Goal: Task Accomplishment & Management: Complete application form

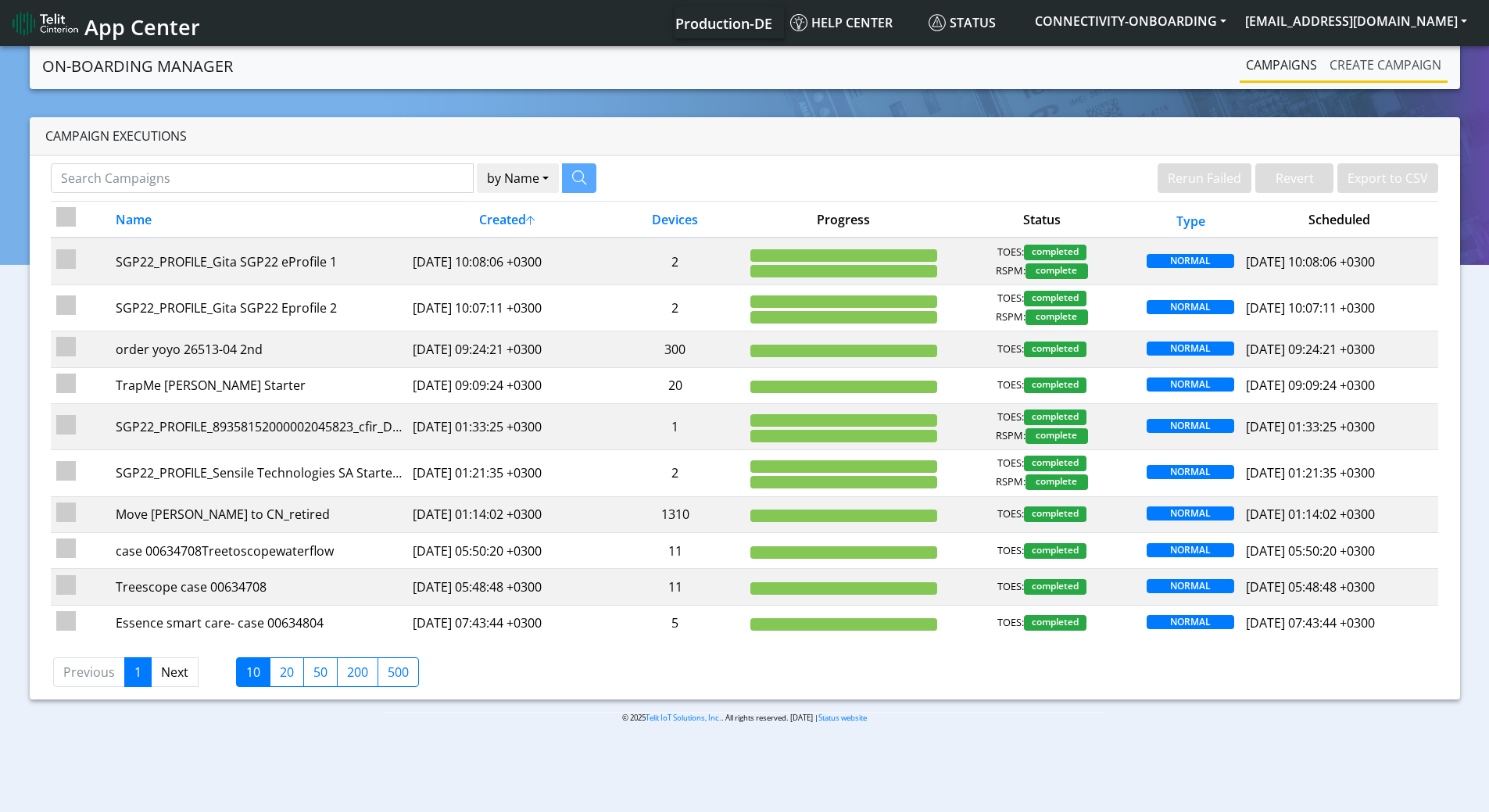
click at [1365, 74] on link "Create campaign" at bounding box center [1386, 64] width 125 height 31
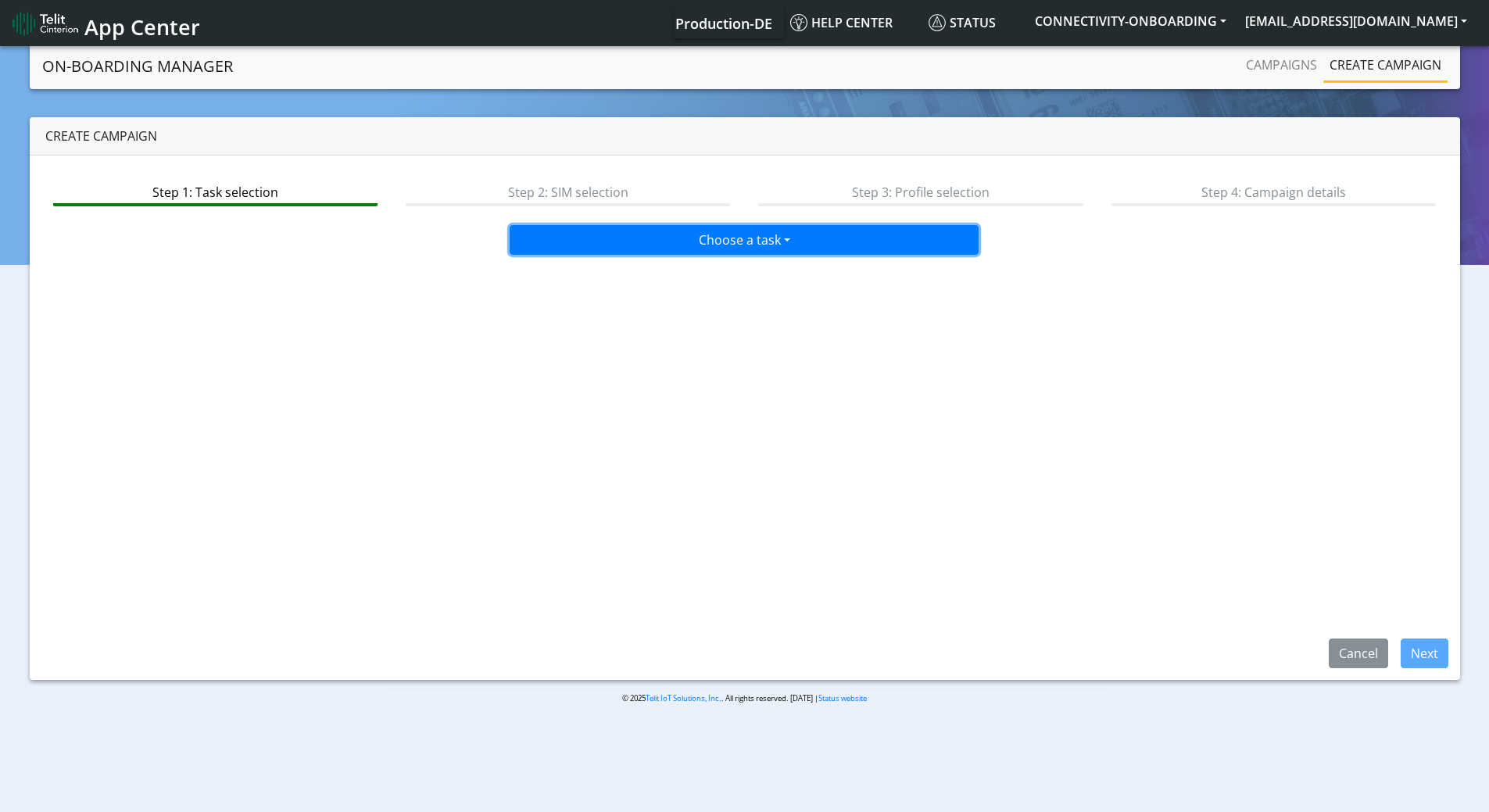
click at [726, 235] on button "Choose a task" at bounding box center [744, 240] width 469 height 30
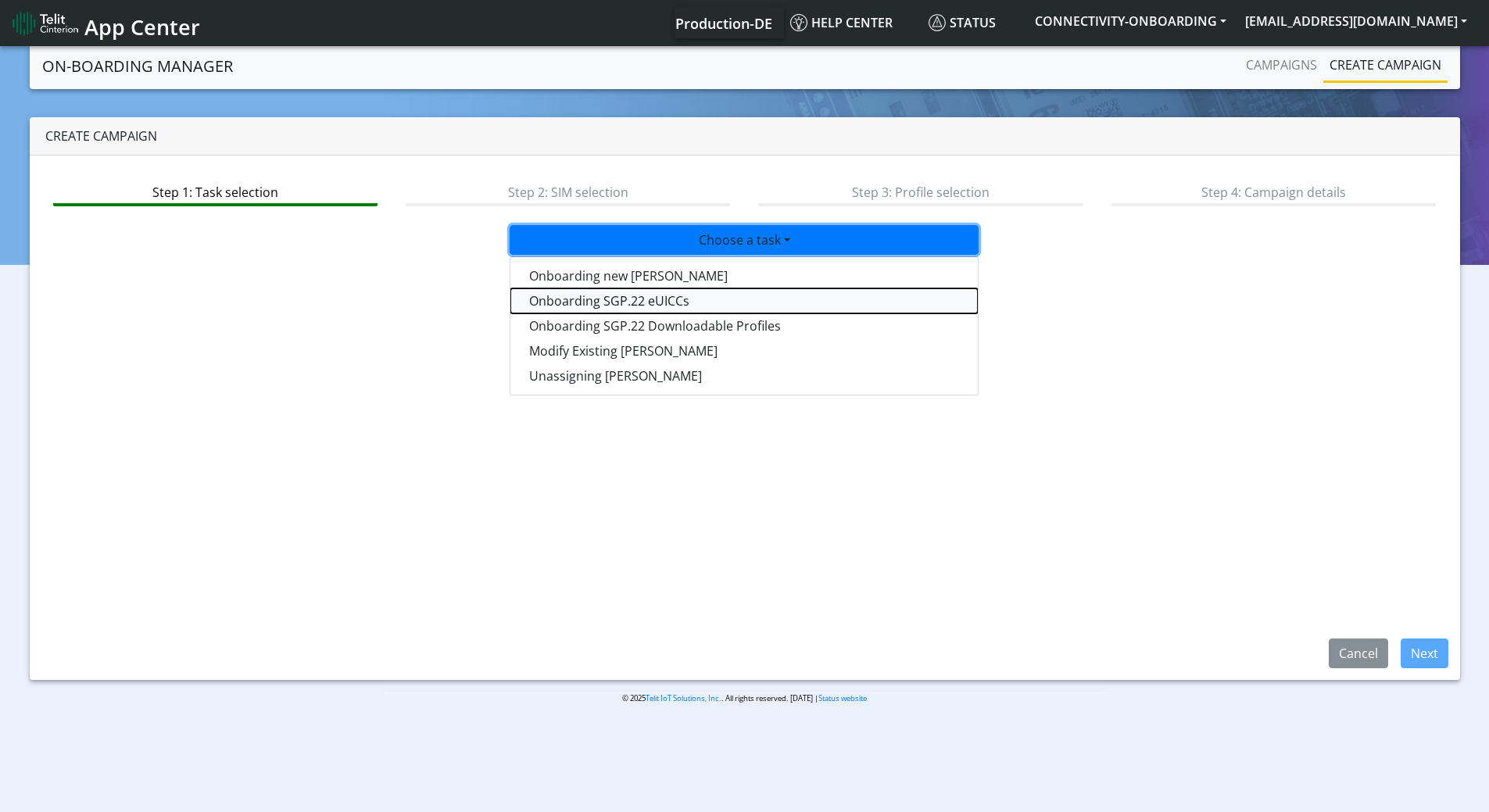
click at [628, 301] on tasksgp22eUICC-dropdown "Onboarding SGP.22 eUICCs" at bounding box center [744, 301] width 468 height 25
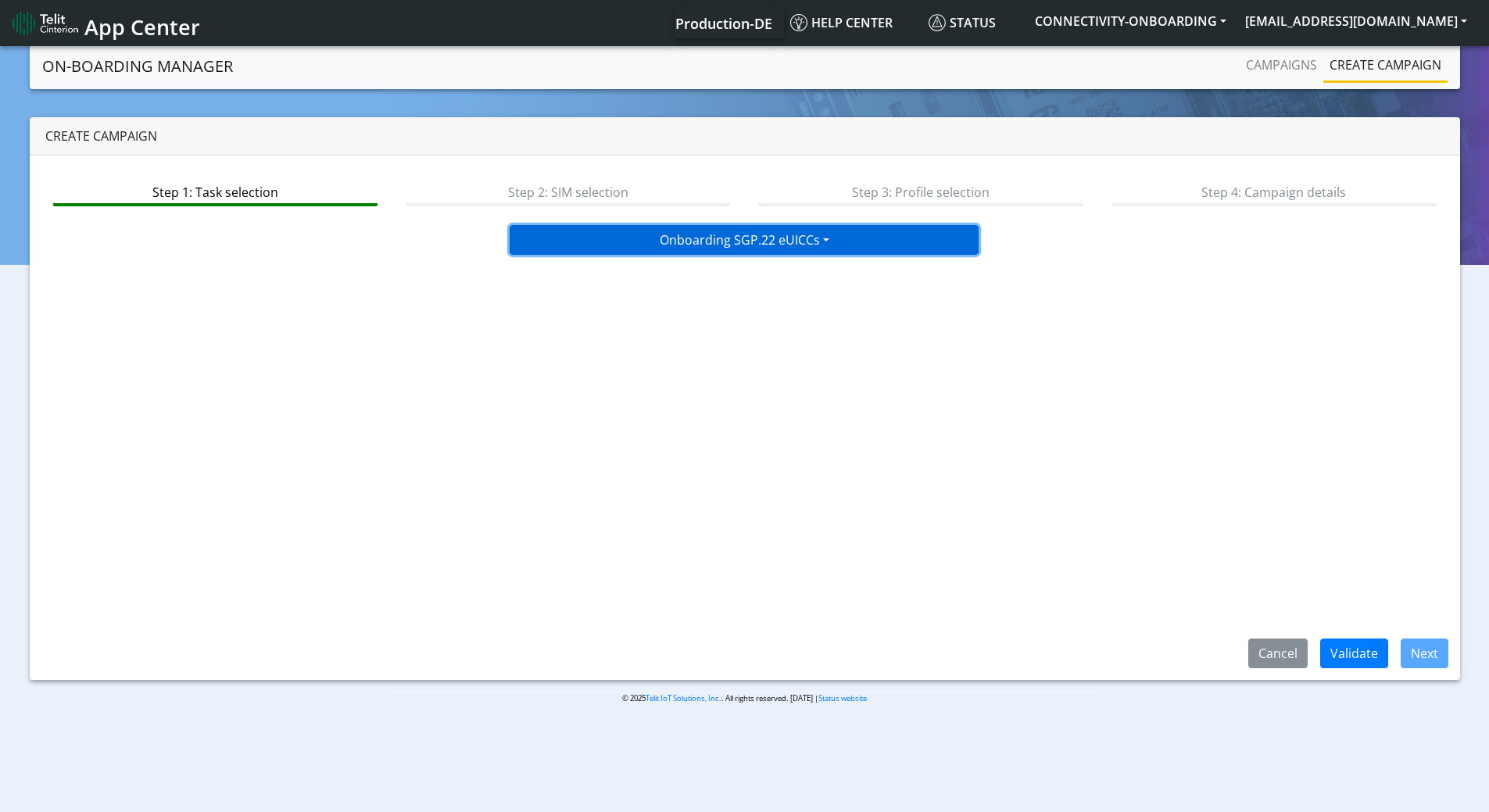
click at [883, 247] on button "Onboarding SGP.22 eUICCs" at bounding box center [744, 240] width 469 height 30
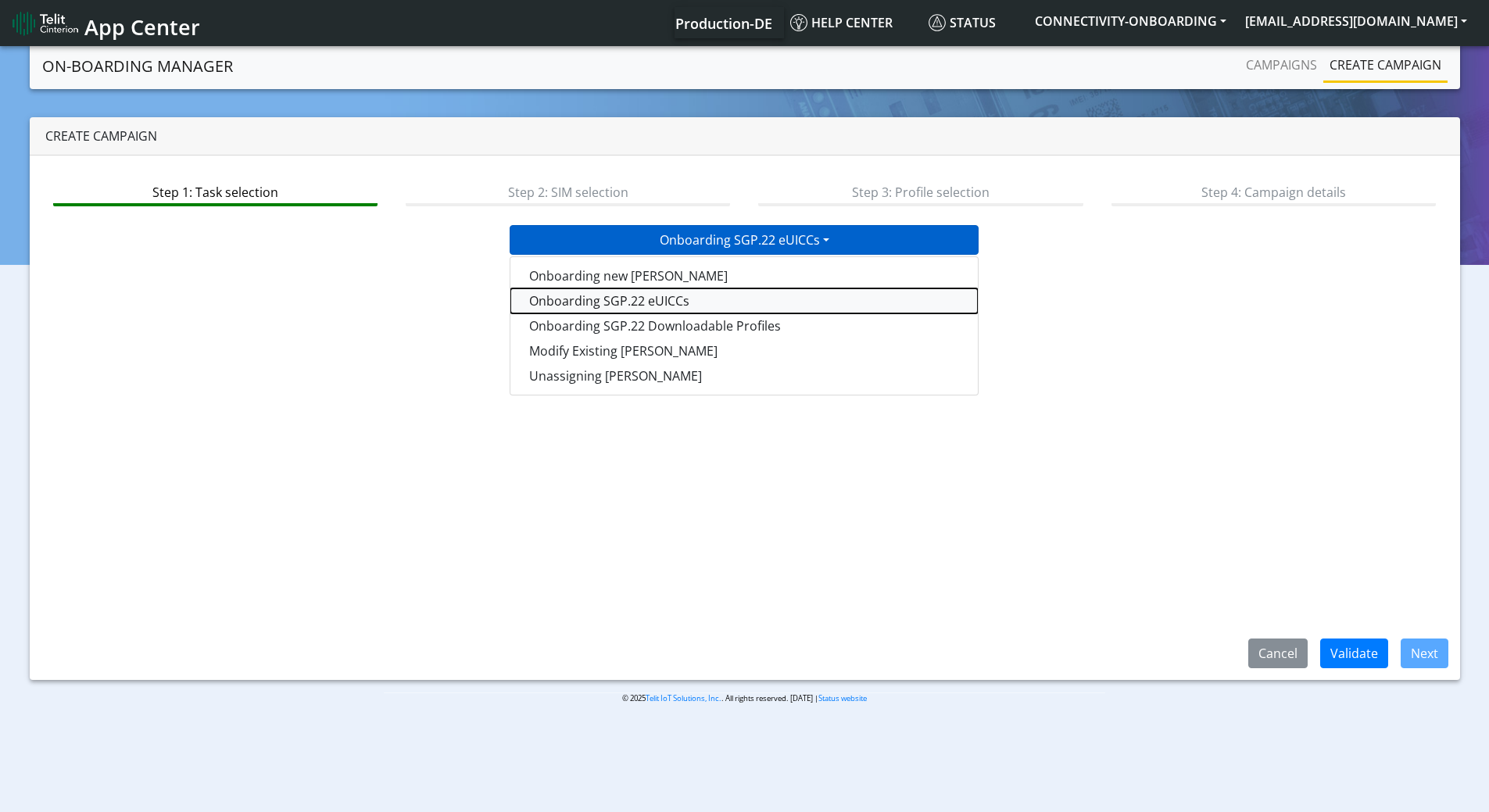
click at [720, 303] on tasksgp22eUICC-dropdown "Onboarding SGP.22 eUICCs" at bounding box center [744, 301] width 468 height 25
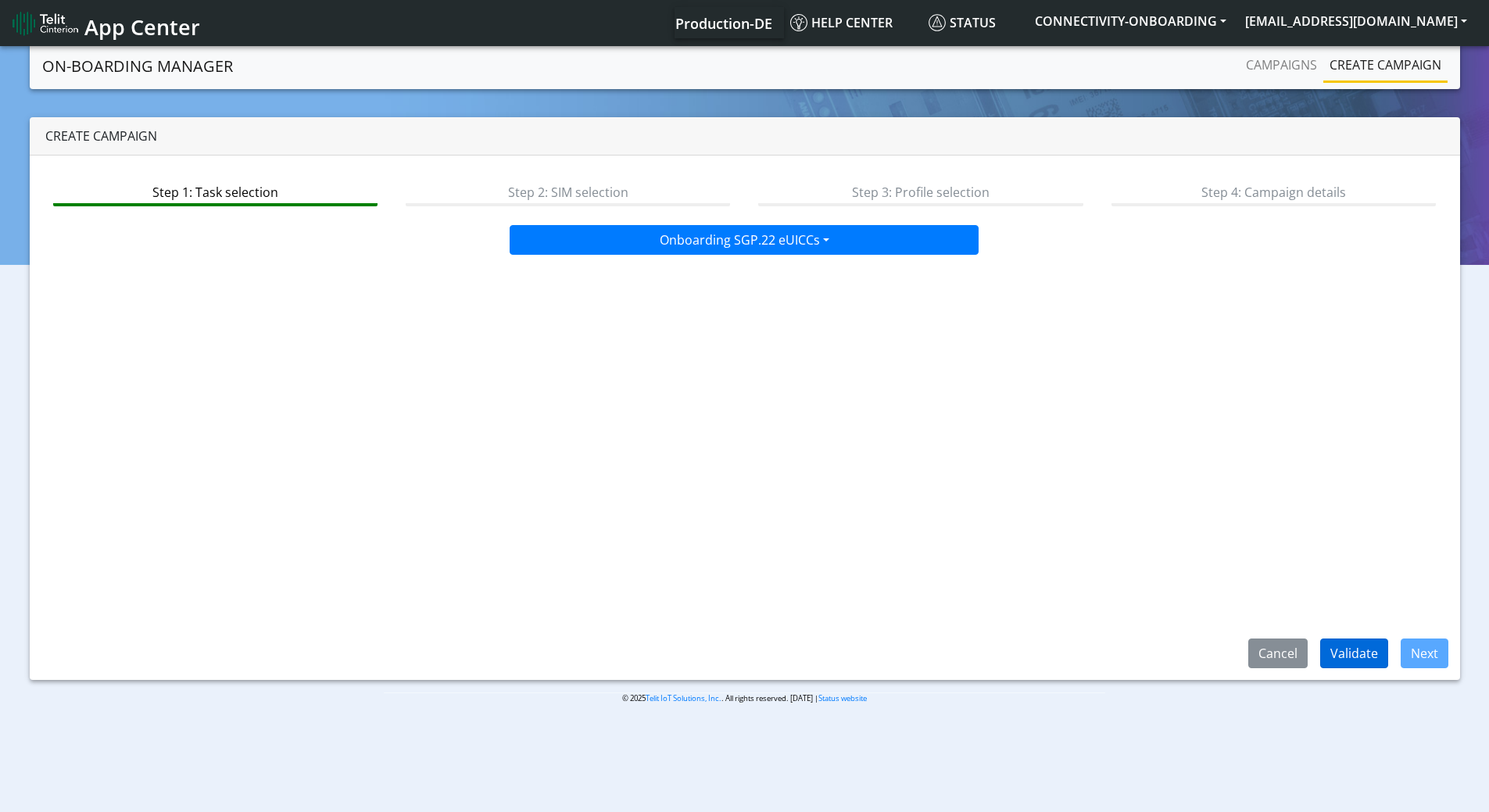
click at [1335, 639] on div "Step 1: Task selection Step 2: SIM selection Step 3: Profile selection Step 4: …" at bounding box center [744, 417] width 1431 height 524
click at [1337, 643] on button "Validate" at bounding box center [1354, 653] width 68 height 30
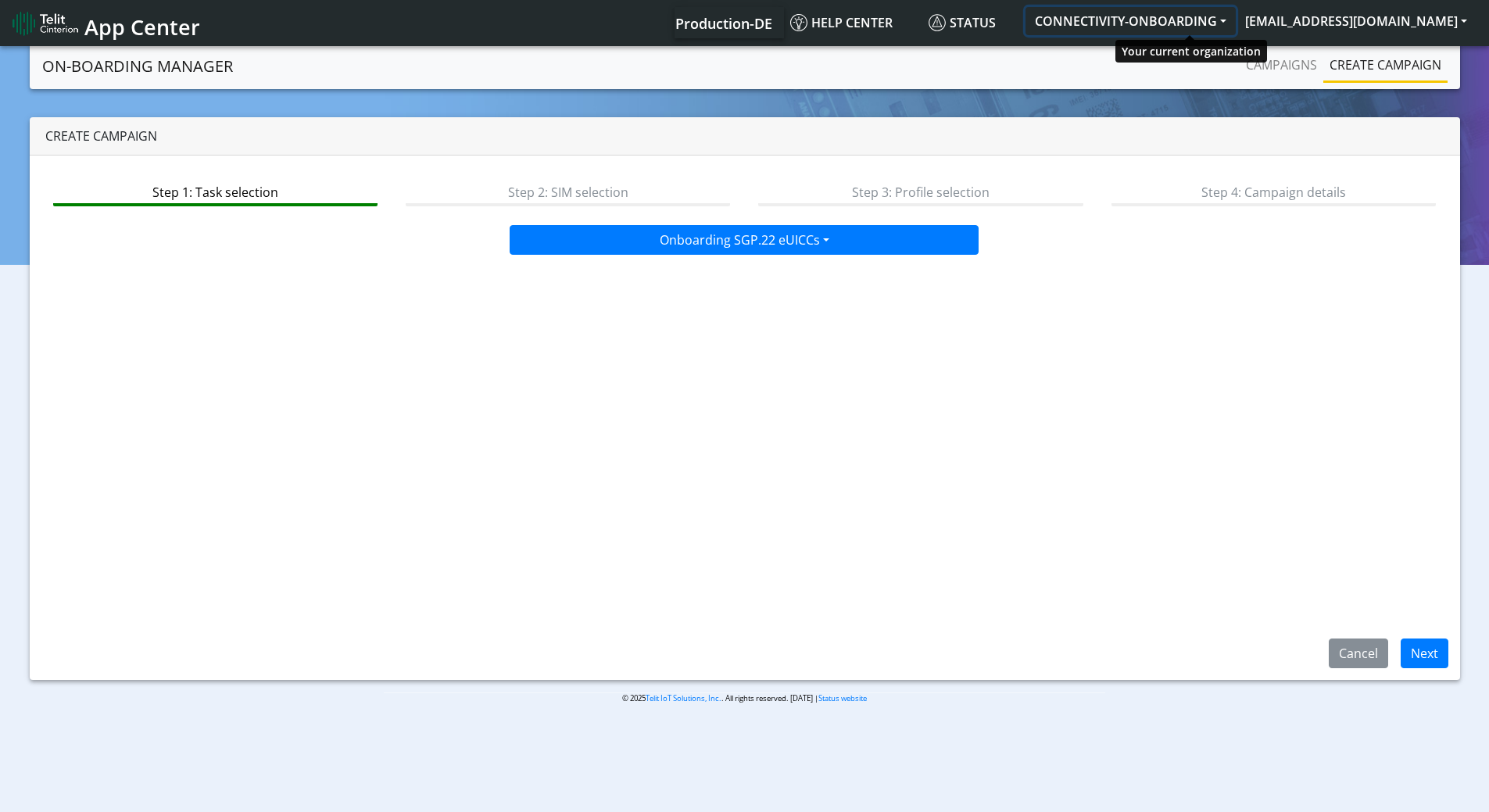
click at [1204, 23] on button "CONNECTIVITY-ONBOARDING" at bounding box center [1131, 20] width 210 height 28
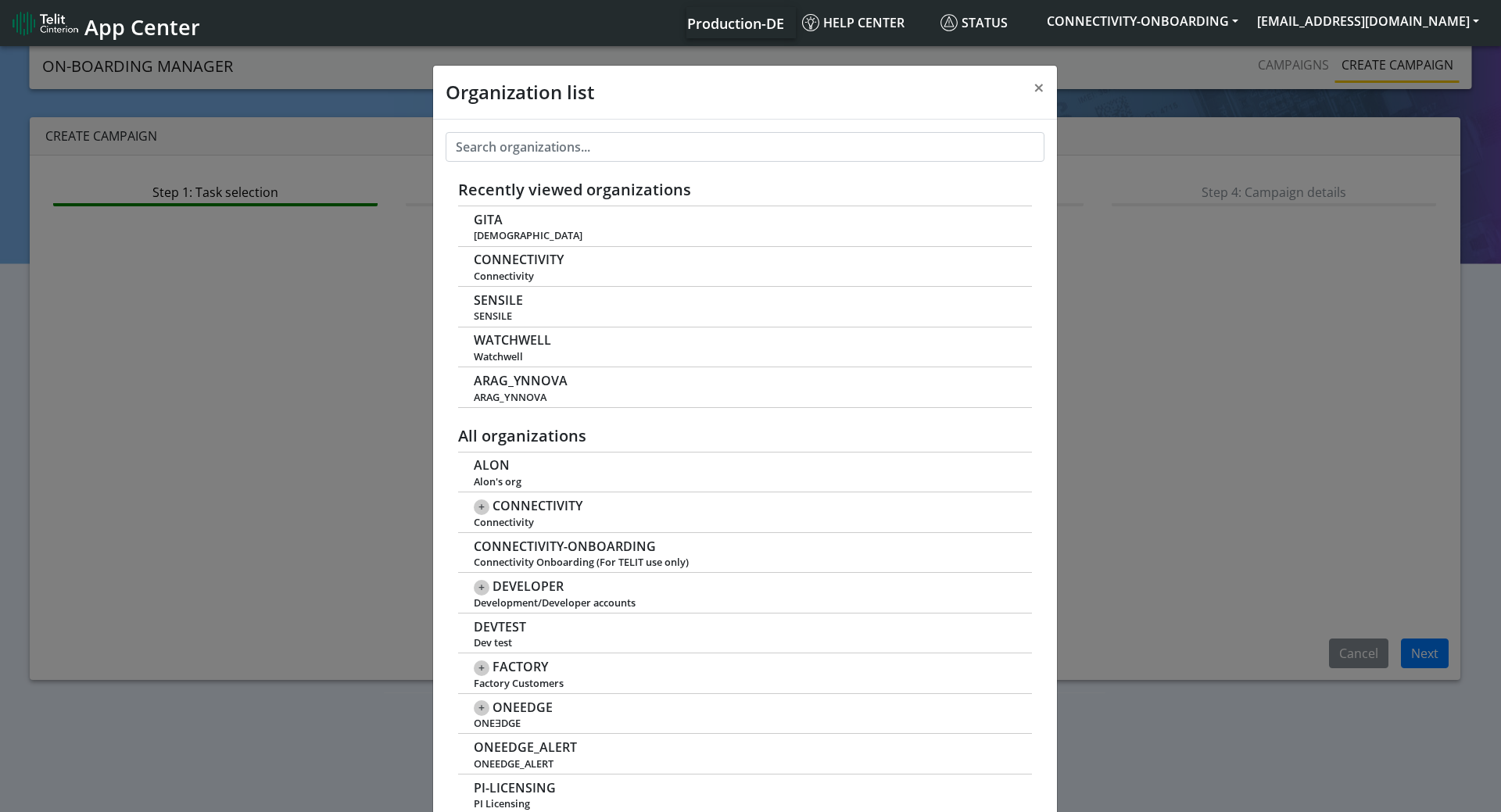
scroll to position [5, 0]
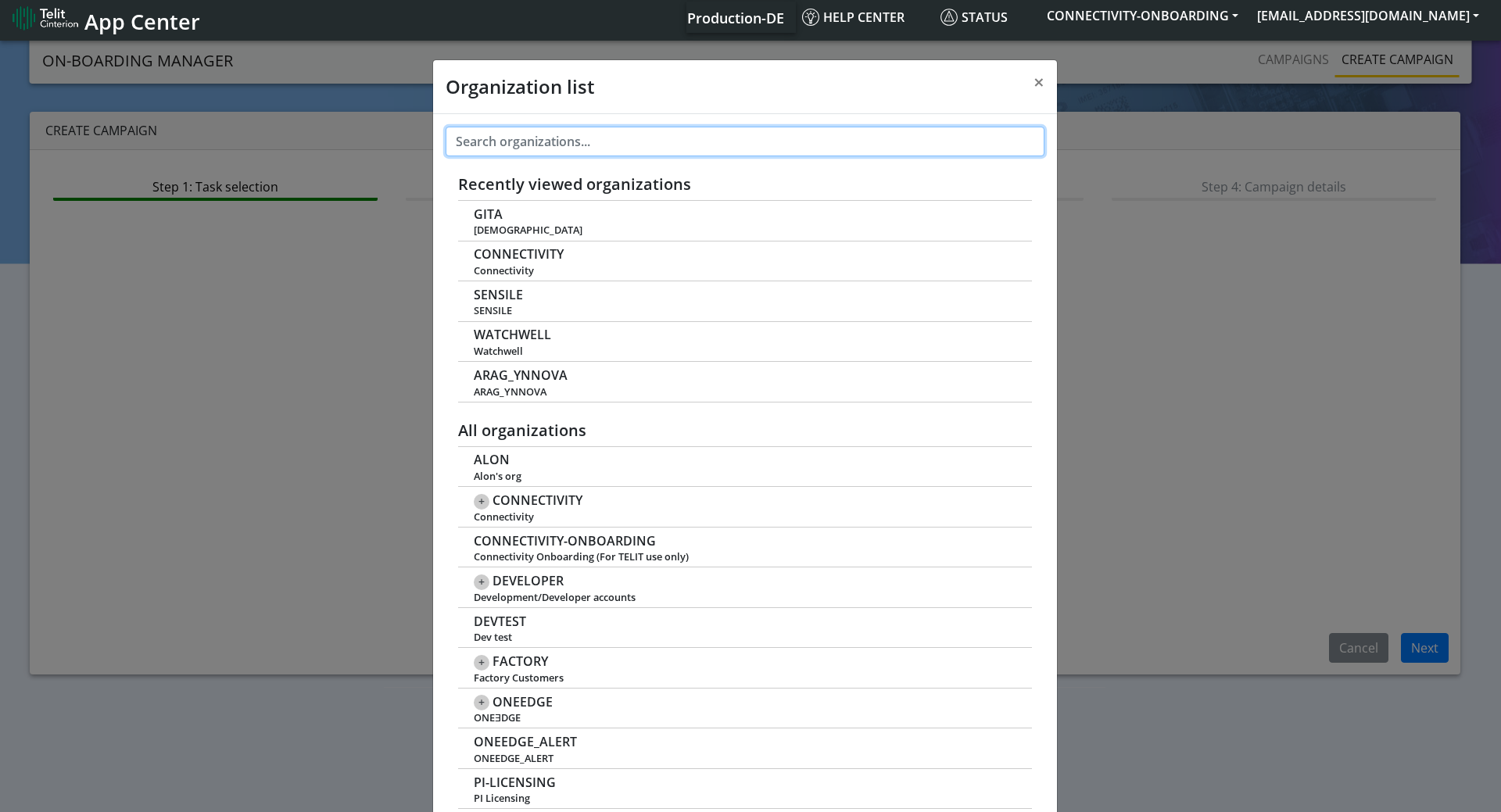
click at [518, 136] on input "text" at bounding box center [745, 141] width 599 height 30
paste input "SENSILE"
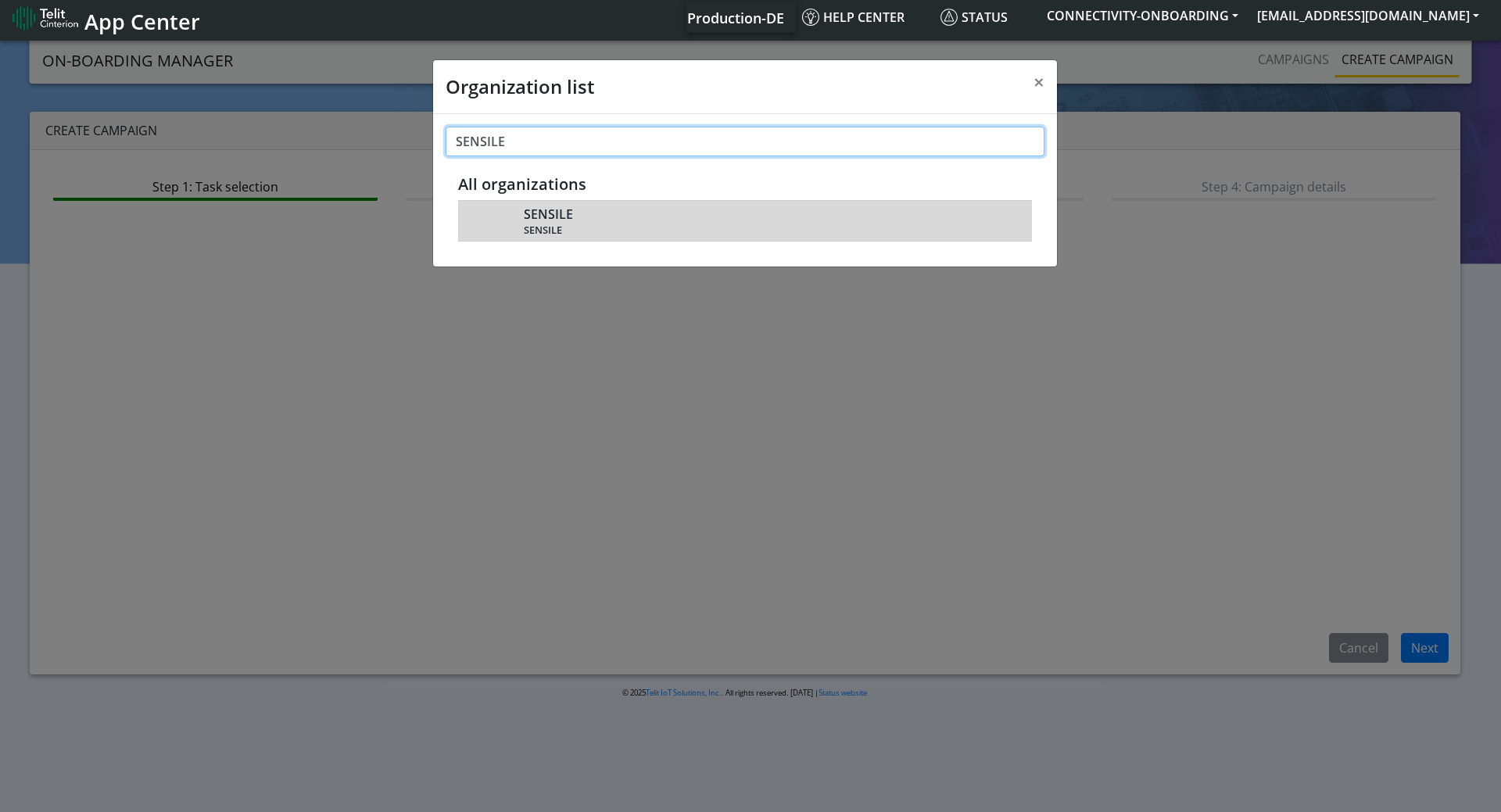
type input "SENSILE"
click at [535, 218] on span "SENSILE" at bounding box center [548, 215] width 49 height 15
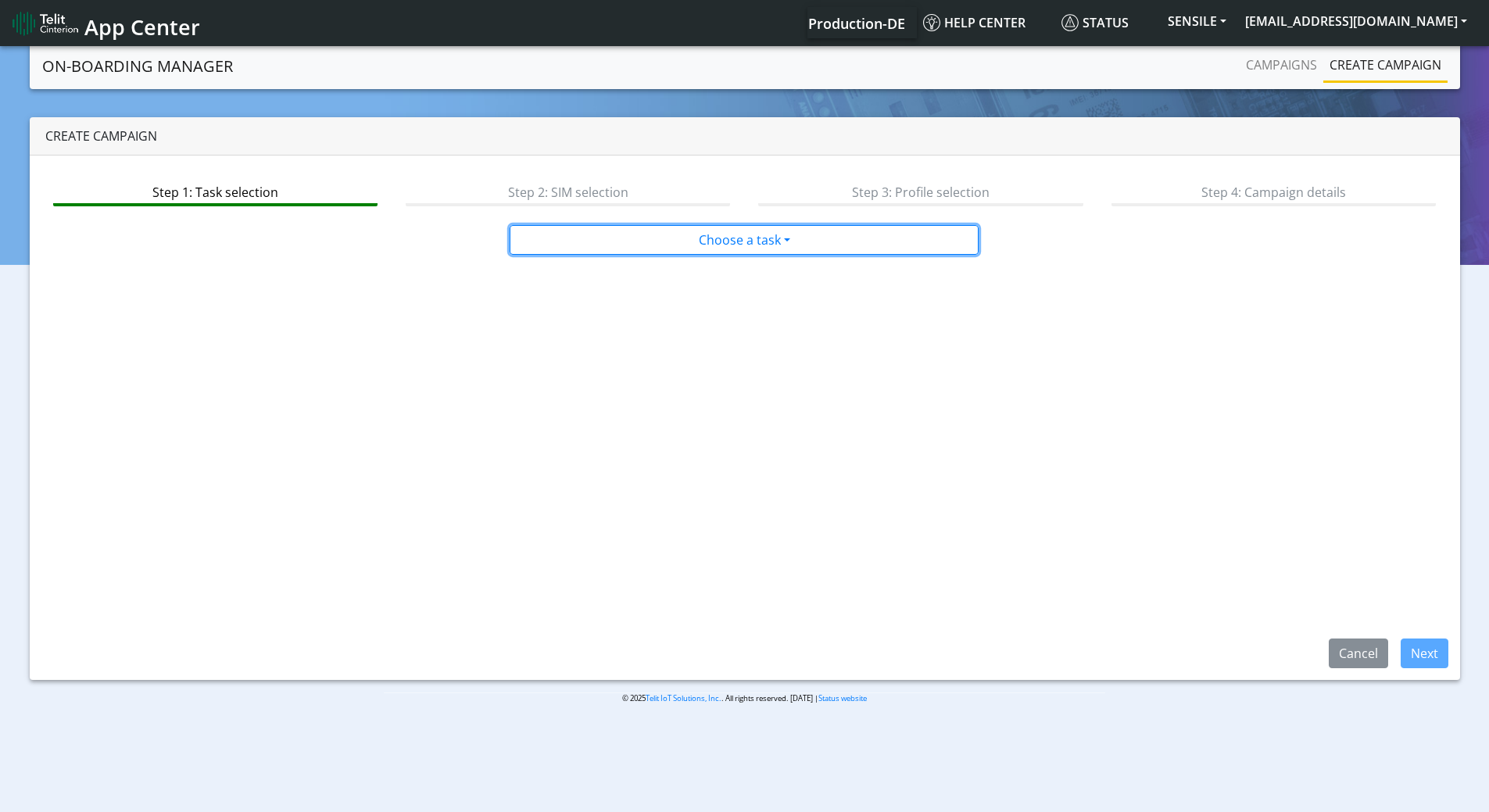
click at [758, 248] on button "Choose a task" at bounding box center [744, 240] width 469 height 30
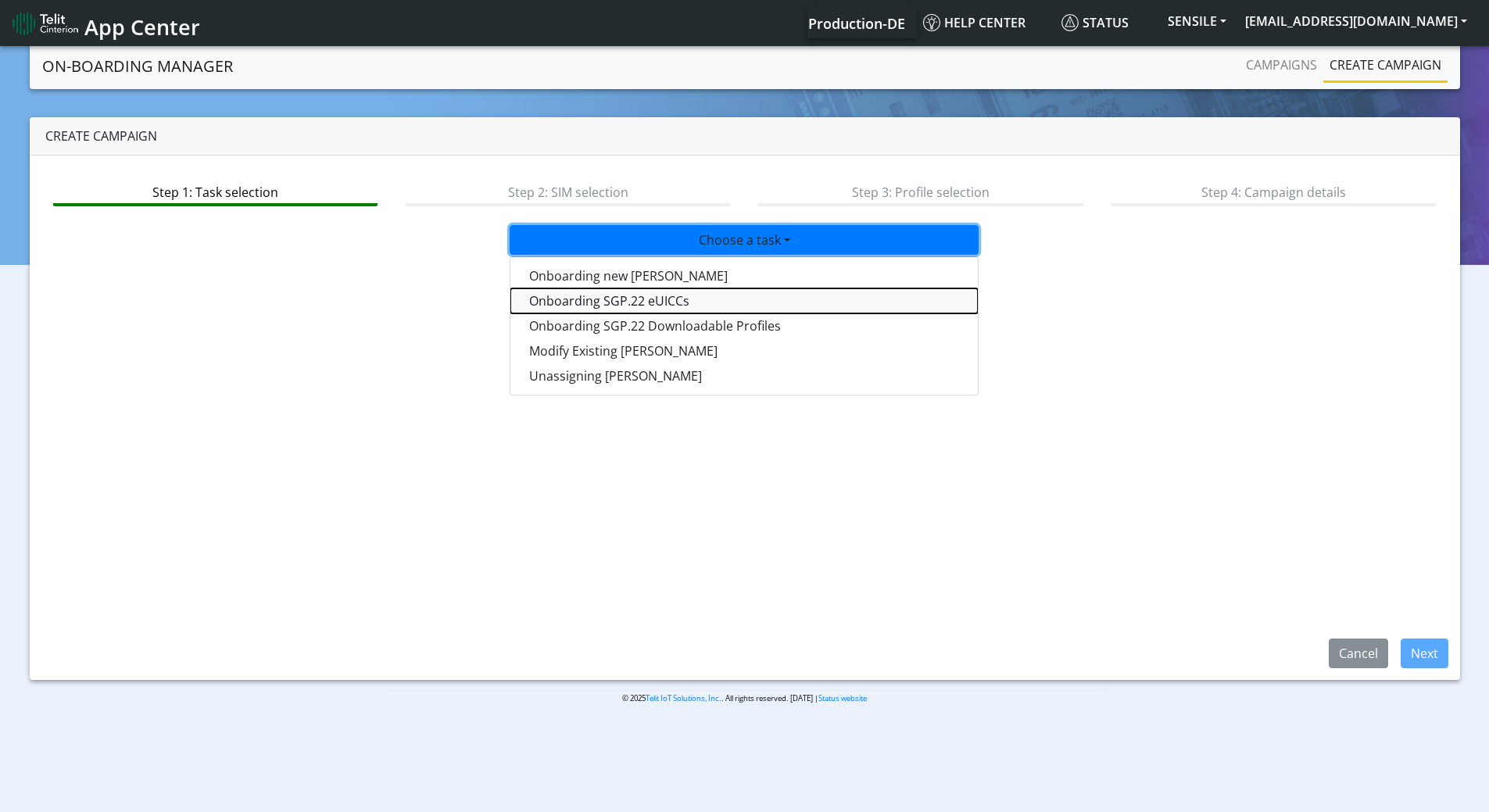
click at [616, 301] on tasksgp22eUICC-dropdown "Onboarding SGP.22 eUICCs" at bounding box center [744, 301] width 468 height 25
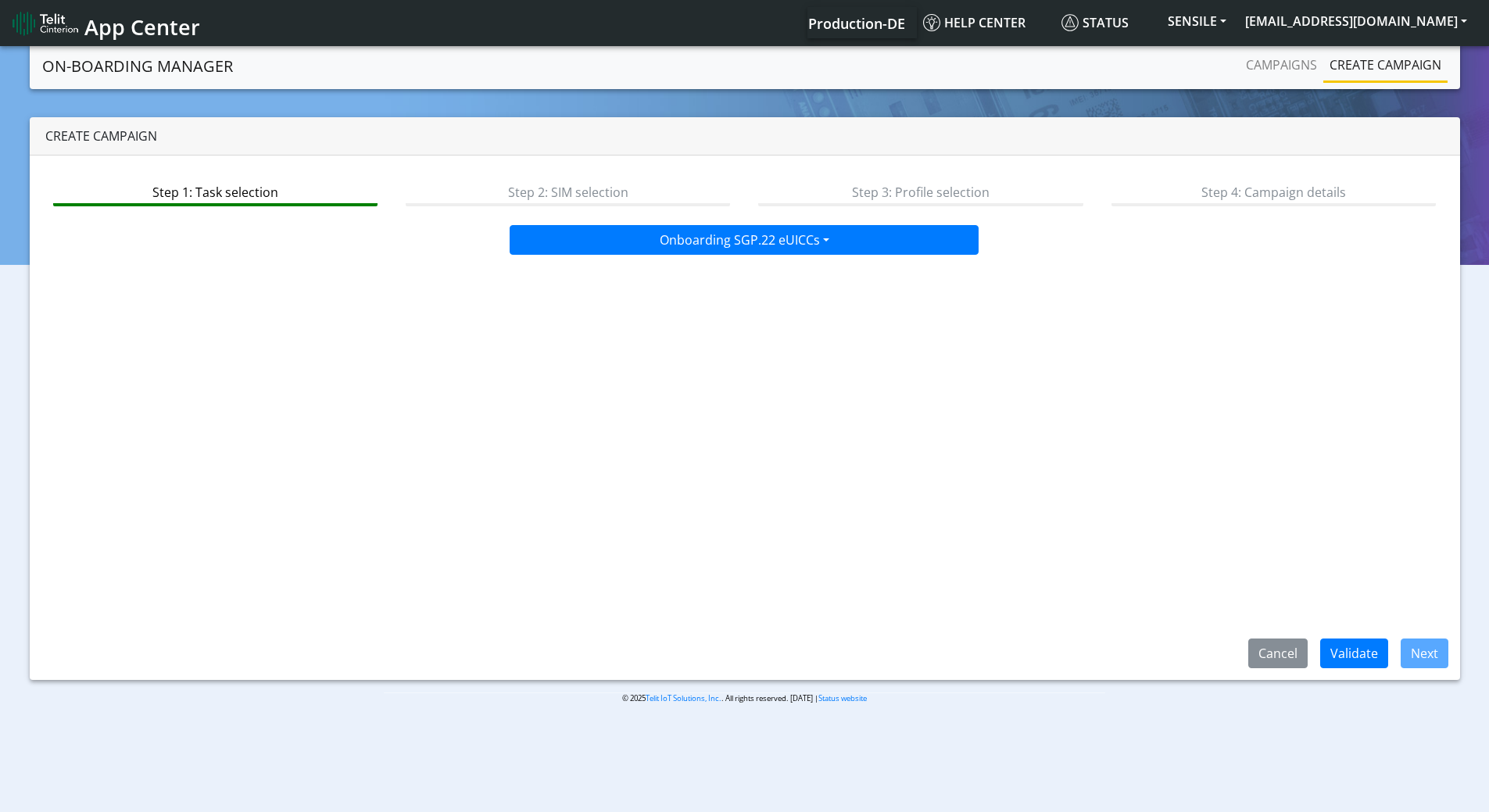
click at [1403, 541] on div "Step 1: Task selection Step 2: SIM selection Step 3: Profile selection Step 4: …" at bounding box center [744, 417] width 1431 height 524
click at [1362, 650] on button "Validate" at bounding box center [1354, 653] width 68 height 30
click at [1420, 644] on button "Next" at bounding box center [1425, 653] width 47 height 30
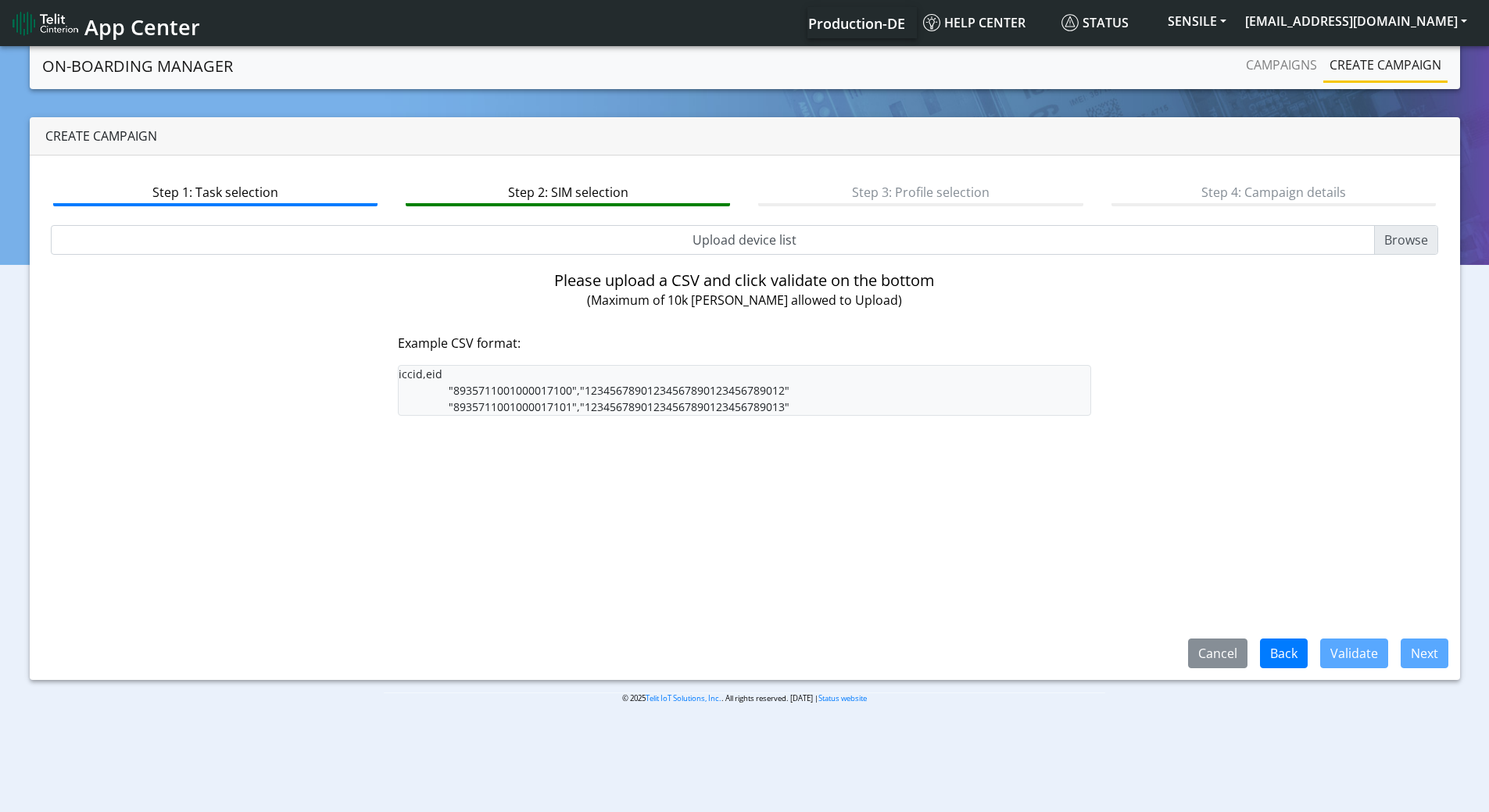
click at [737, 242] on input "Upload device list" at bounding box center [744, 240] width 1388 height 30
type input "C:\fakepath\SGP Onboarding CSV.csv"
click at [1346, 638] on div "Step 1: Task selection Step 2: SIM selection Step 3: Profile selection Step 4: …" at bounding box center [744, 417] width 1431 height 524
click at [1348, 654] on button "Validate" at bounding box center [1354, 653] width 68 height 30
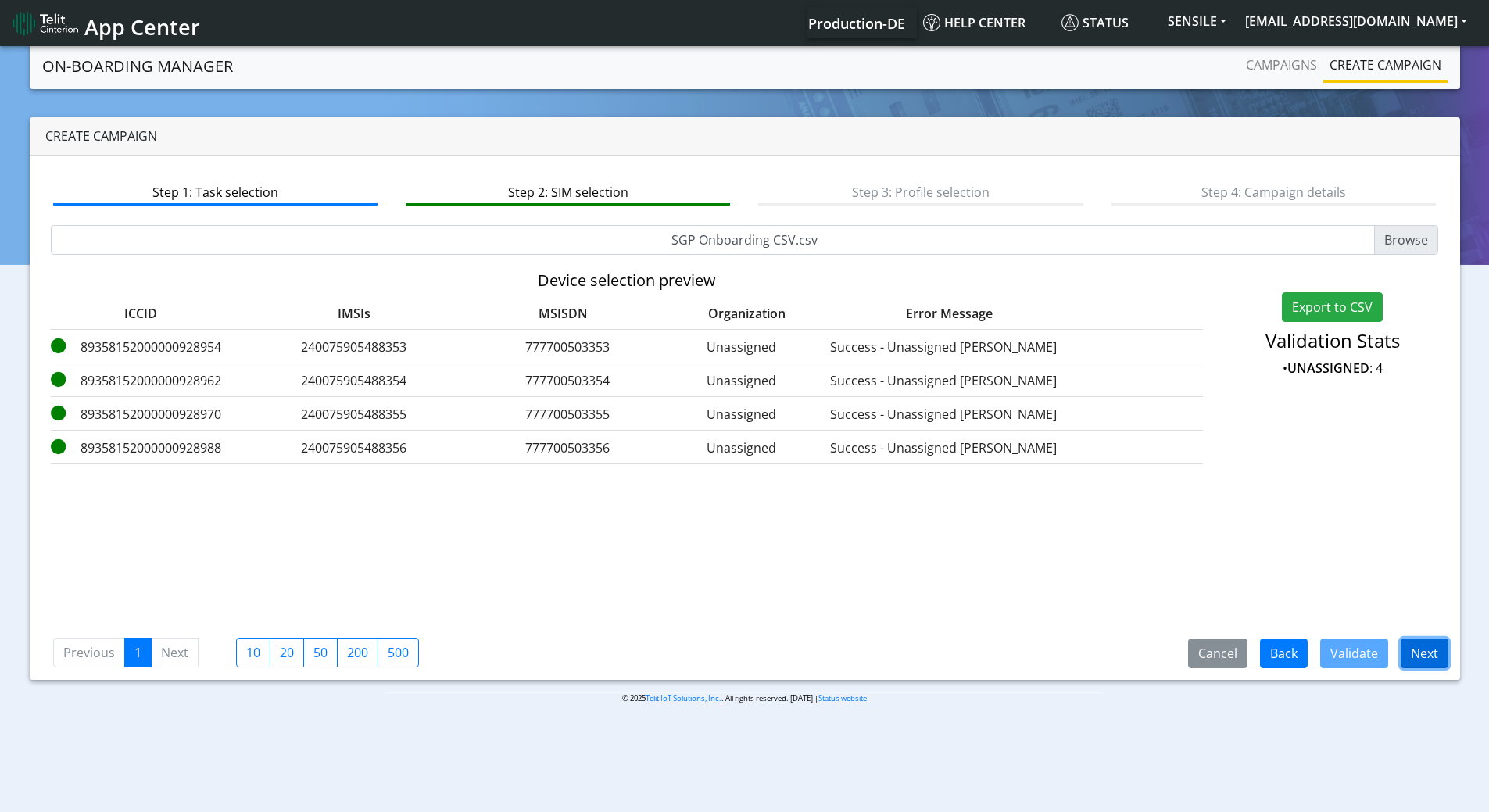
click at [1434, 655] on button "Next" at bounding box center [1425, 653] width 47 height 30
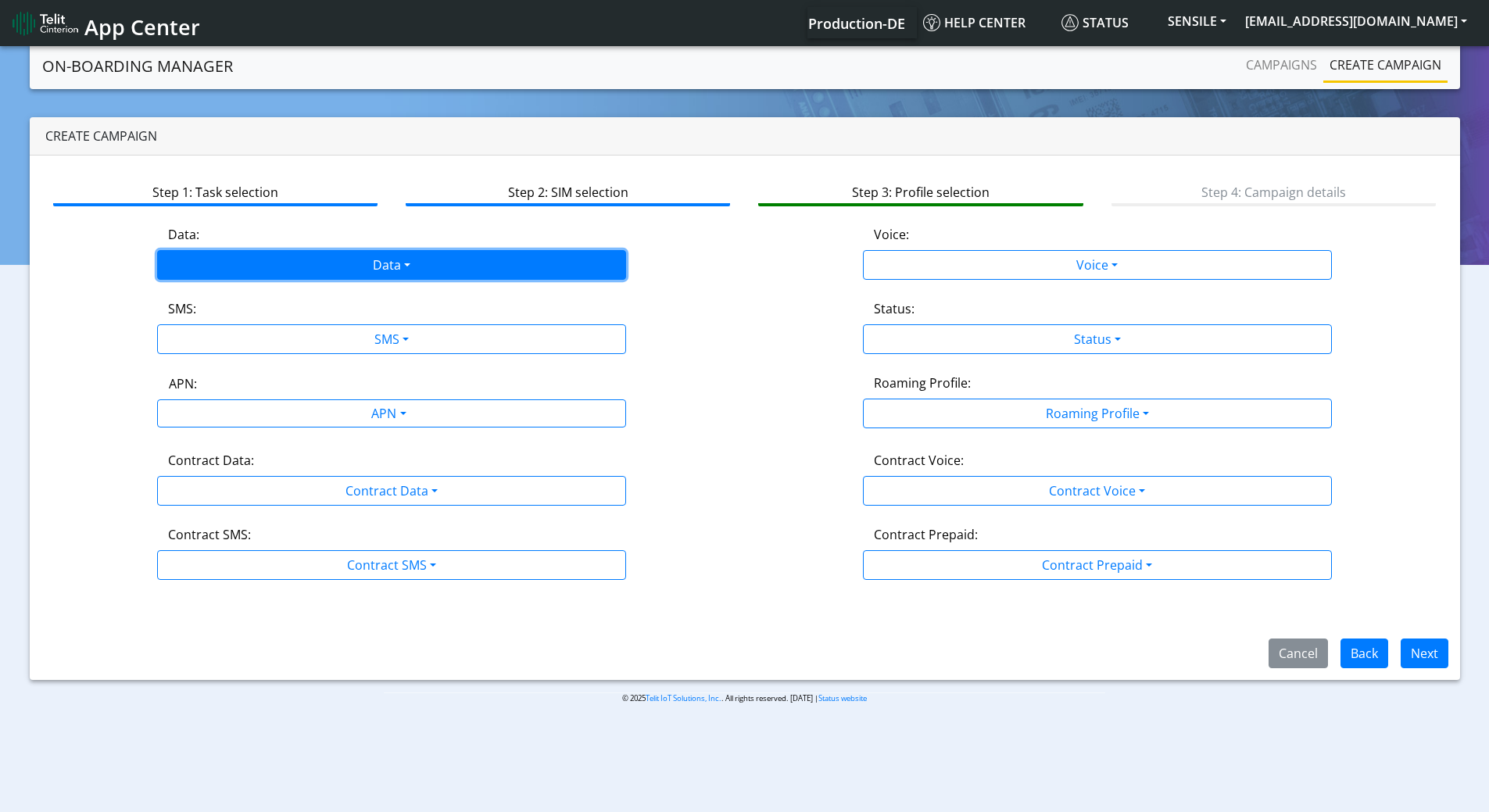
click at [424, 262] on button "Data" at bounding box center [392, 264] width 469 height 30
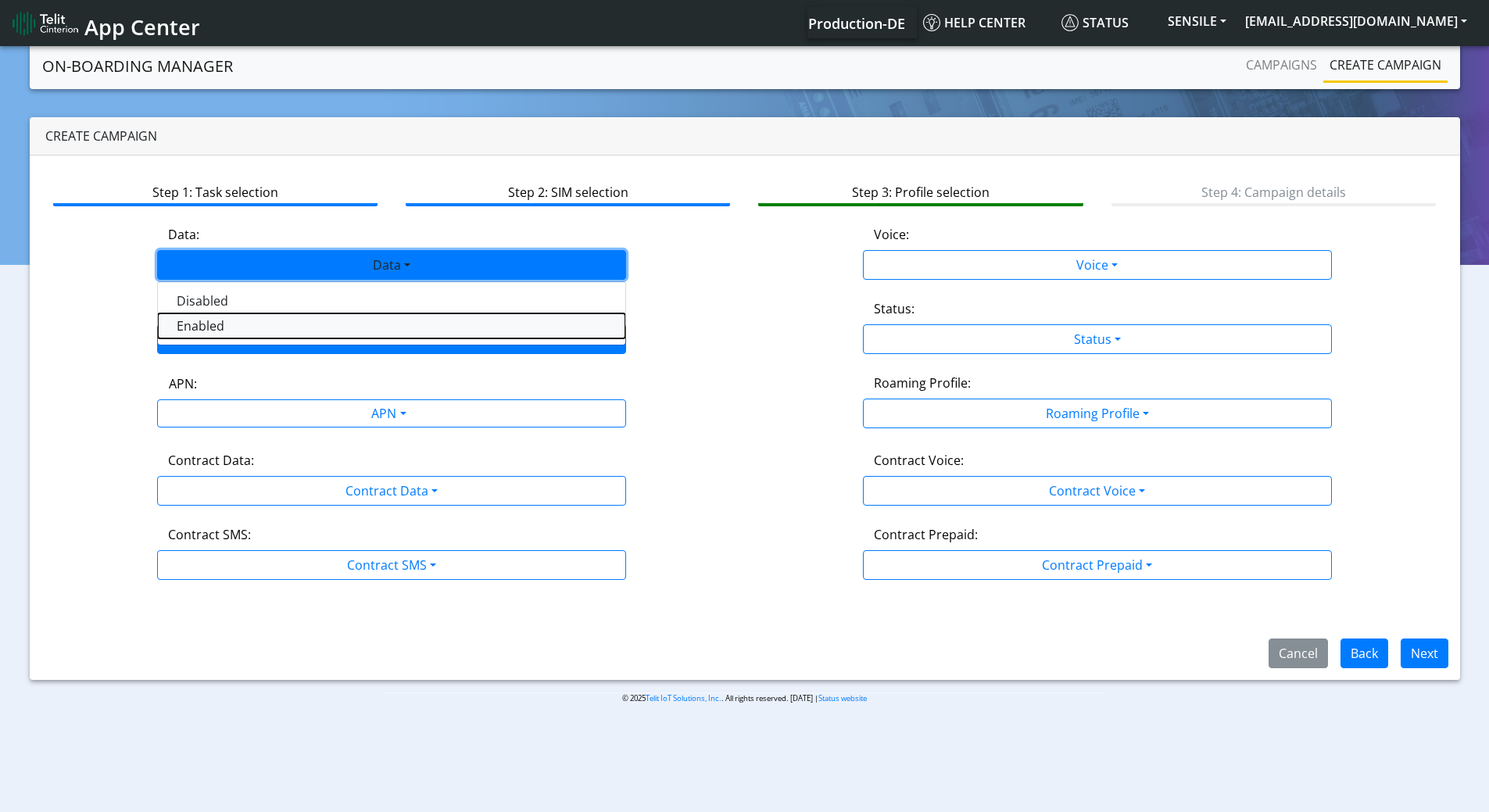
click at [285, 328] on button "Enabled" at bounding box center [391, 326] width 468 height 25
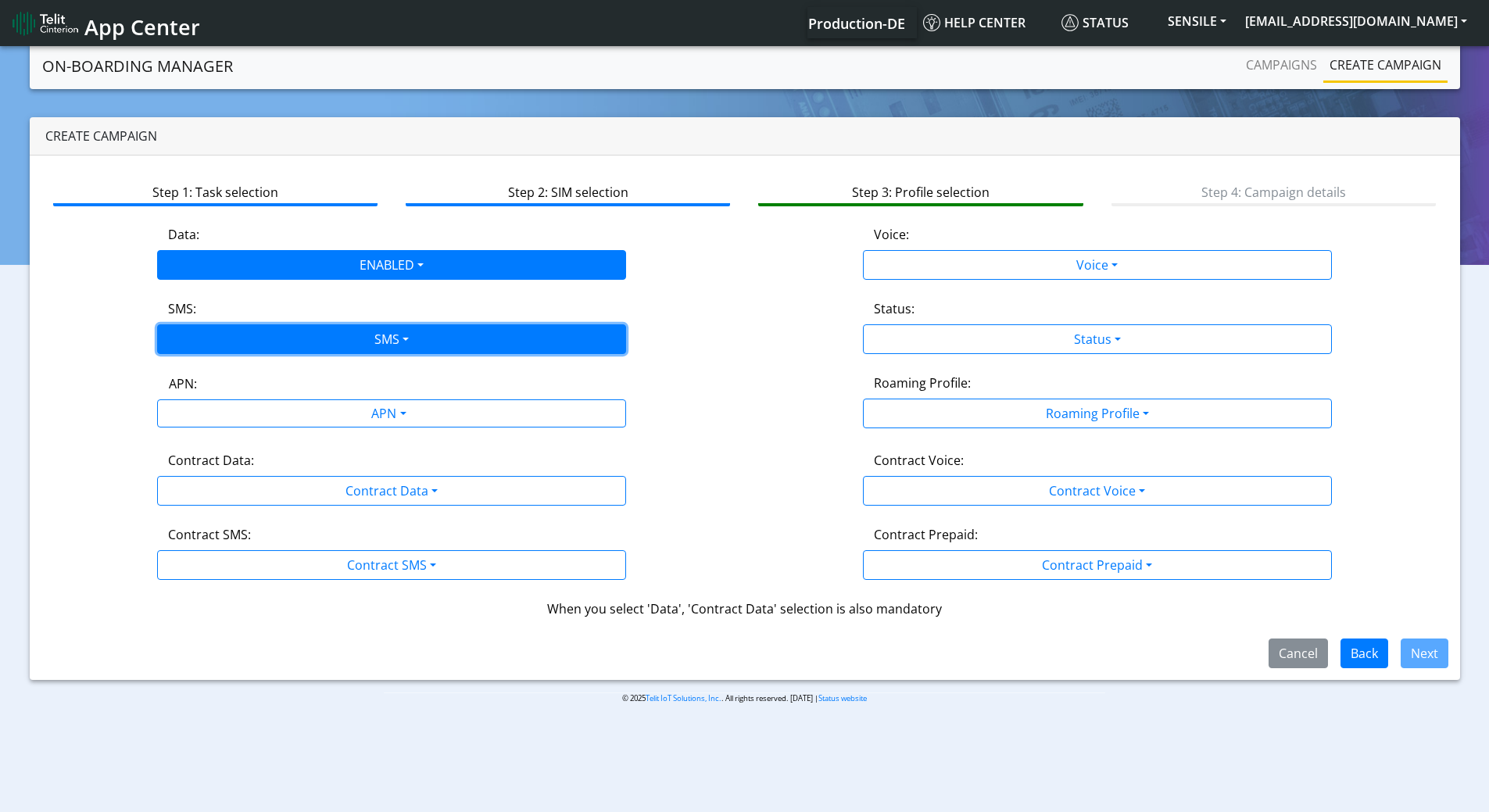
click at [280, 330] on button "SMS" at bounding box center [392, 339] width 469 height 30
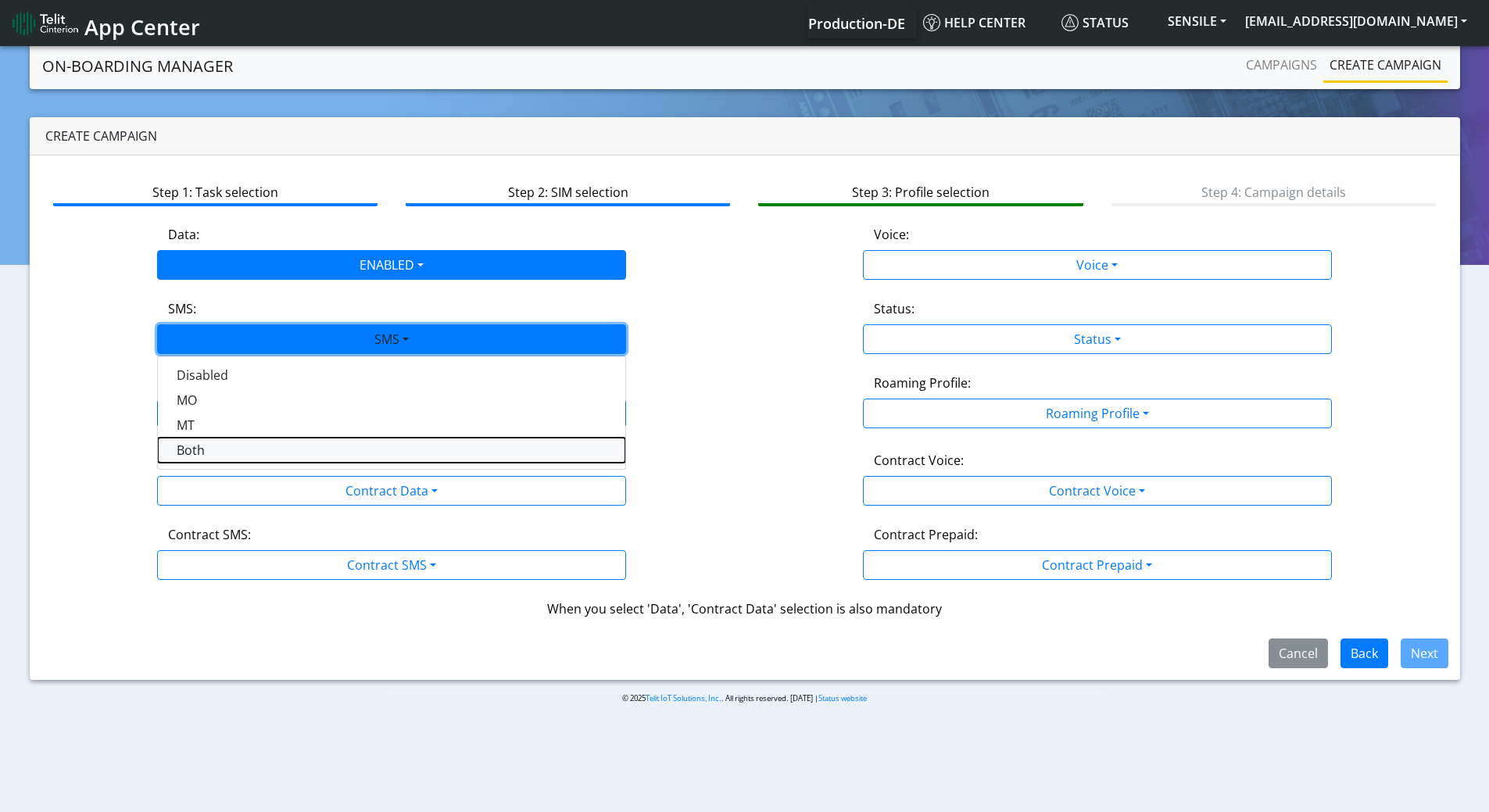
click at [216, 456] on button "Both" at bounding box center [391, 450] width 468 height 25
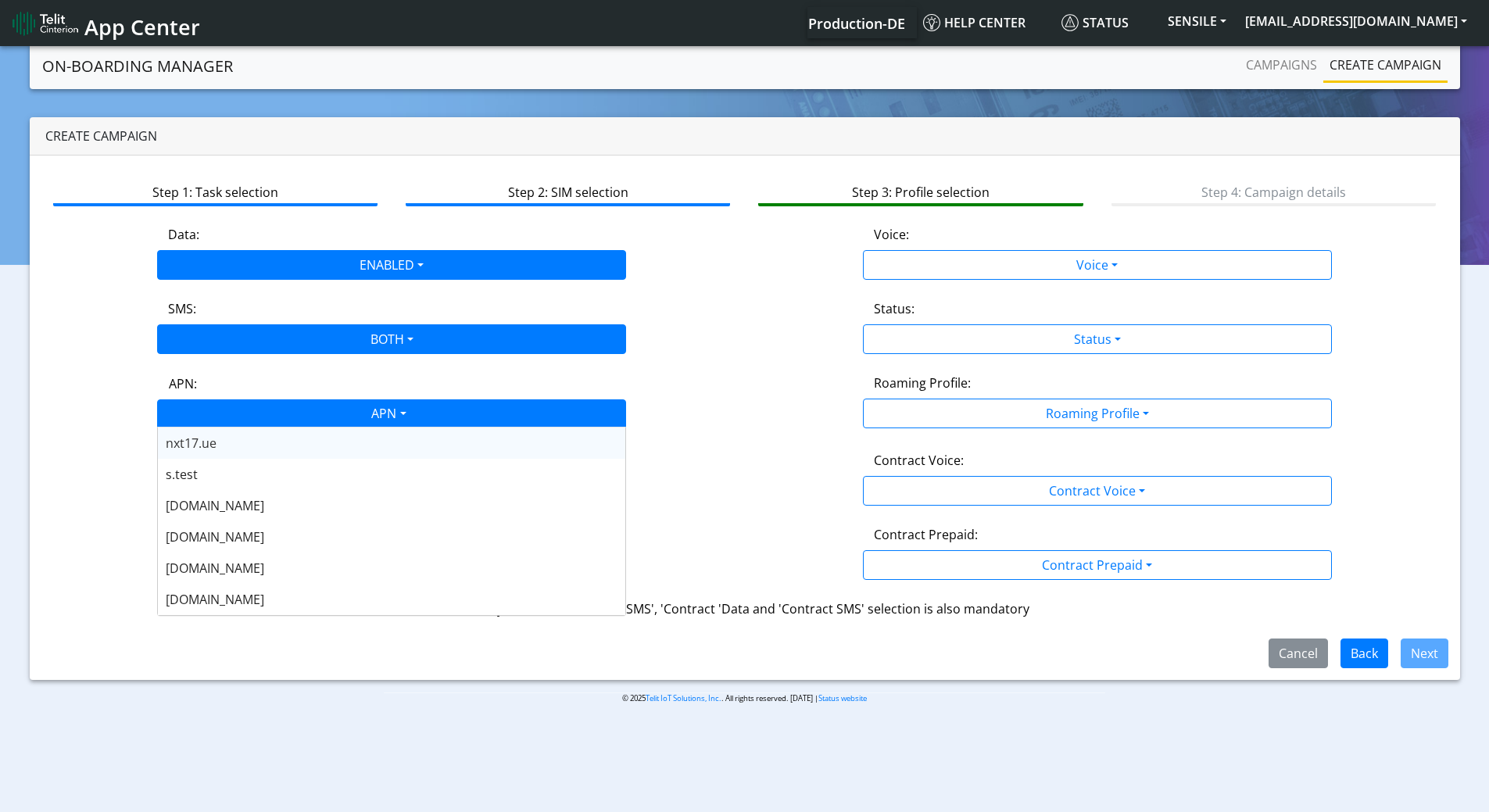
click at [250, 419] on div "APN" at bounding box center [387, 416] width 495 height 30
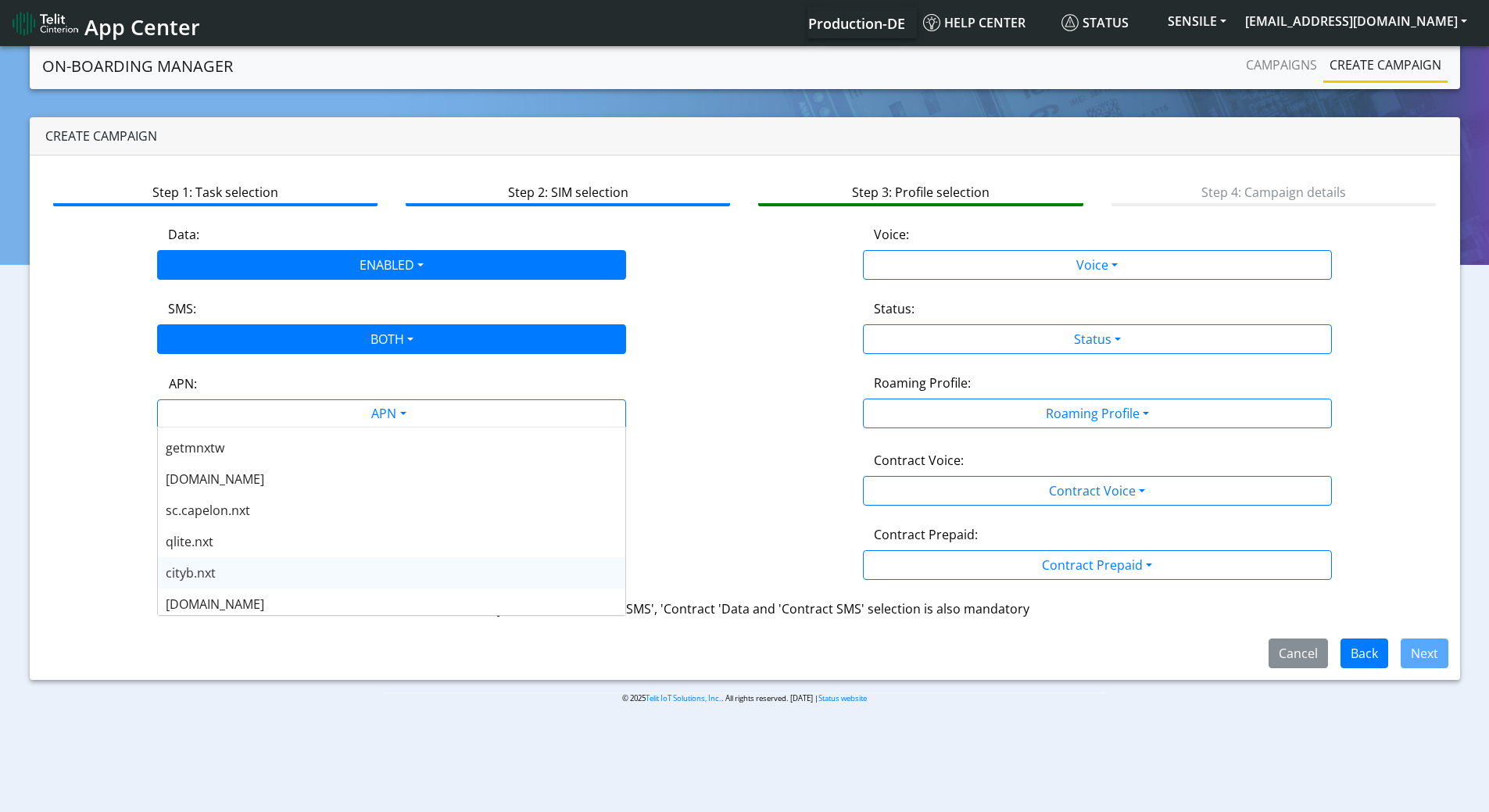
scroll to position [469, 0]
click at [251, 566] on div "[DOMAIN_NAME]" at bounding box center [391, 568] width 468 height 31
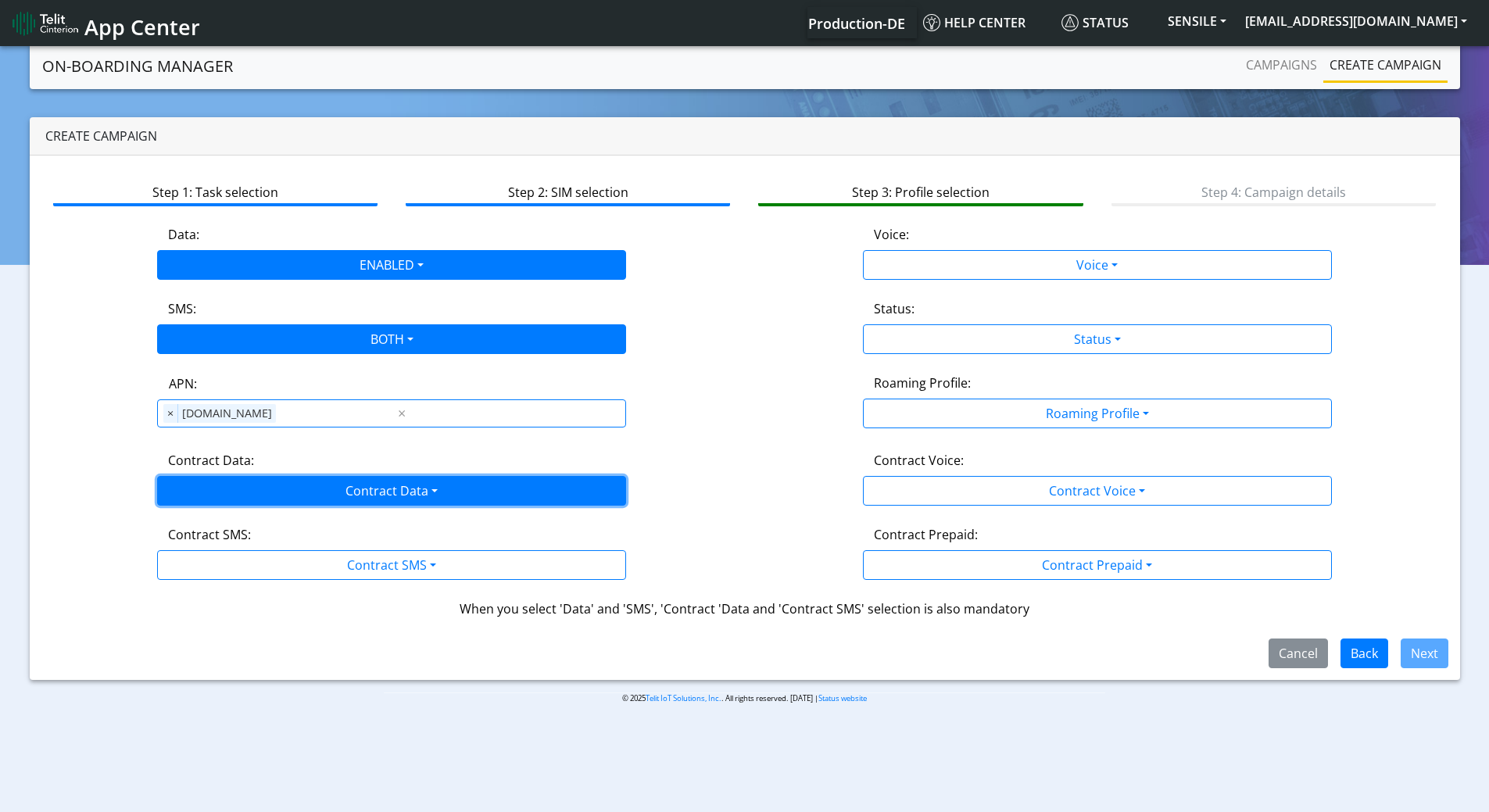
drag, startPoint x: 237, startPoint y: 491, endPoint x: 215, endPoint y: 533, distance: 47.4
click at [237, 492] on button "Contract Data" at bounding box center [392, 490] width 469 height 30
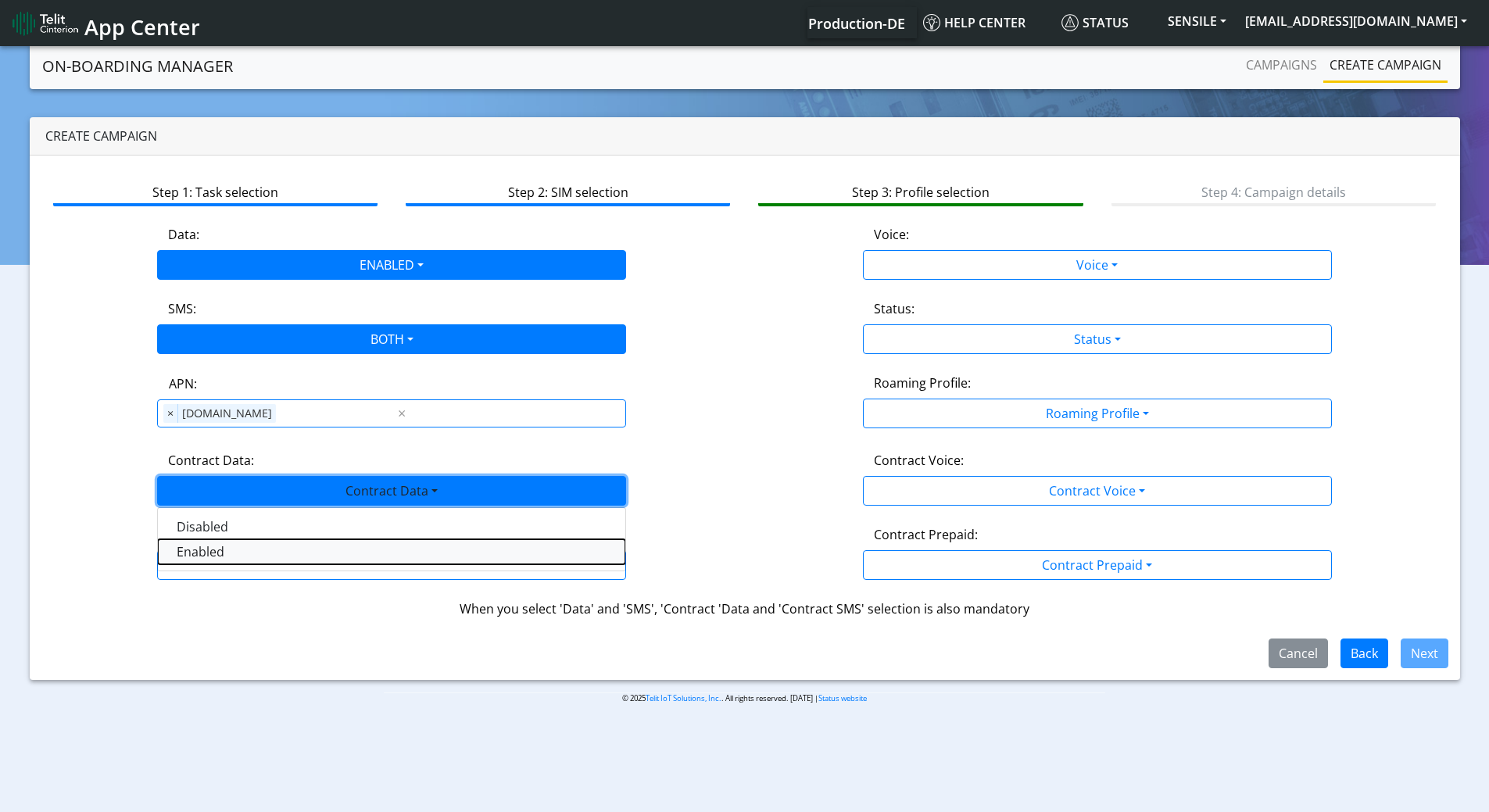
click at [206, 547] on Dataenabled-dropdown "Enabled" at bounding box center [391, 552] width 468 height 25
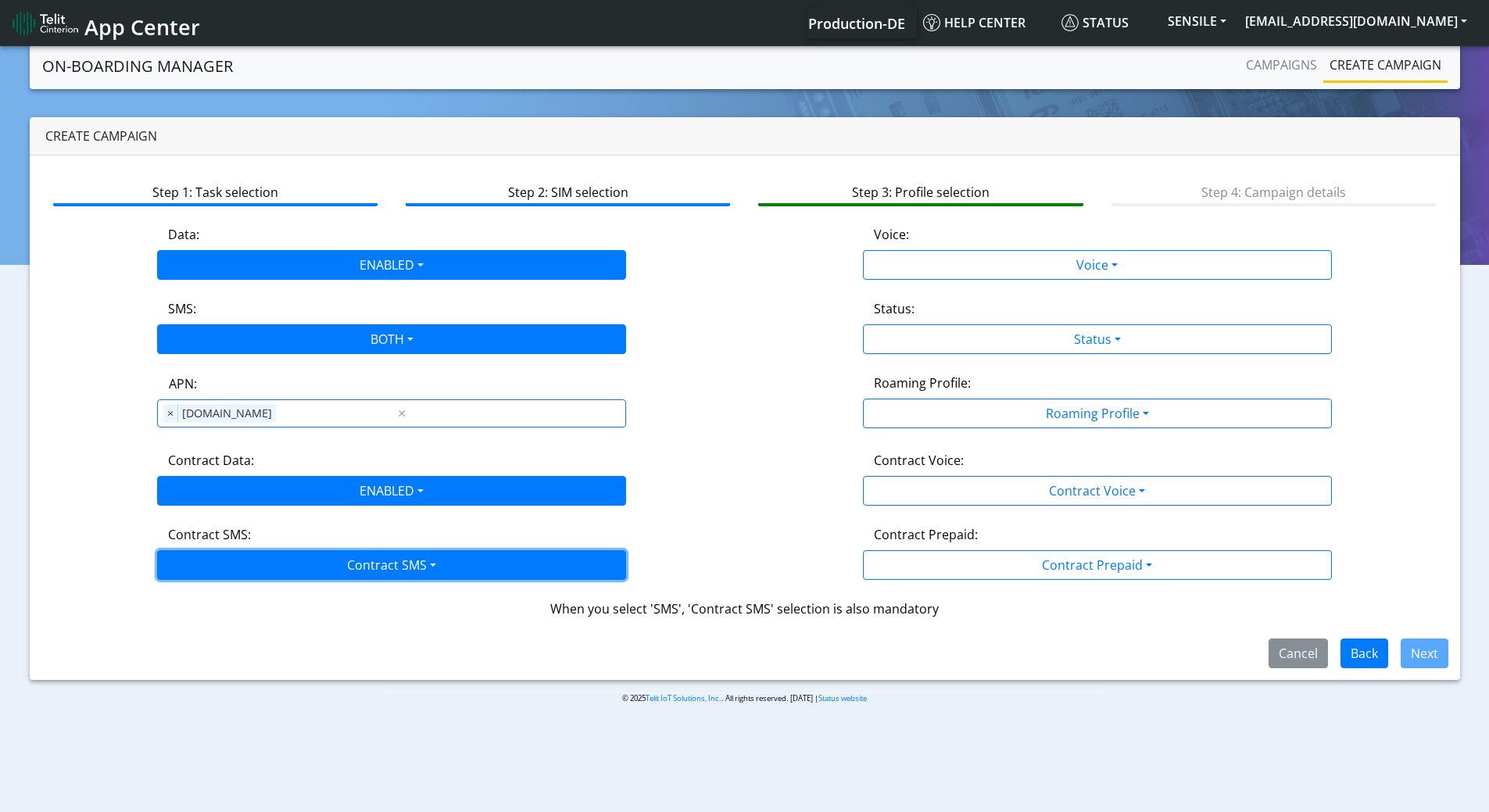
click at [204, 570] on button "Contract SMS" at bounding box center [392, 565] width 469 height 30
click at [206, 677] on SMSboth-dropdown "Both" at bounding box center [391, 677] width 468 height 25
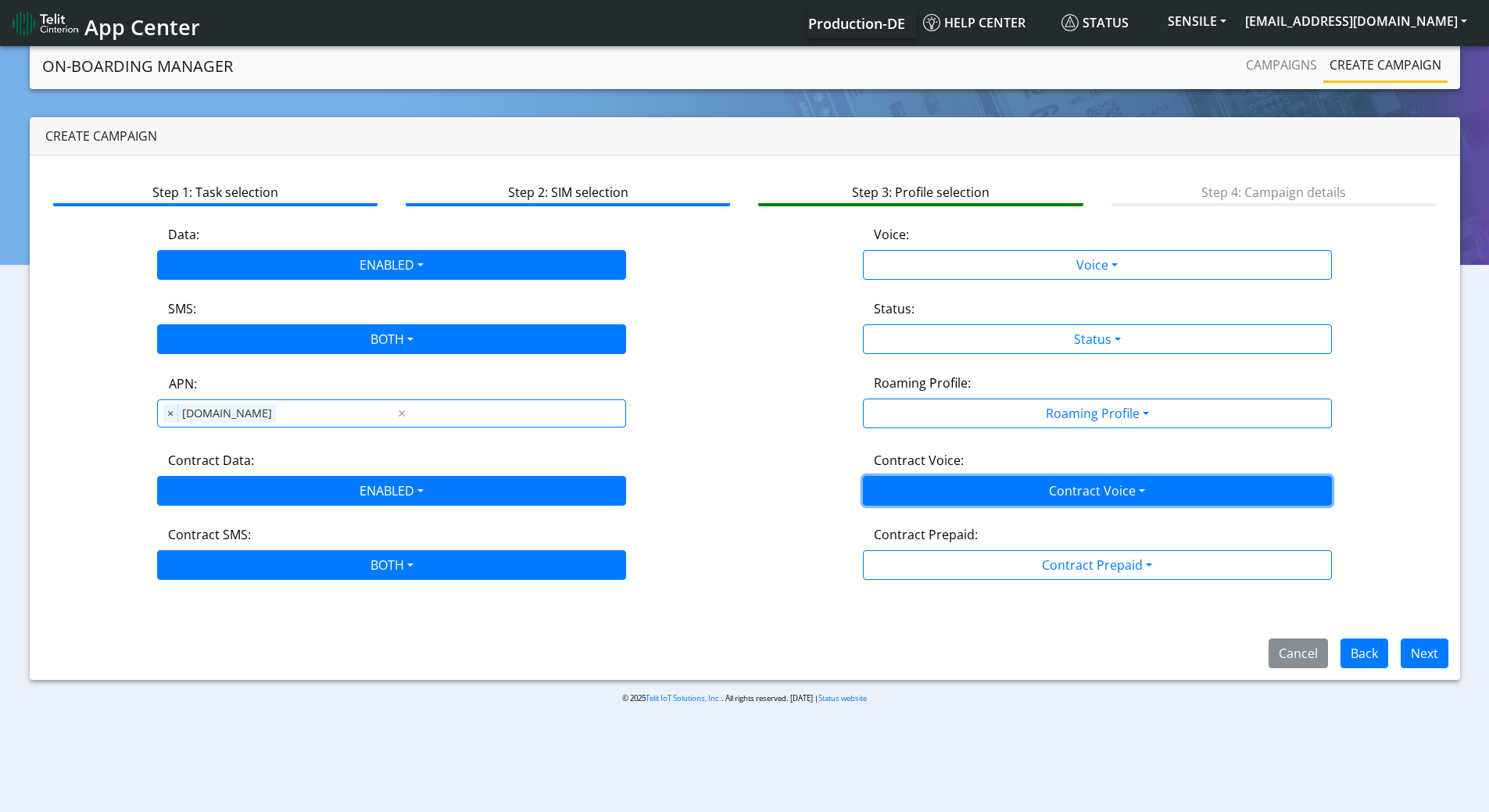
click at [951, 487] on button "Contract Voice" at bounding box center [1098, 490] width 469 height 30
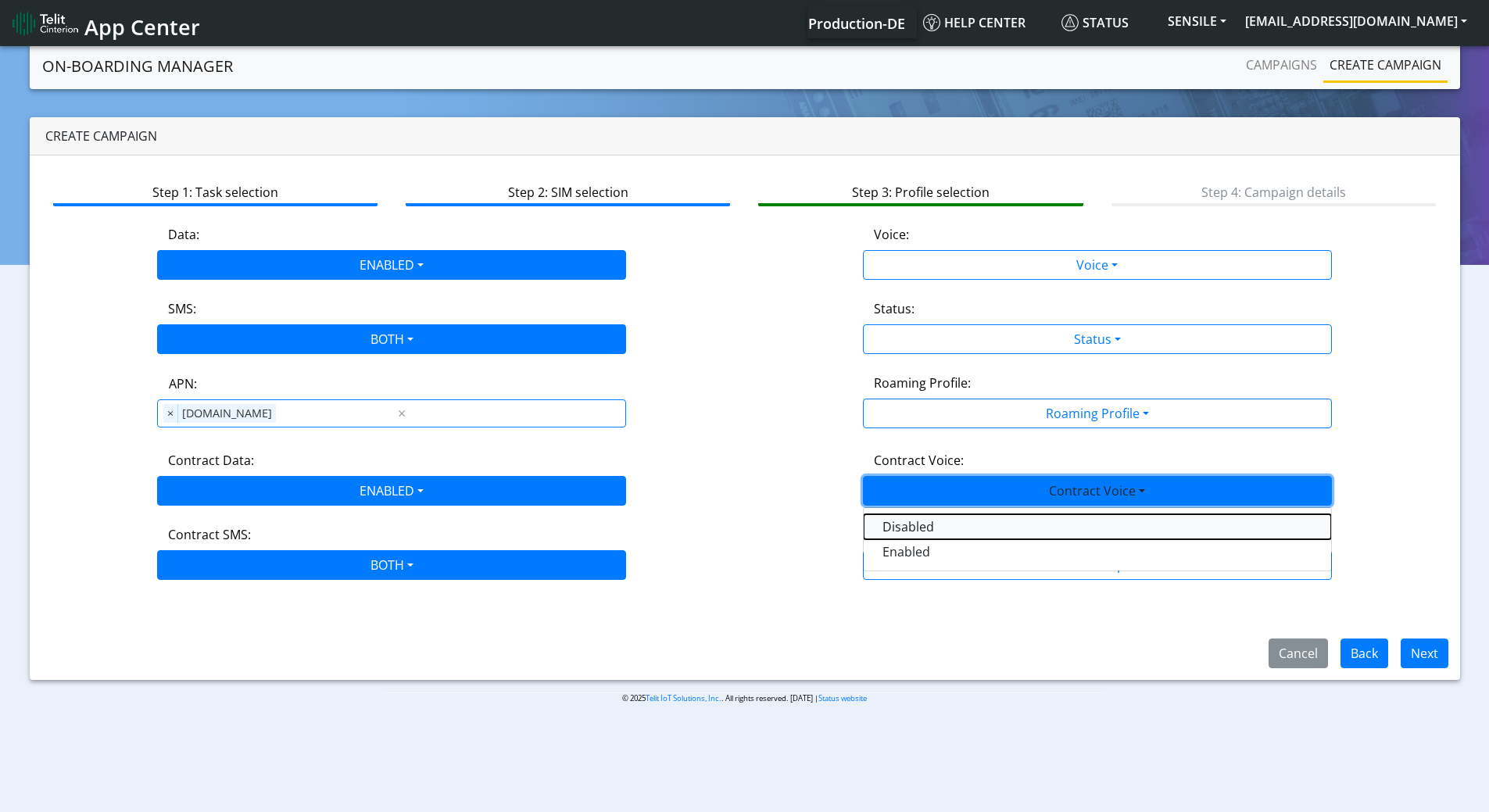
drag, startPoint x: 896, startPoint y: 523, endPoint x: 925, endPoint y: 330, distance: 195.2
click at [897, 523] on Voicedisabled-dropdown "Disabled" at bounding box center [1098, 527] width 468 height 25
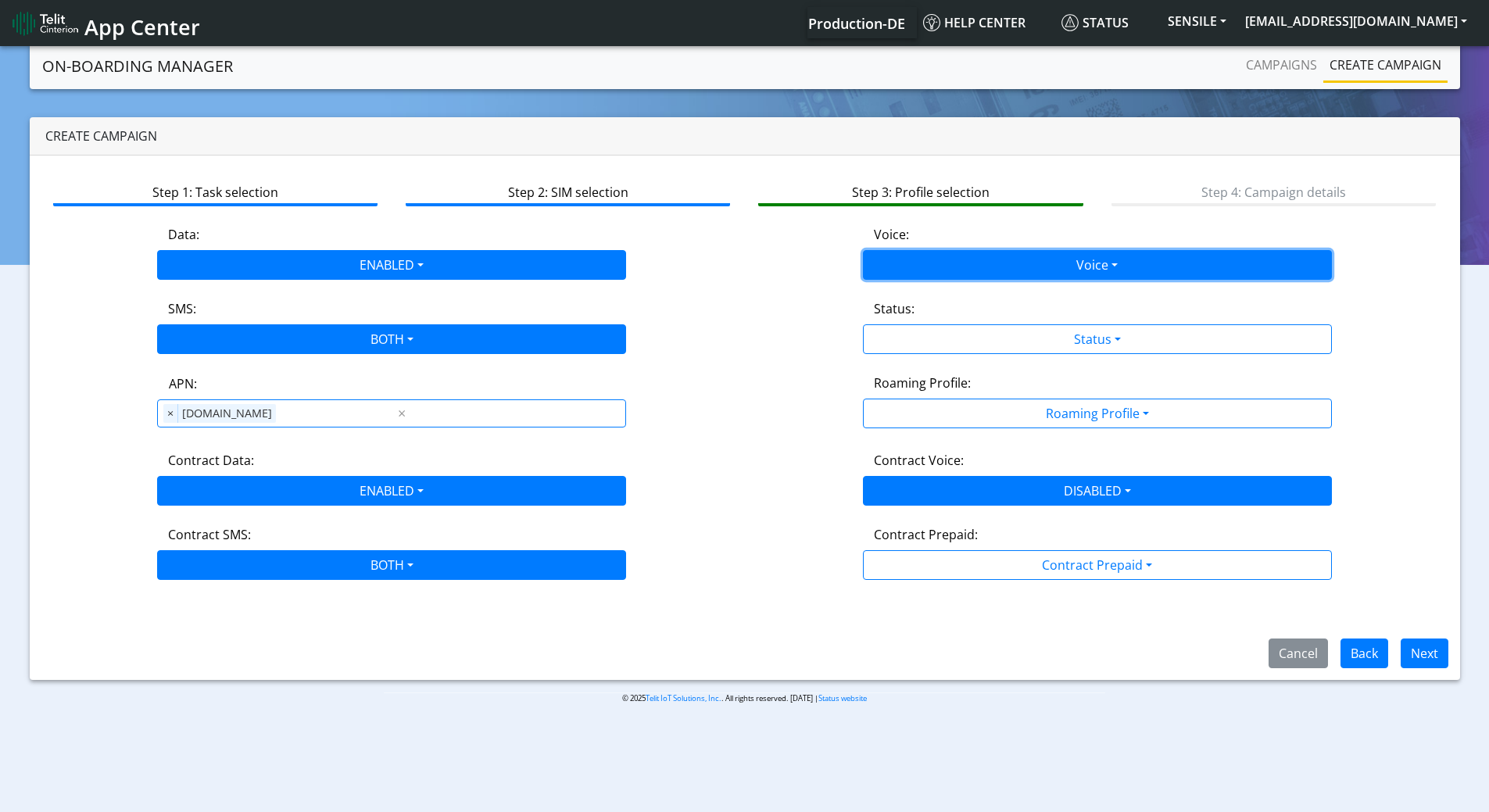
click at [922, 258] on button "Voice" at bounding box center [1098, 264] width 469 height 30
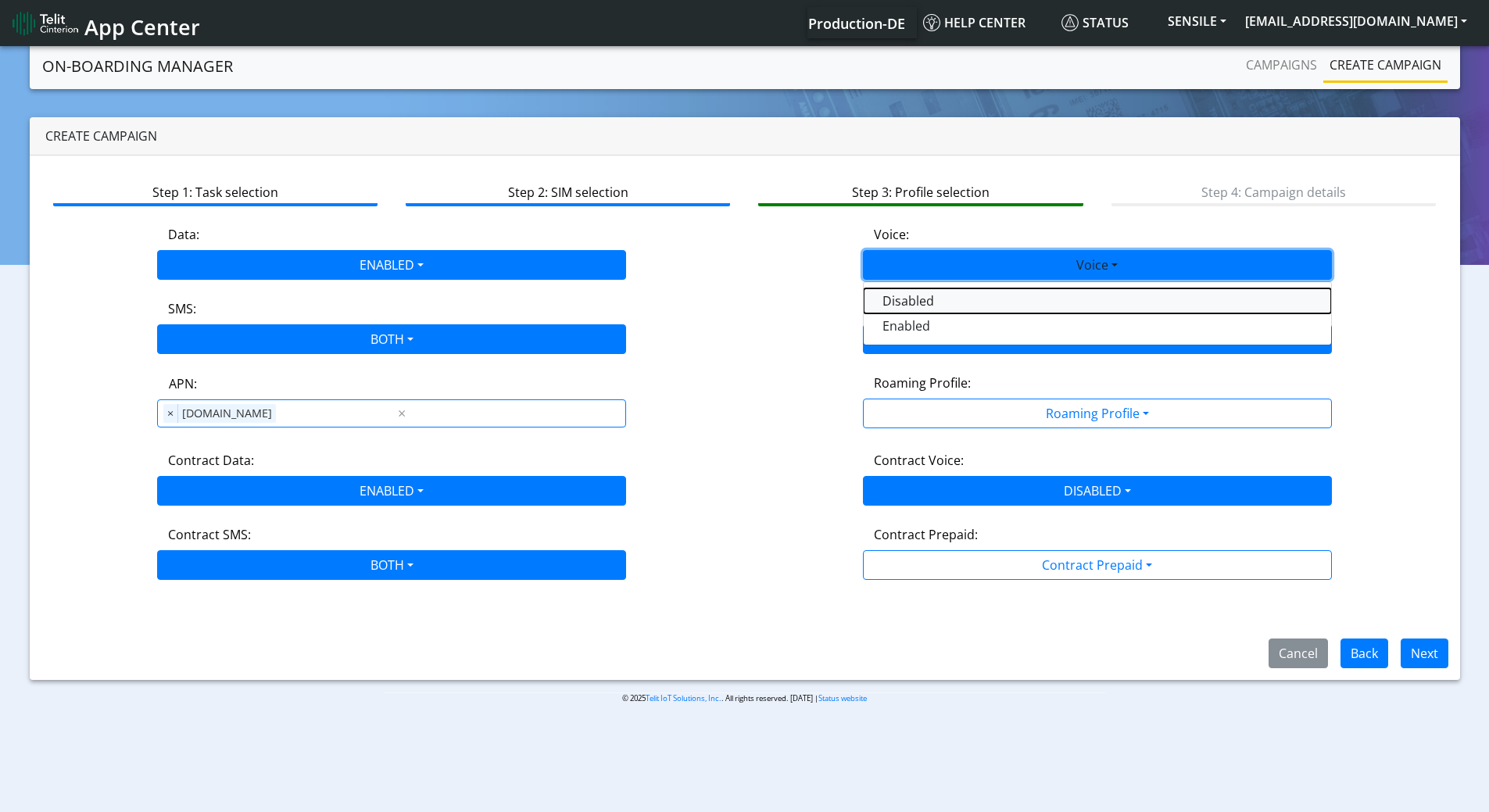
drag, startPoint x: 896, startPoint y: 302, endPoint x: 911, endPoint y: 341, distance: 41.8
click at [896, 305] on button "Disabled" at bounding box center [1098, 301] width 468 height 25
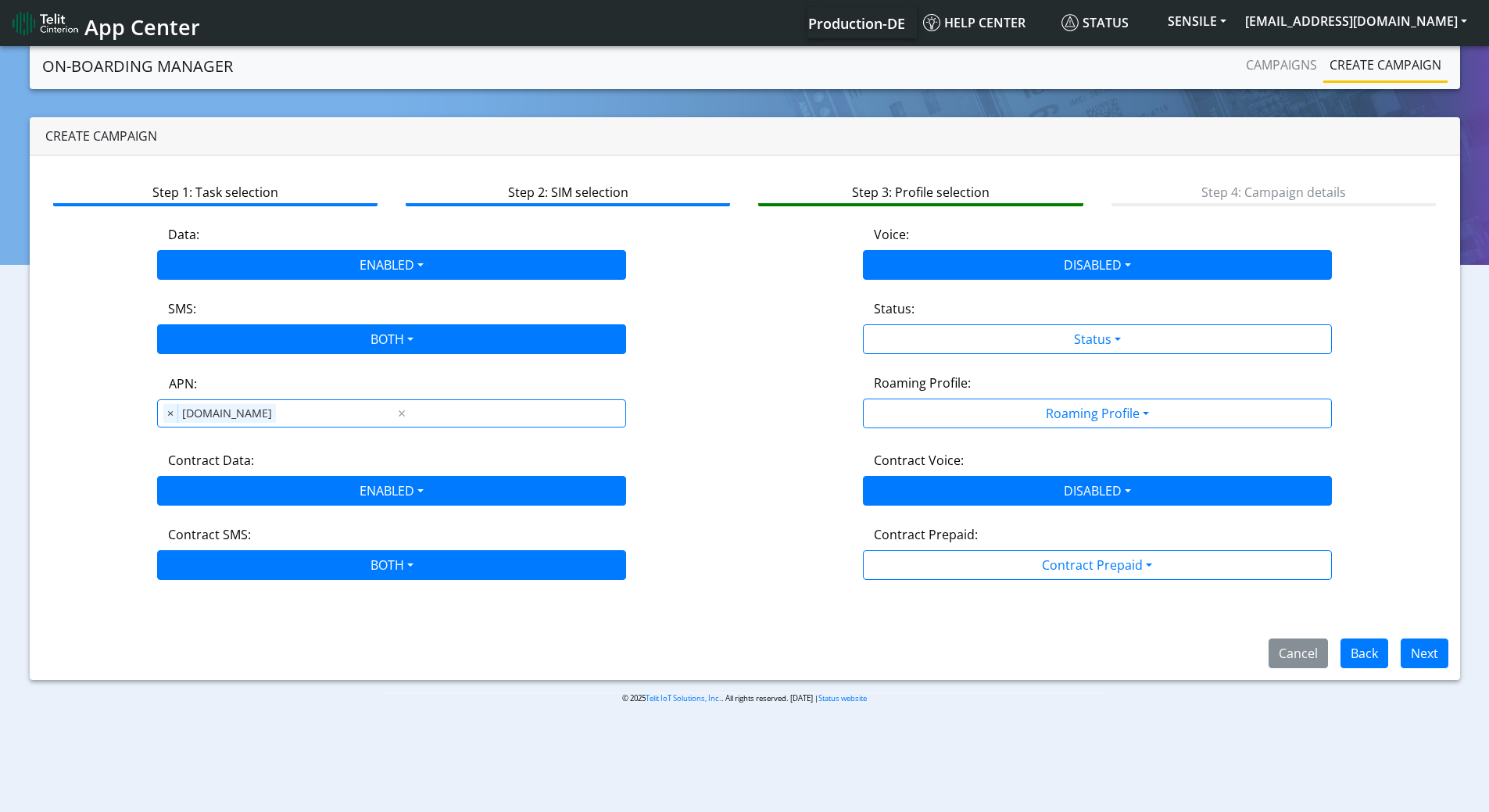
click at [916, 361] on app-profile-selection "Data: ENABLED Disabled Enabled Voice: DISABLED Disabled Enabled SMS: BOTH Disab…" at bounding box center [744, 402] width 1388 height 355
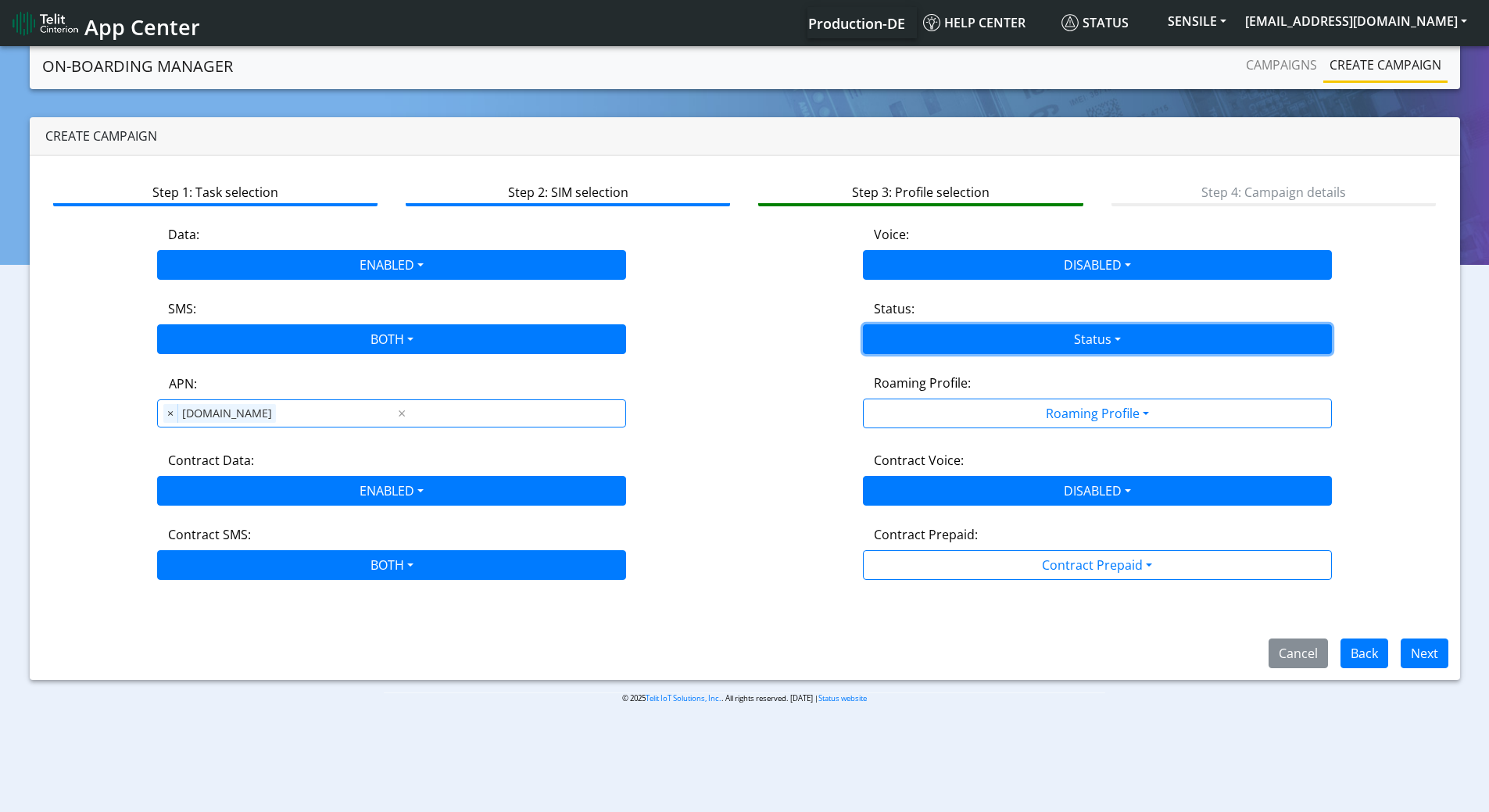
click at [918, 341] on button "Status" at bounding box center [1098, 339] width 469 height 30
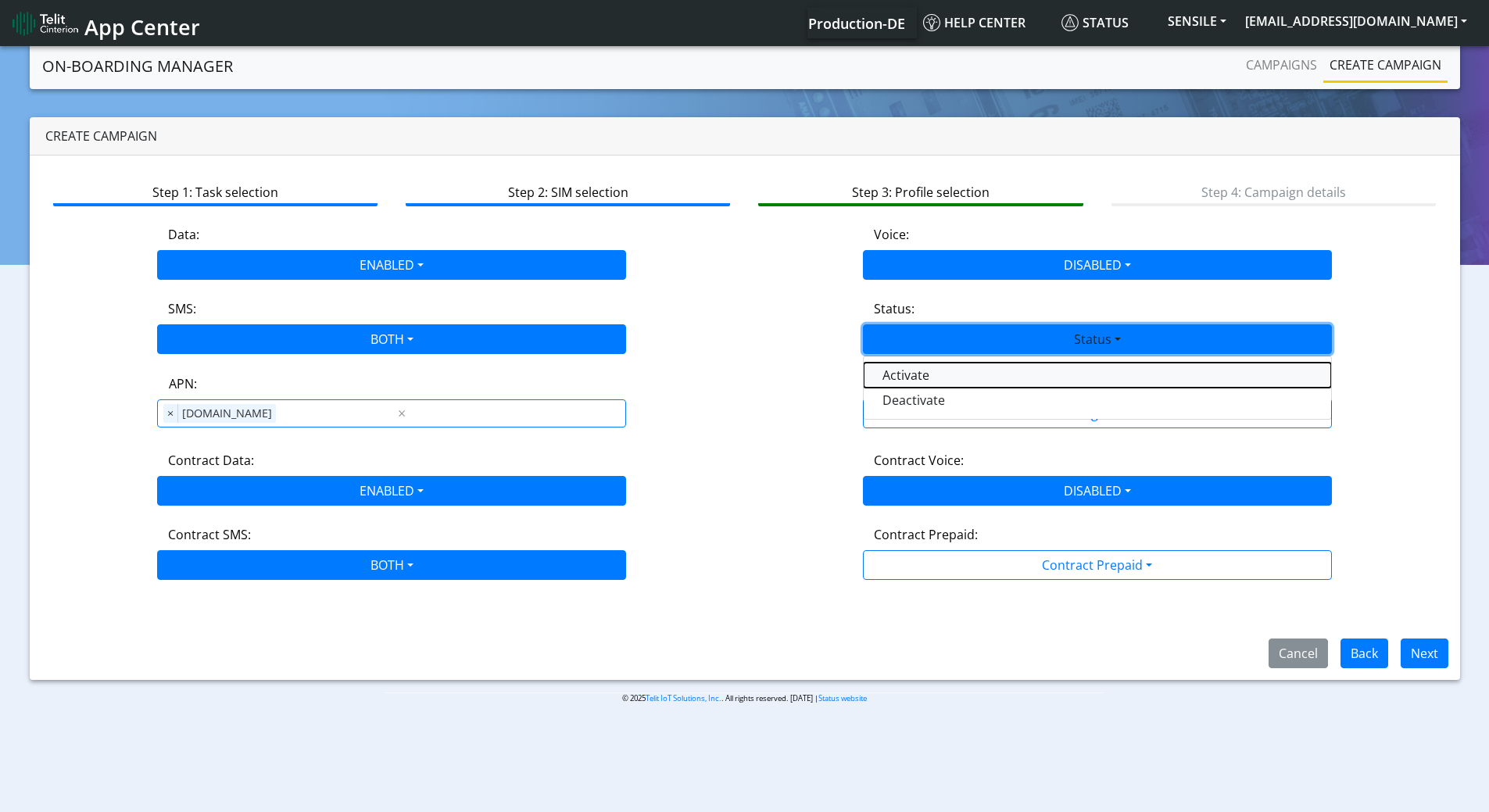
click at [903, 377] on button "Activate" at bounding box center [1098, 375] width 468 height 25
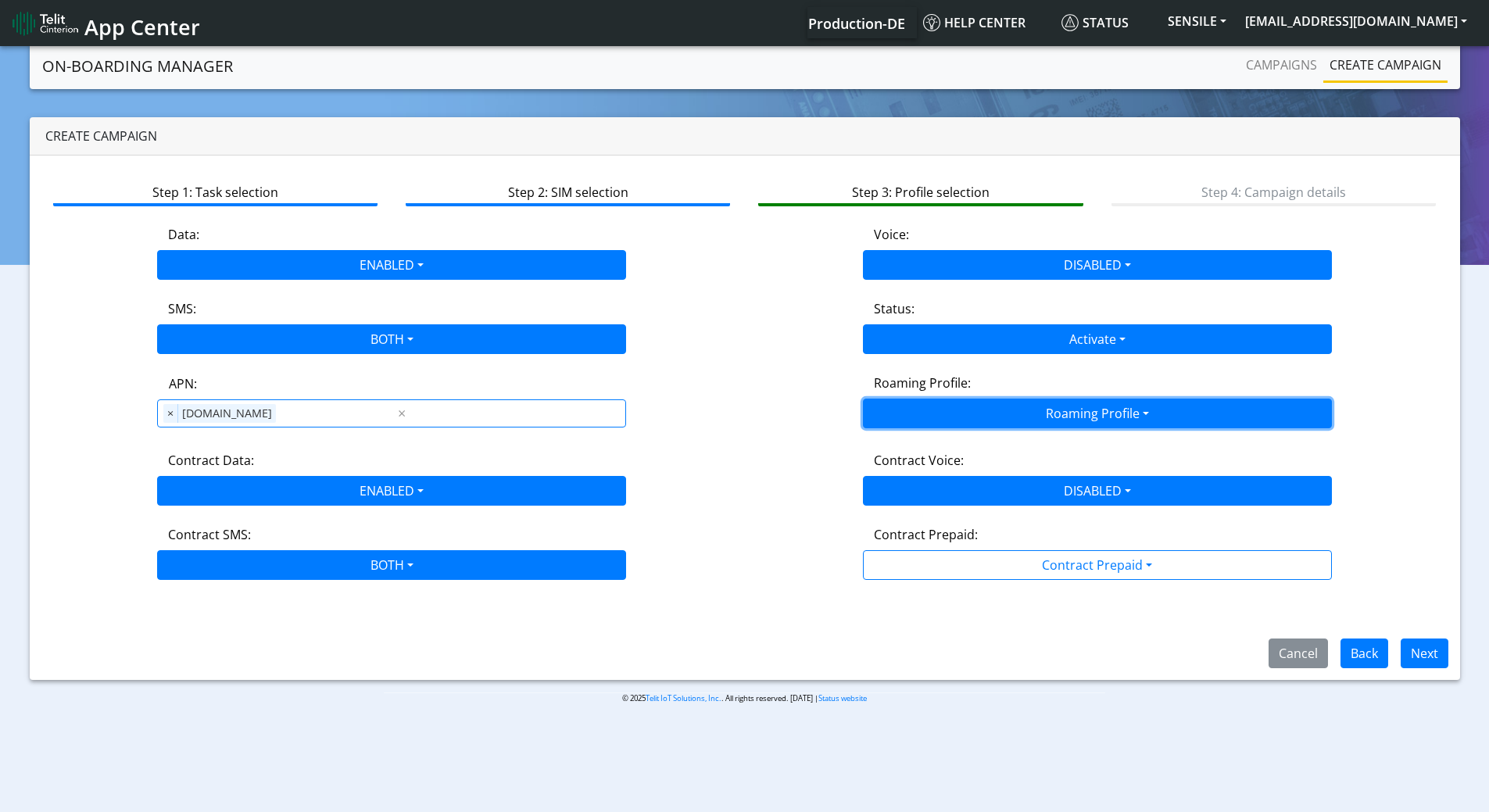
click at [953, 419] on button "Roaming Profile" at bounding box center [1098, 413] width 469 height 30
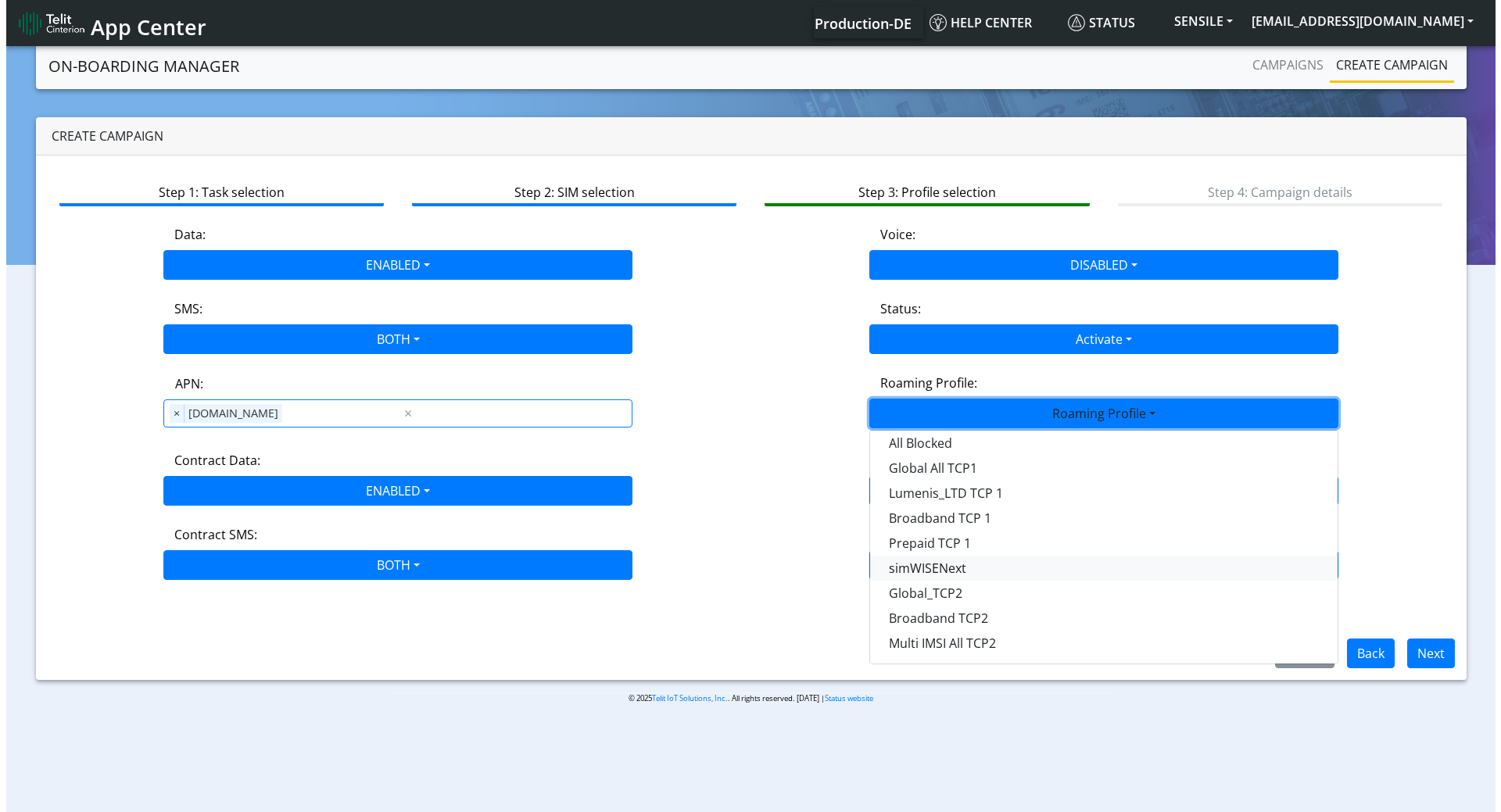
scroll to position [439, 0]
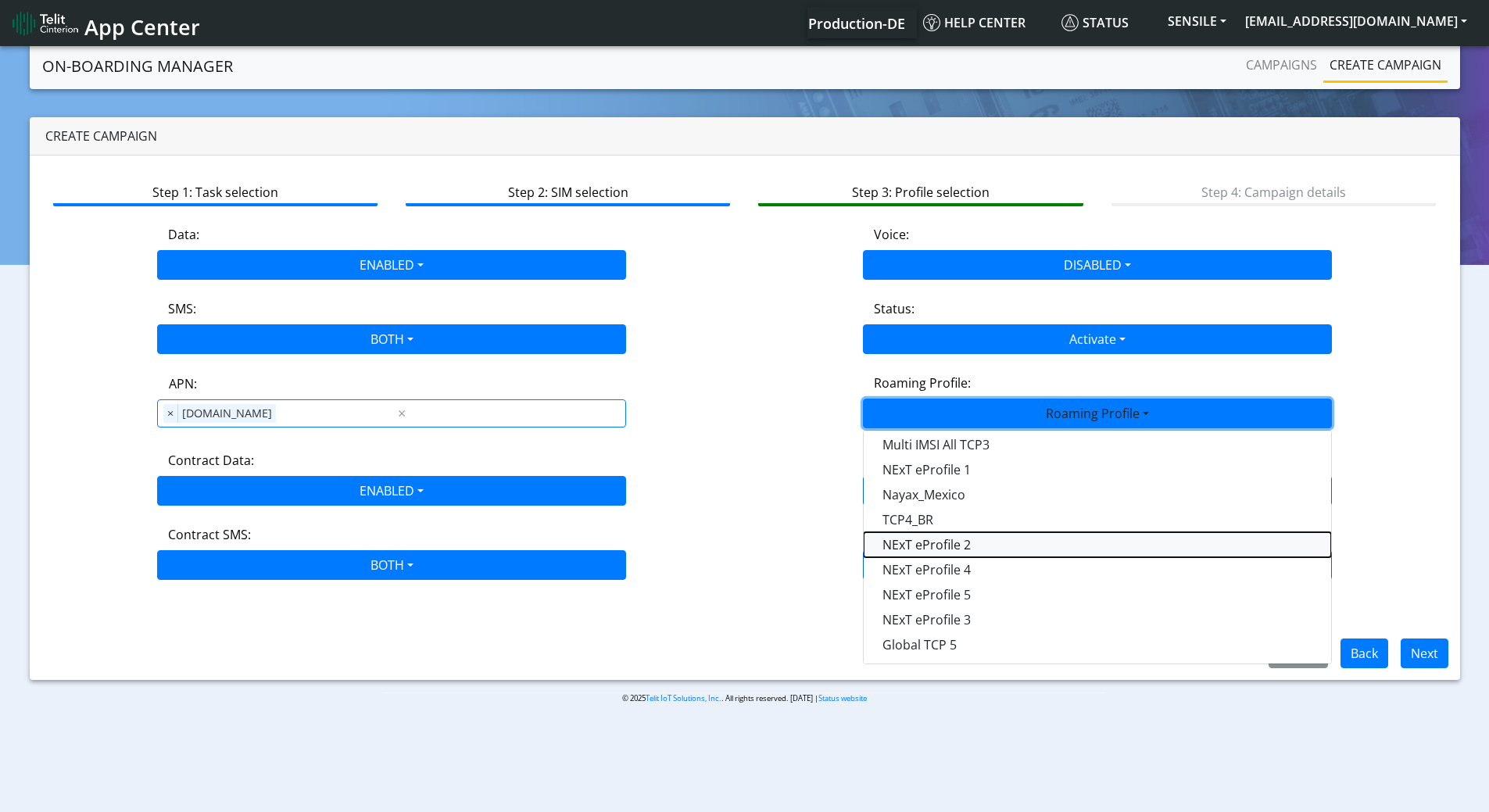
click at [973, 548] on Profile-dropdown "NExT eProfile 2" at bounding box center [1098, 545] width 468 height 25
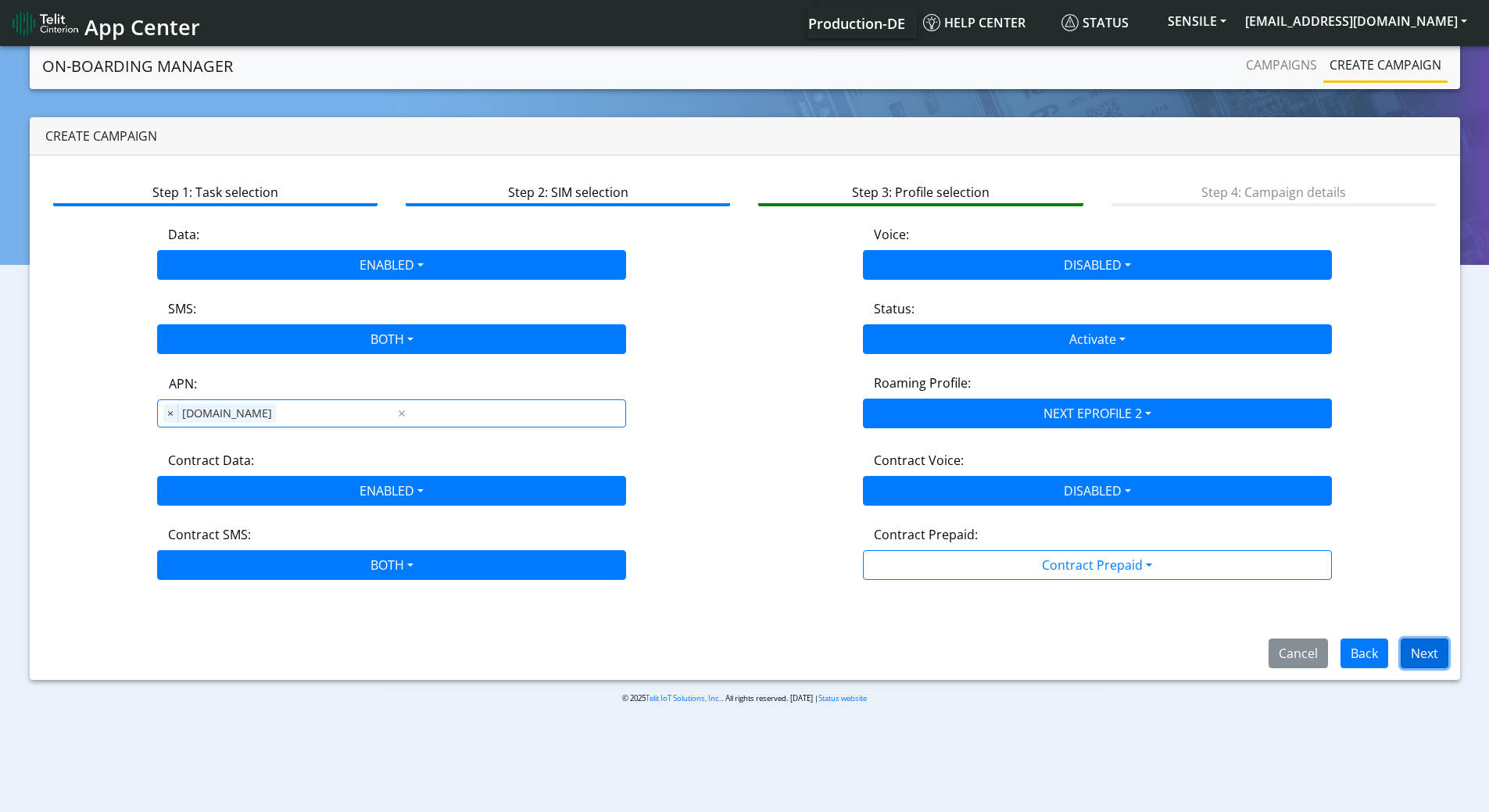
click at [1437, 655] on button "Next" at bounding box center [1425, 653] width 47 height 30
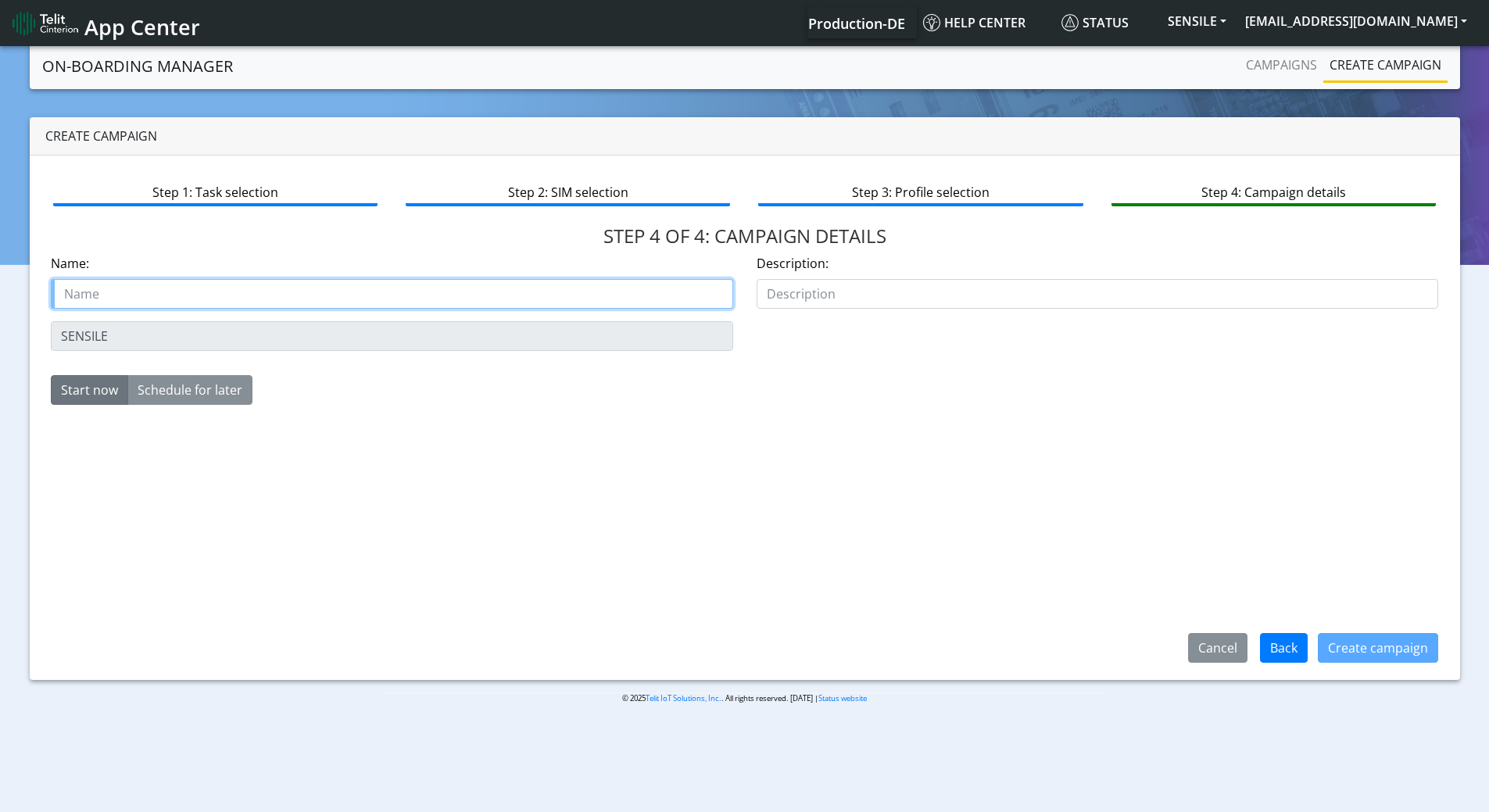
paste input "Sensile Technologies SA"
type input "Sensile Technologies SA SGp22 starter SIM"
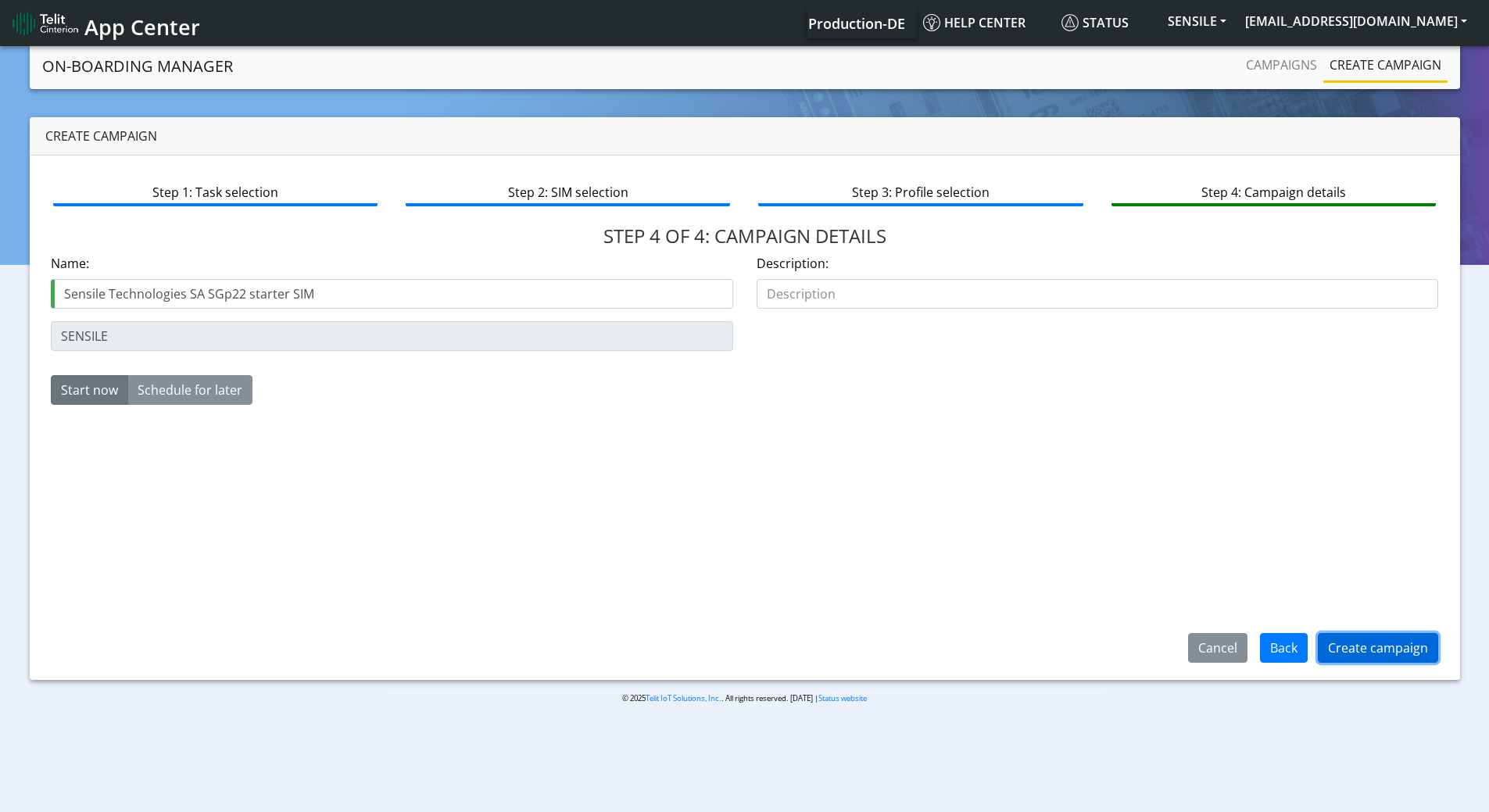
click at [1344, 647] on button "Create campaign" at bounding box center [1378, 648] width 120 height 30
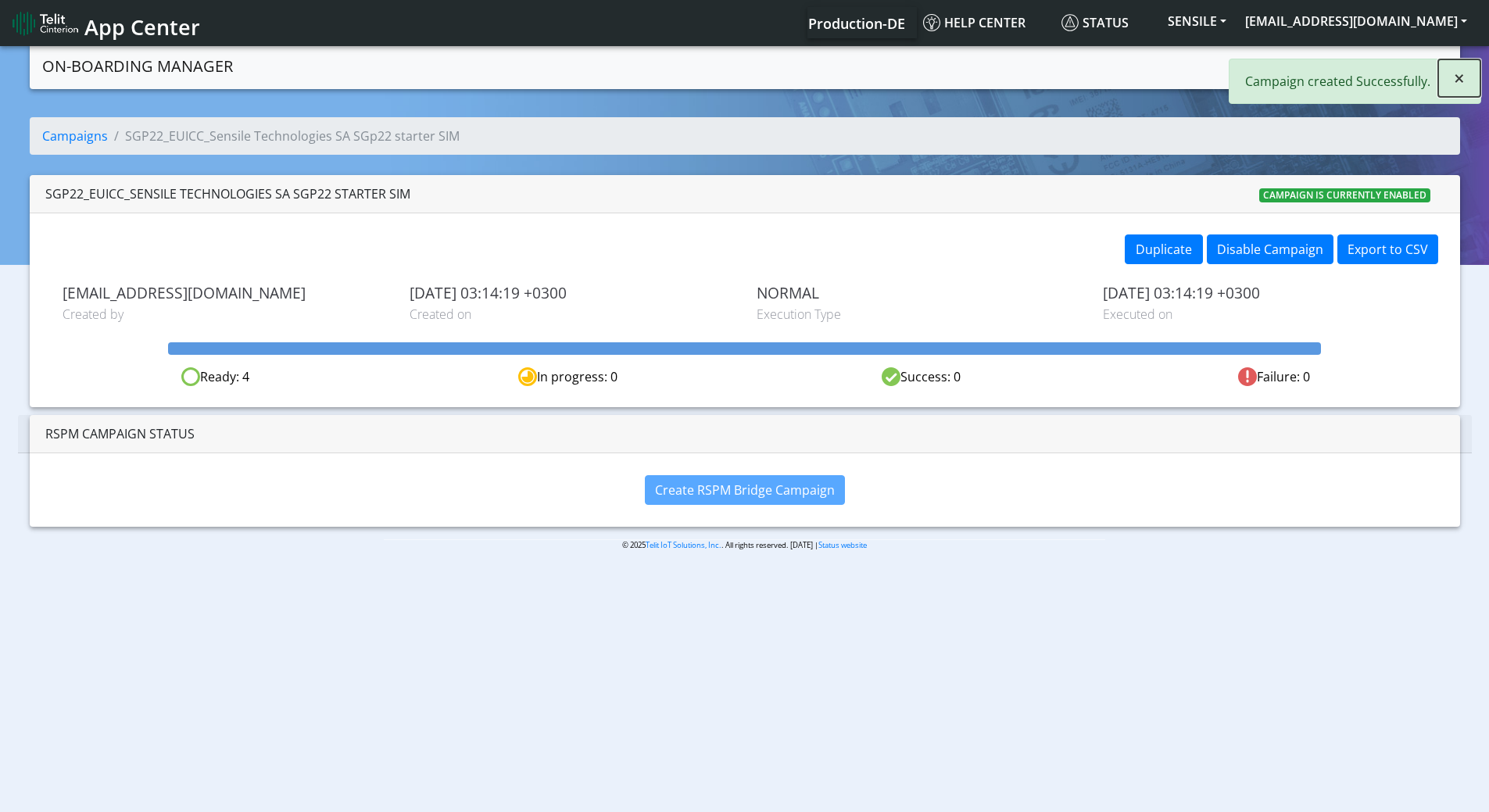
click at [1454, 75] on span "×" at bounding box center [1459, 78] width 11 height 25
click at [1302, 64] on link "Campaigns" at bounding box center [1281, 64] width 84 height 31
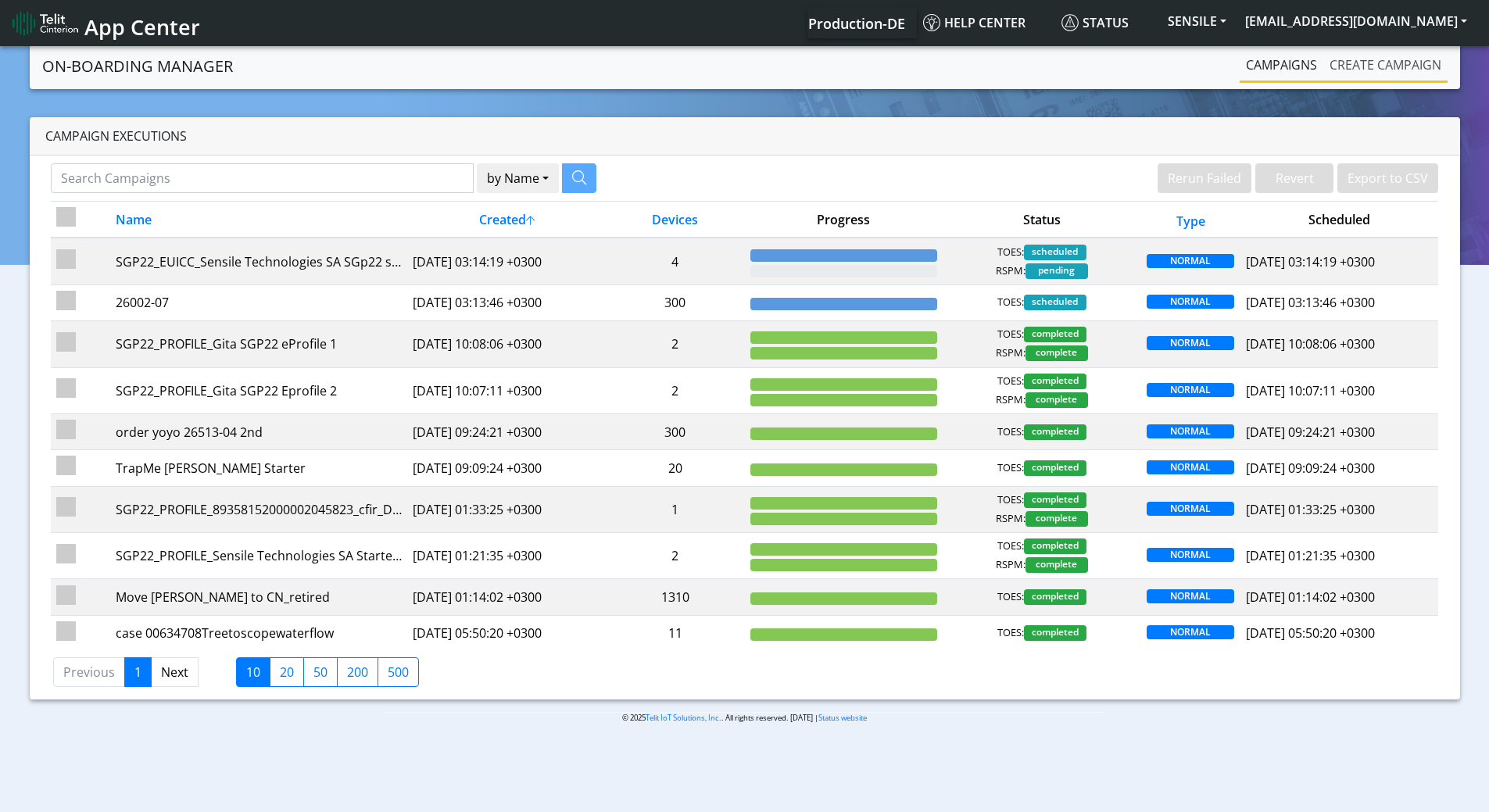
click at [1387, 64] on link "Create campaign" at bounding box center [1386, 64] width 125 height 31
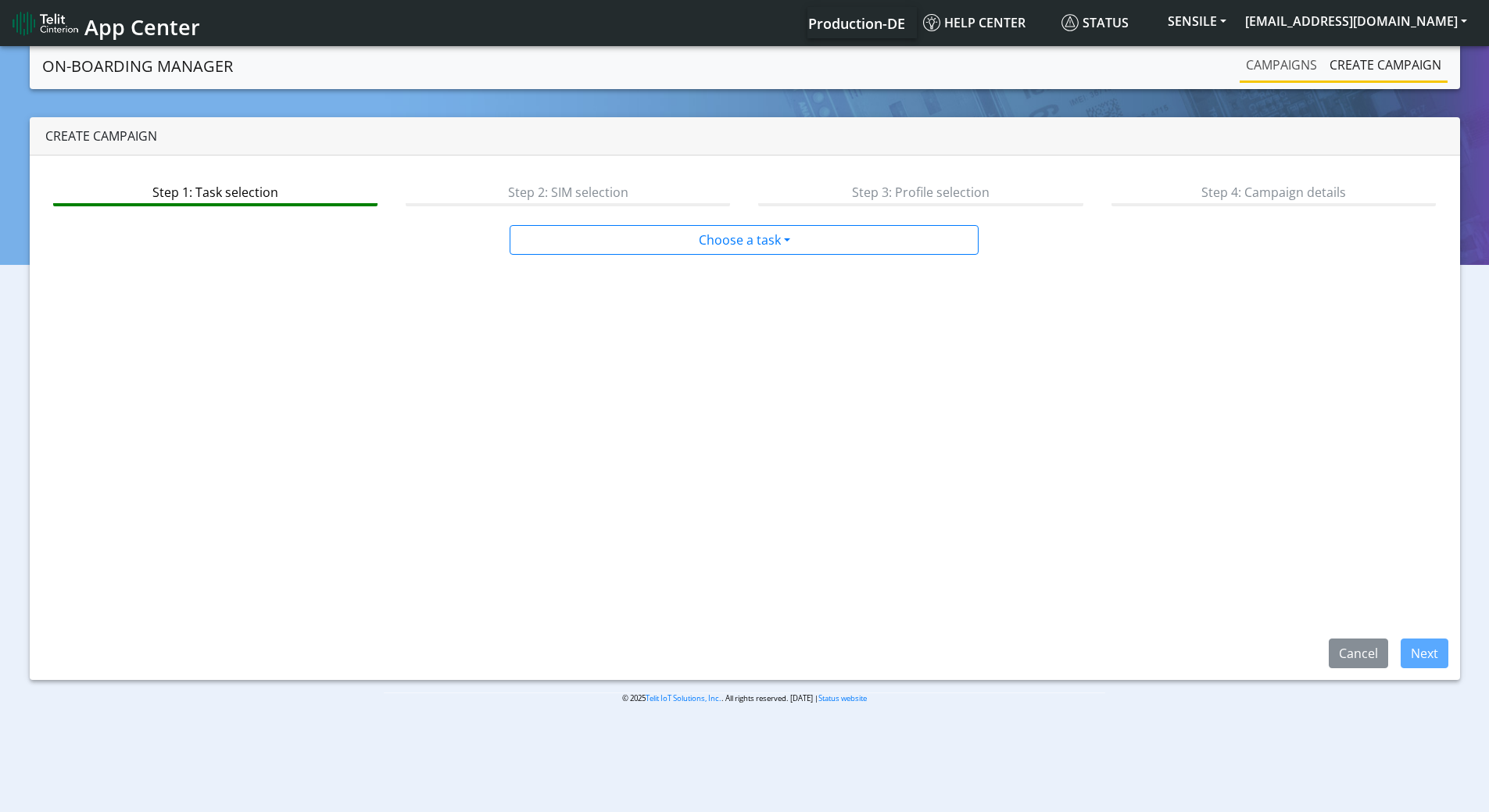
click at [1249, 71] on link "Campaigns" at bounding box center [1281, 64] width 84 height 31
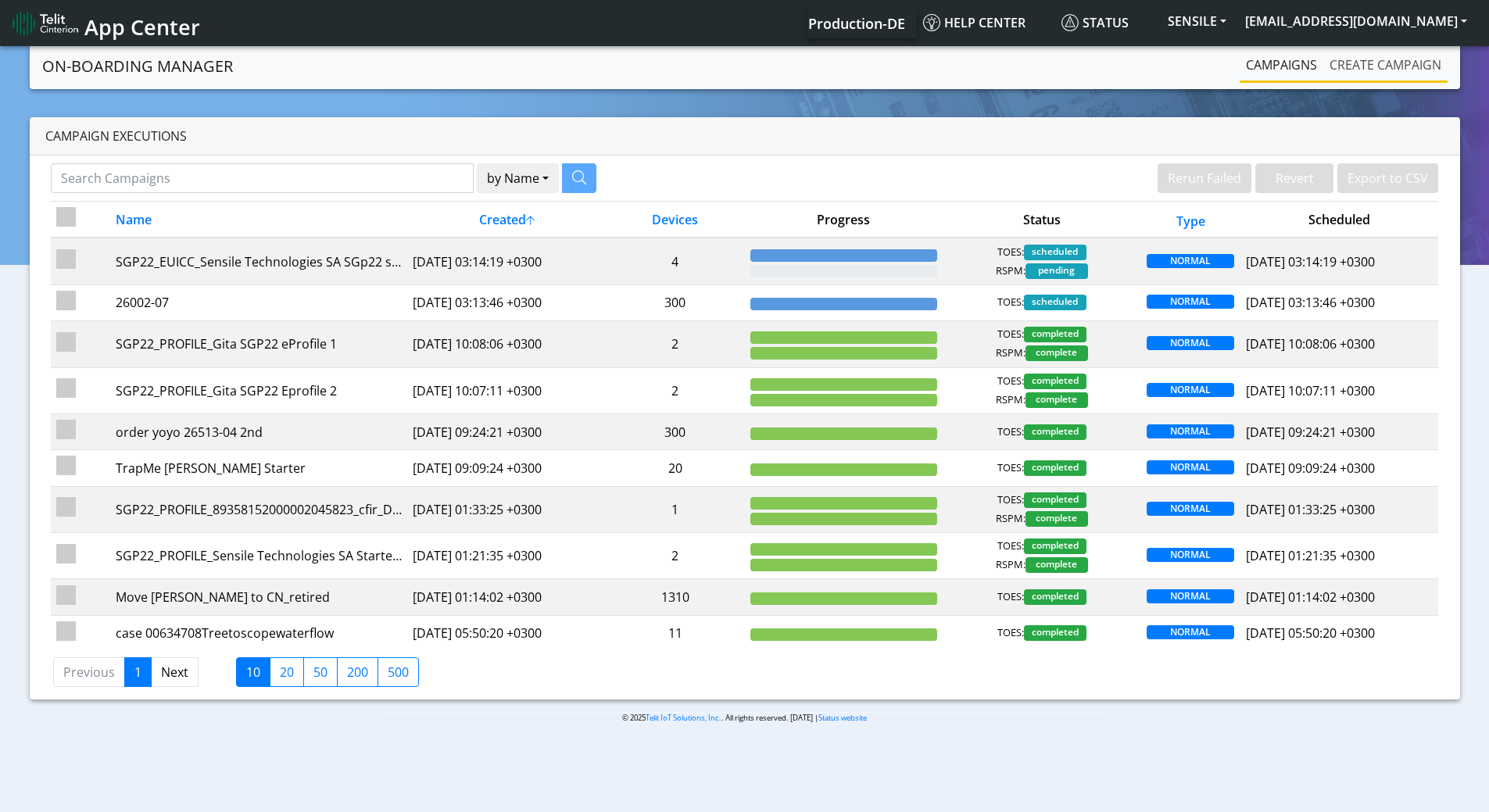
click at [1392, 56] on link "Create campaign" at bounding box center [1386, 64] width 125 height 31
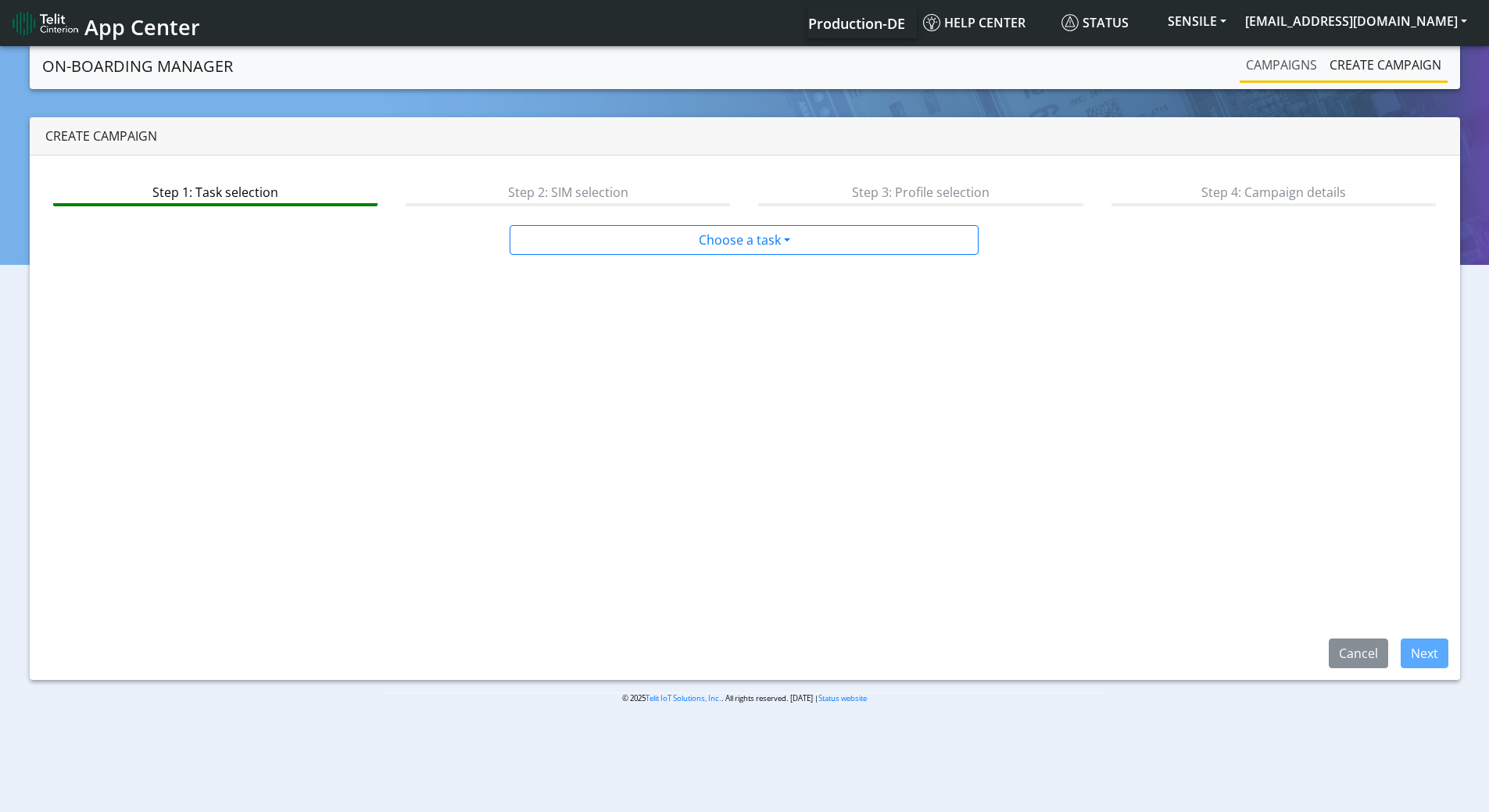
click at [1256, 66] on link "Campaigns" at bounding box center [1281, 64] width 84 height 31
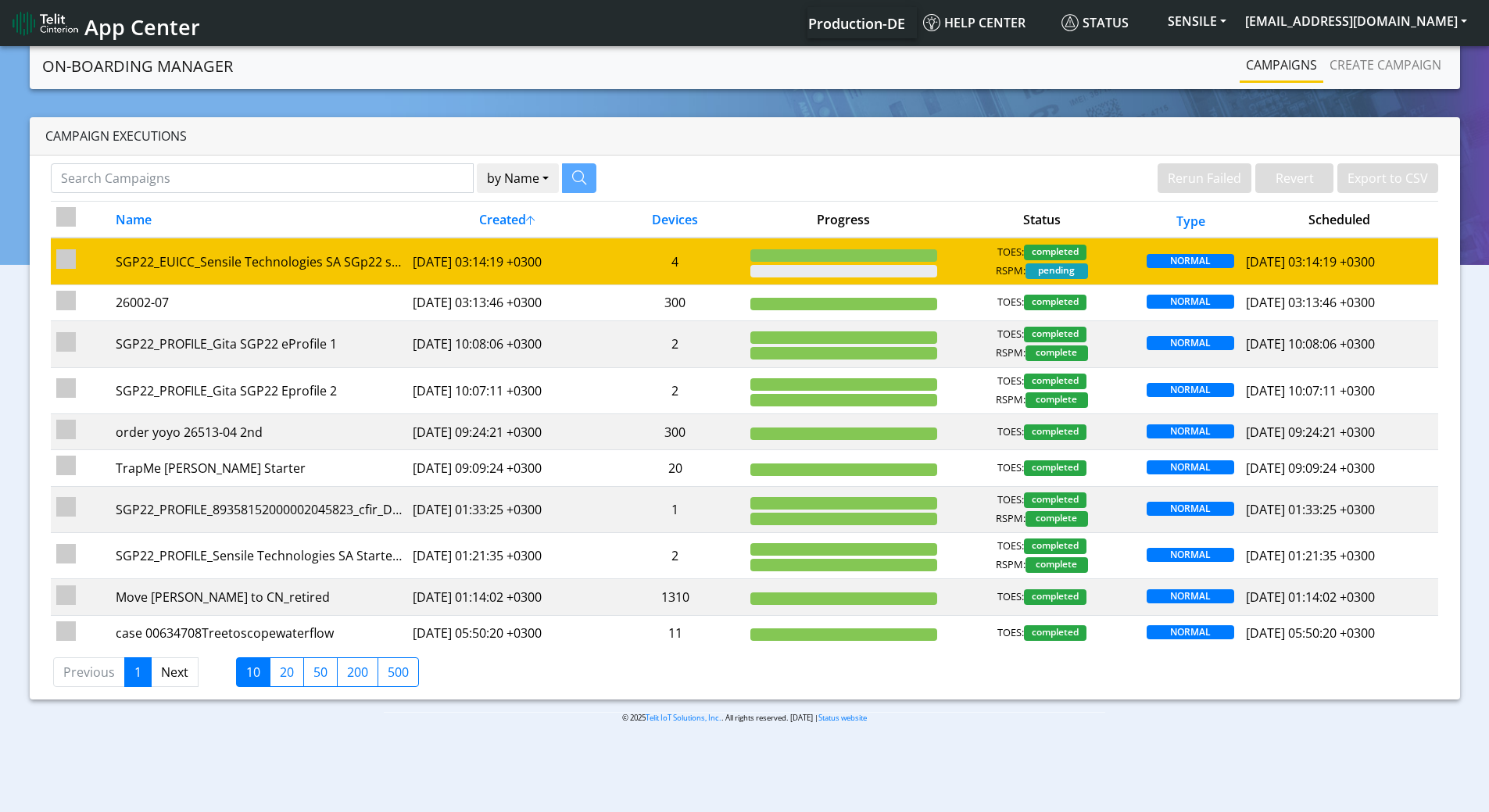
click at [962, 250] on div "TOES: completed RSPM: pending" at bounding box center [1042, 262] width 187 height 35
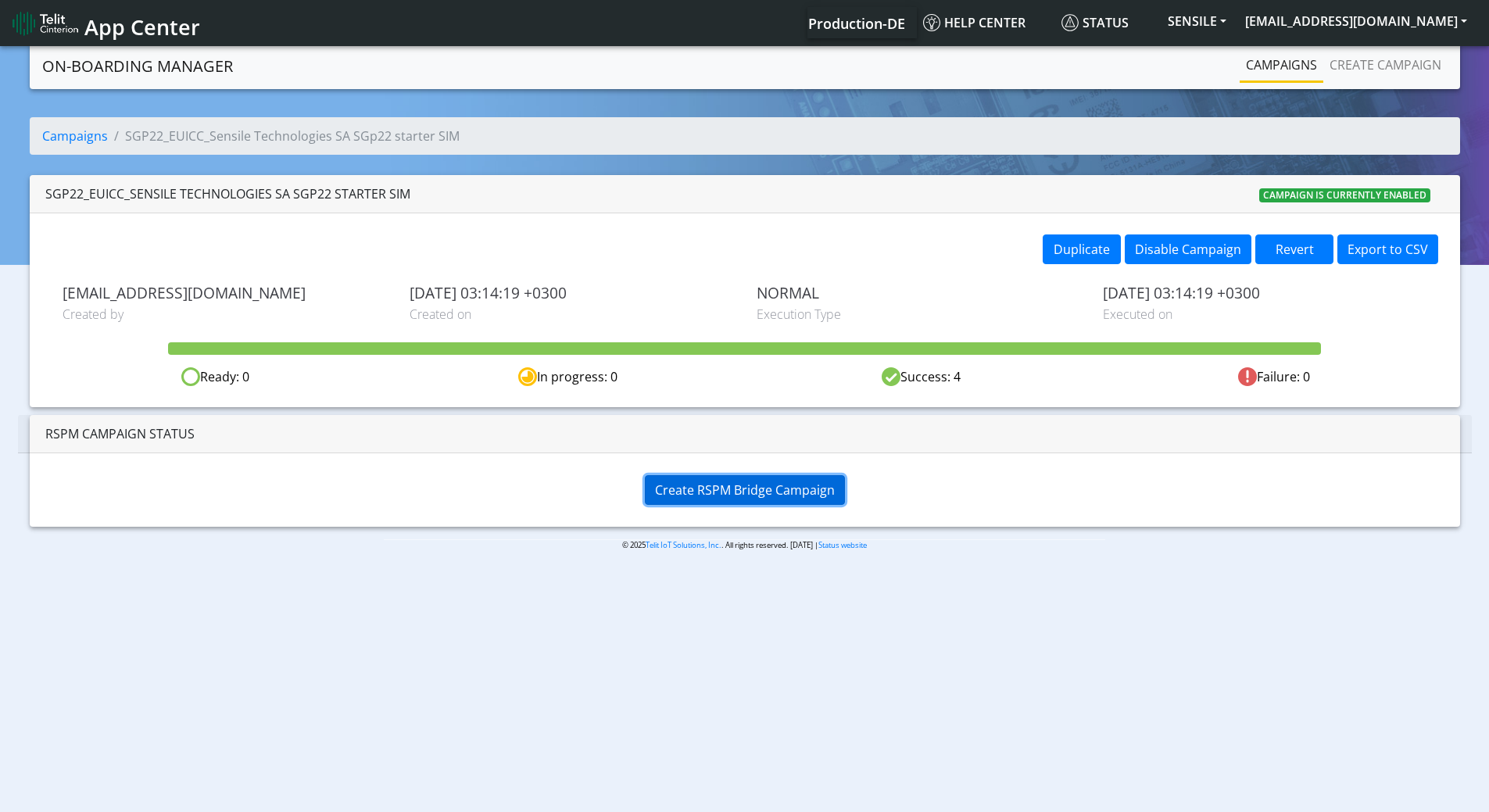
click at [742, 493] on span "Create RSPM Bridge Campaign" at bounding box center [745, 490] width 180 height 17
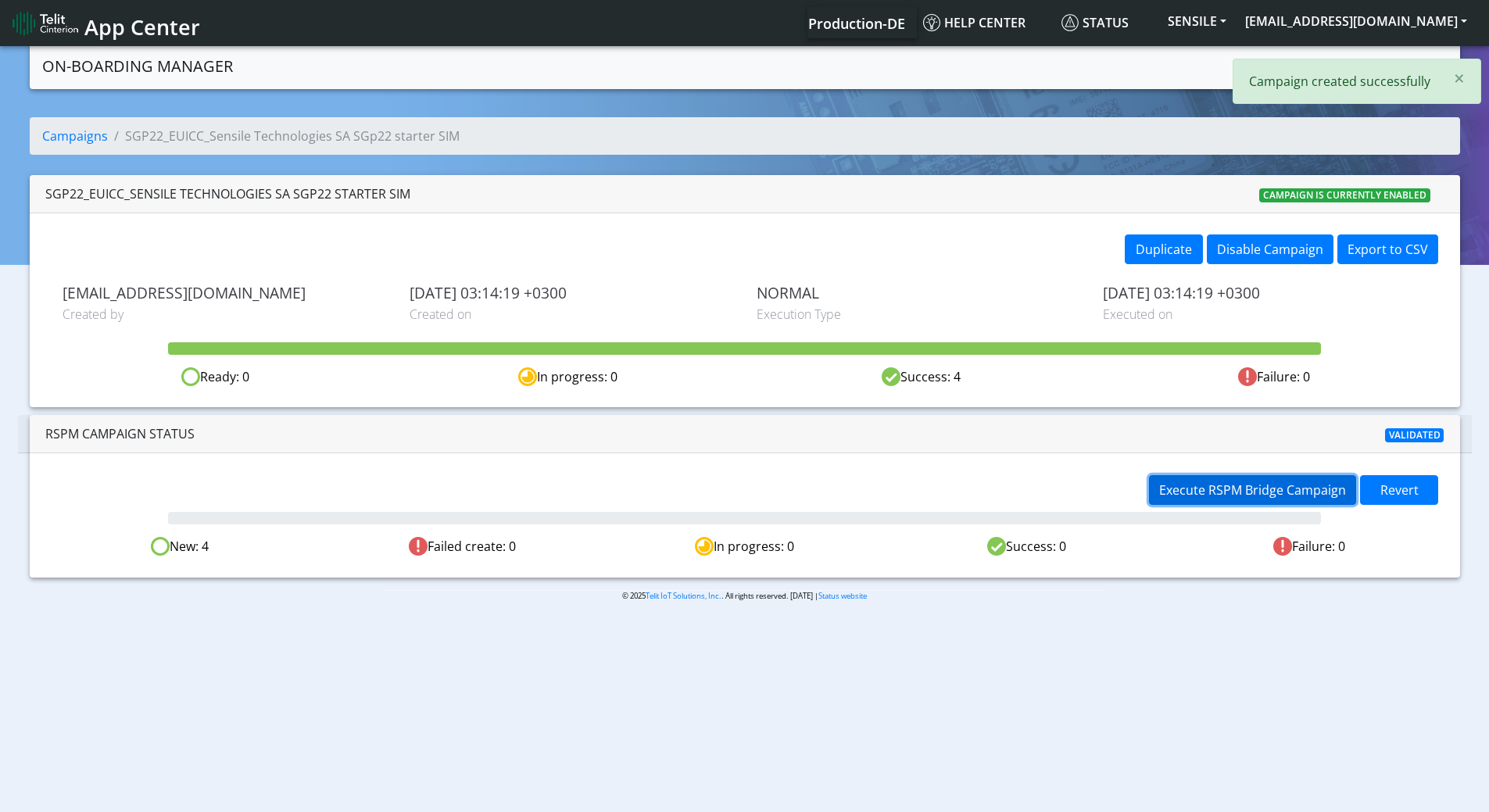
click at [1188, 490] on span "Execute RSPM Bridge Campaign" at bounding box center [1253, 490] width 187 height 17
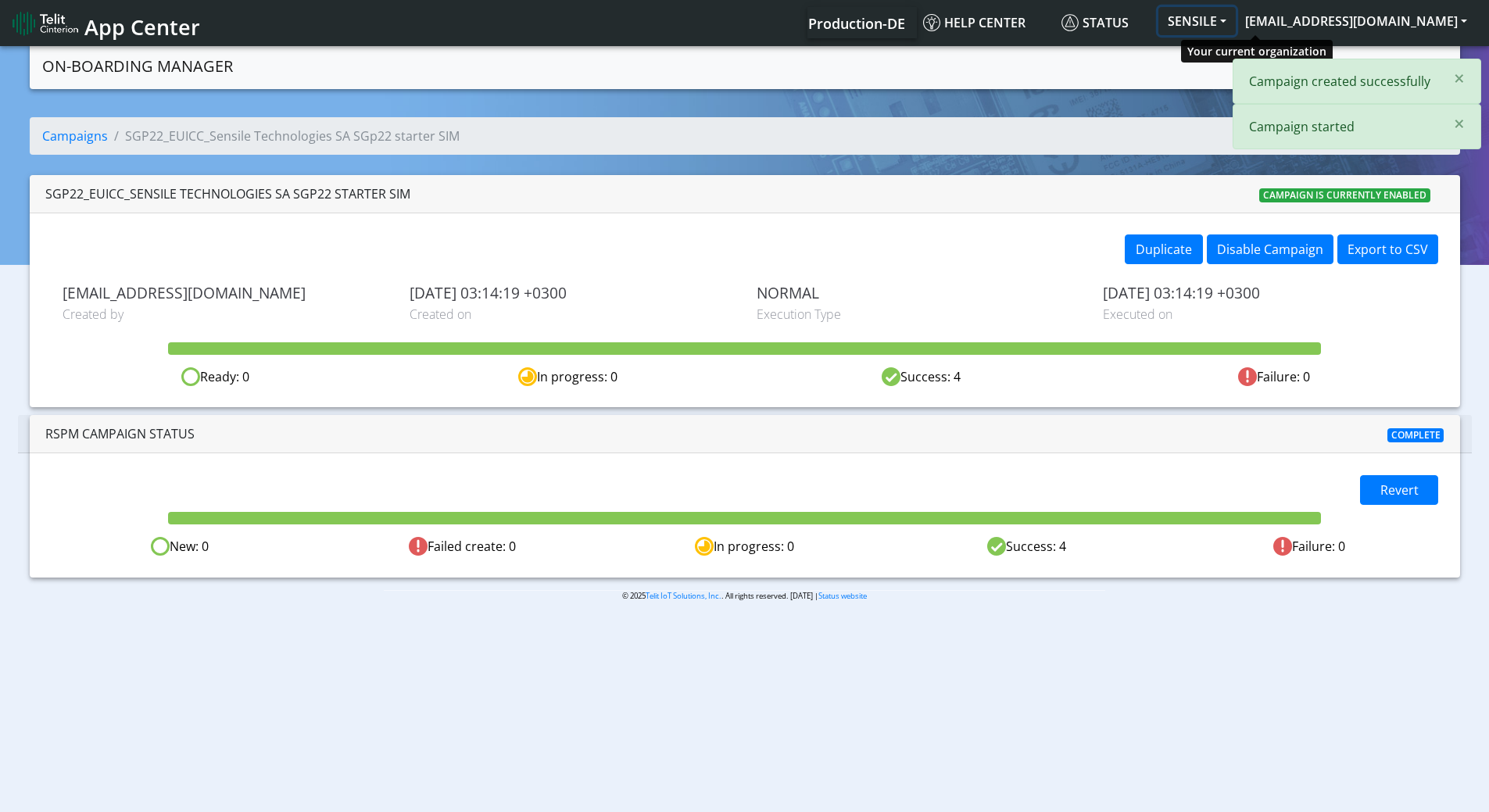
click at [1236, 15] on button "SENSILE" at bounding box center [1197, 20] width 77 height 28
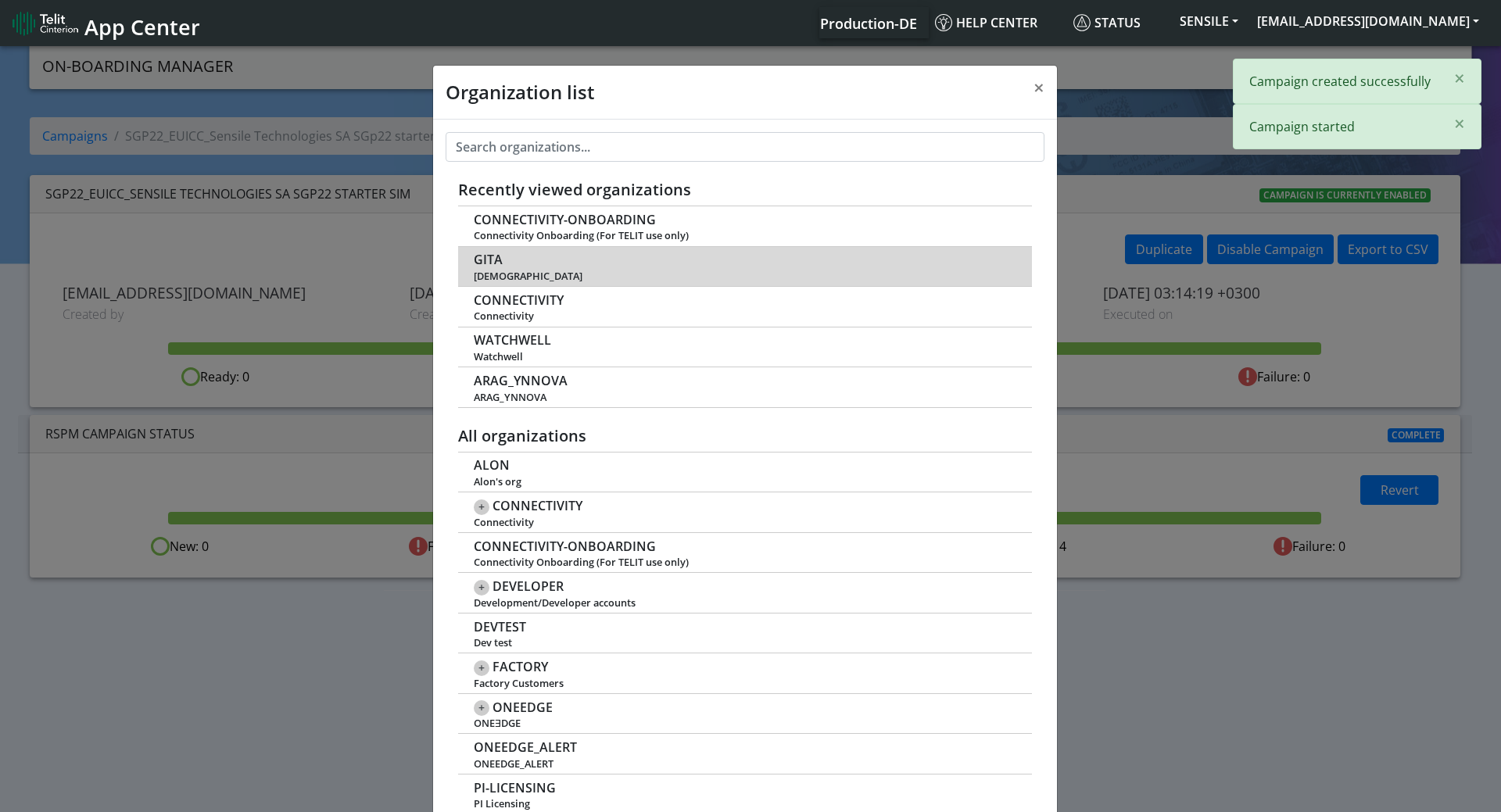
scroll to position [5, 0]
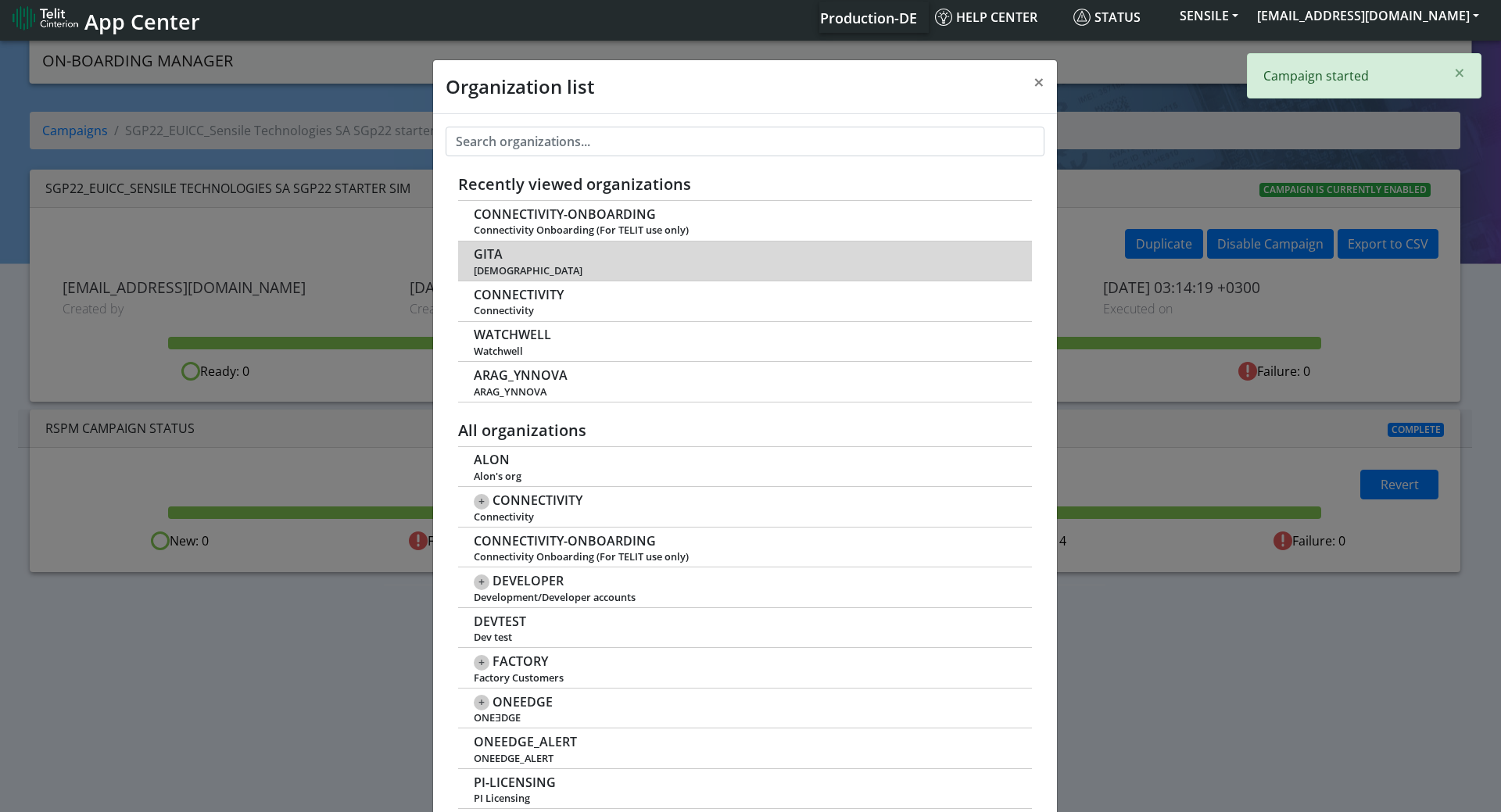
click at [462, 255] on td "GITA Gita" at bounding box center [745, 261] width 574 height 41
click at [479, 252] on span "GITA" at bounding box center [488, 255] width 29 height 15
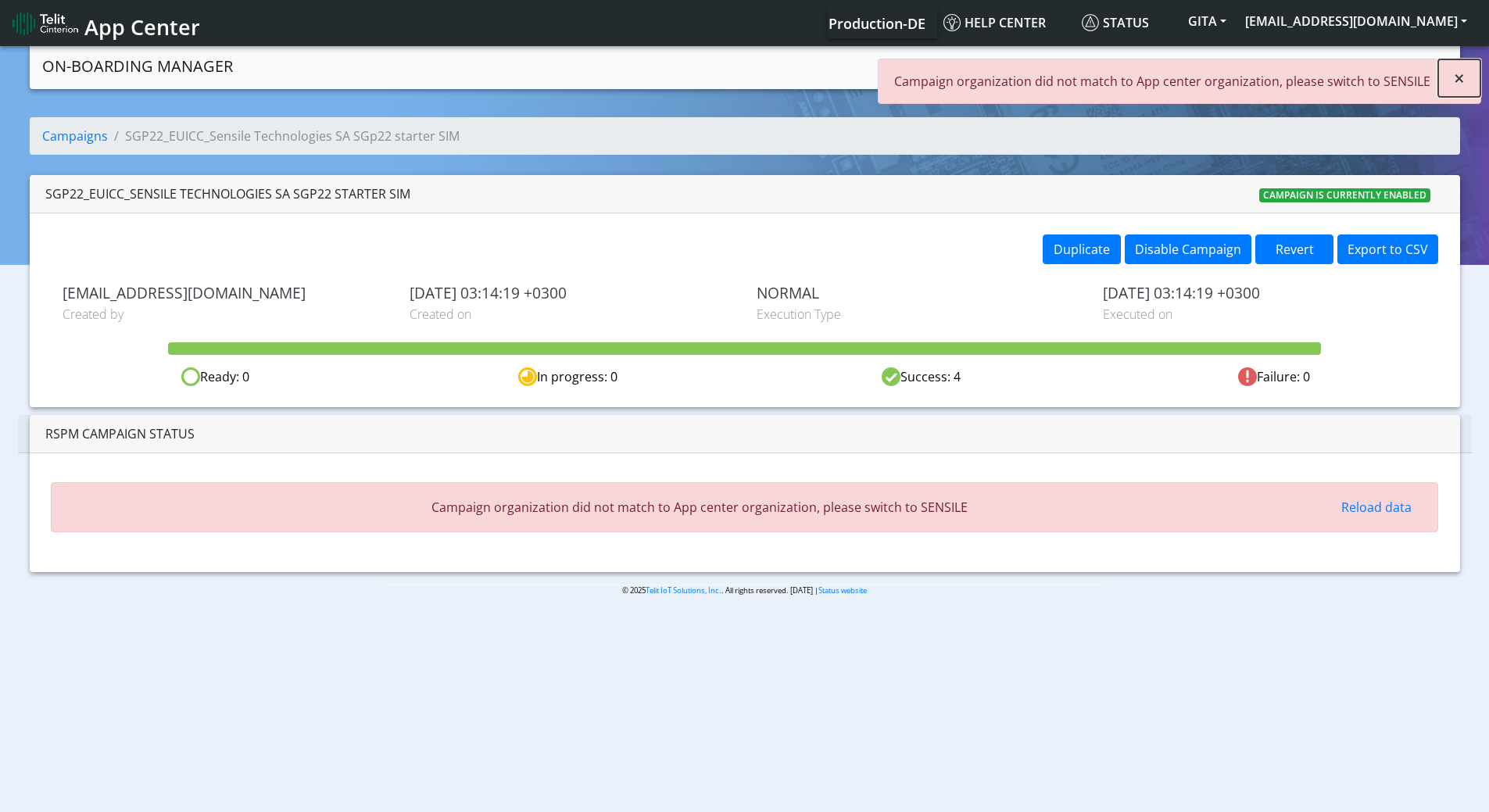
click at [1475, 75] on button "×" at bounding box center [1459, 78] width 42 height 37
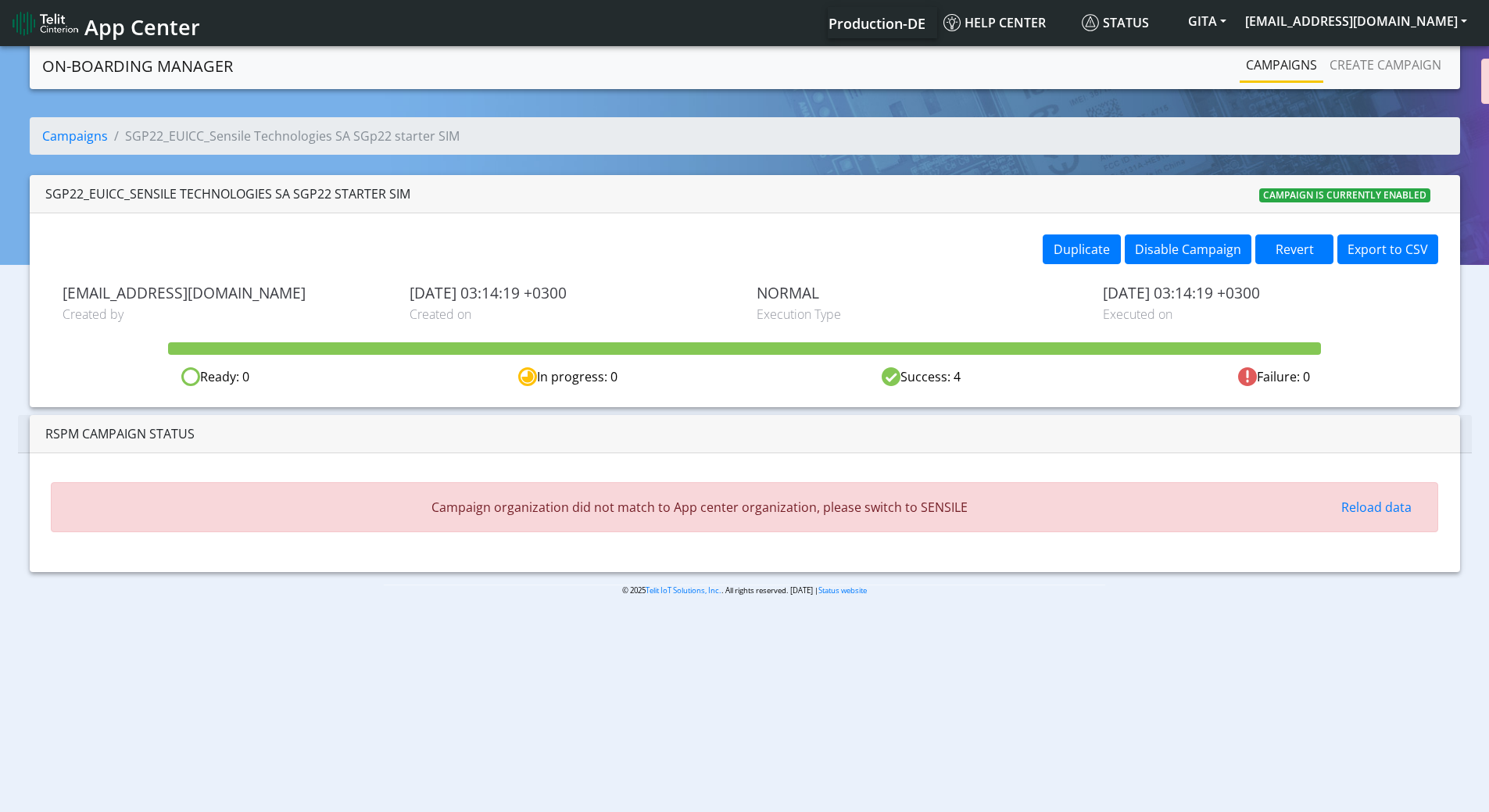
click at [1353, 64] on link "Create campaign" at bounding box center [1386, 64] width 125 height 31
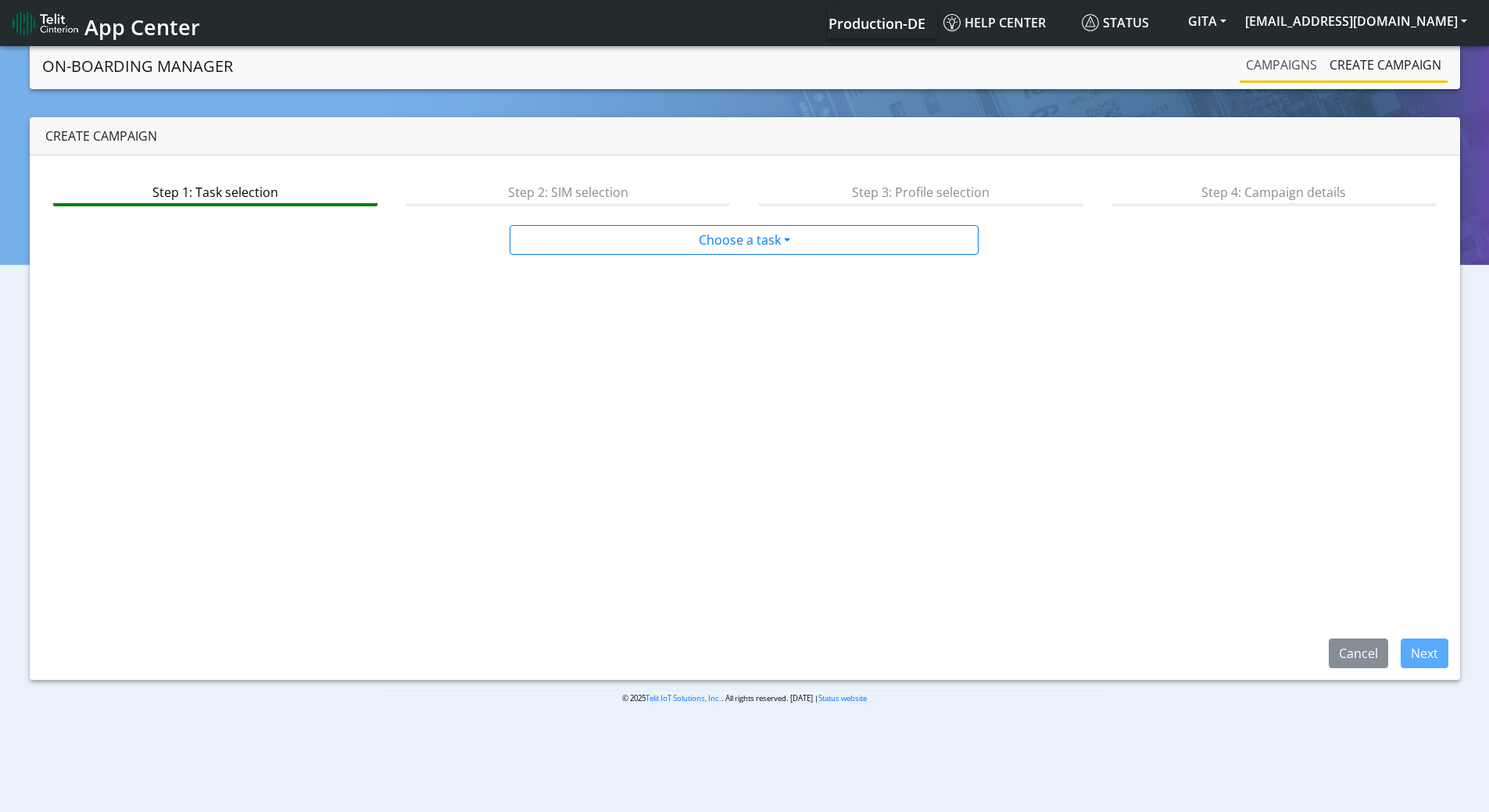
click at [1265, 64] on link "Campaigns" at bounding box center [1281, 64] width 84 height 31
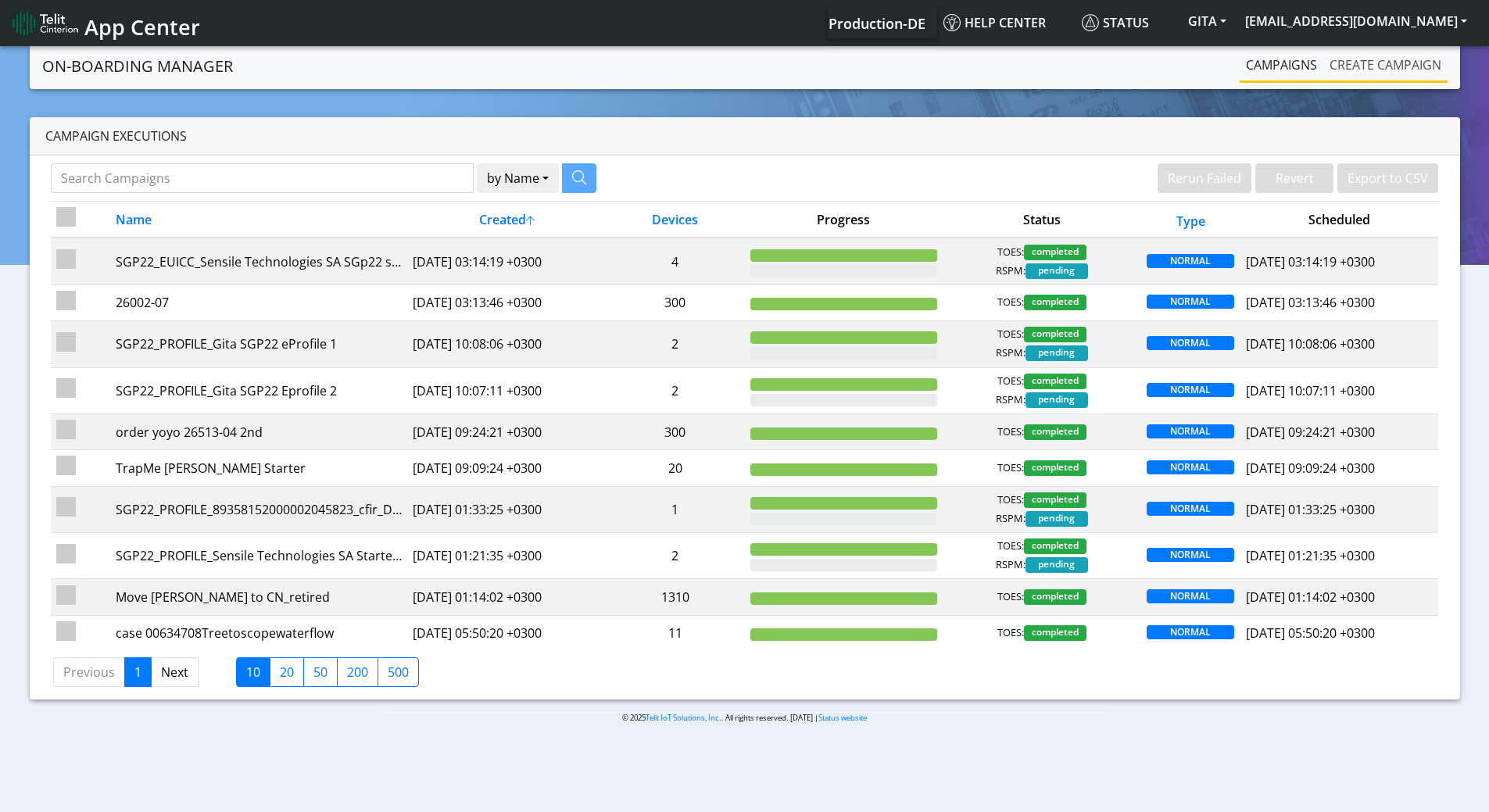
click at [1336, 70] on link "Create campaign" at bounding box center [1386, 64] width 125 height 31
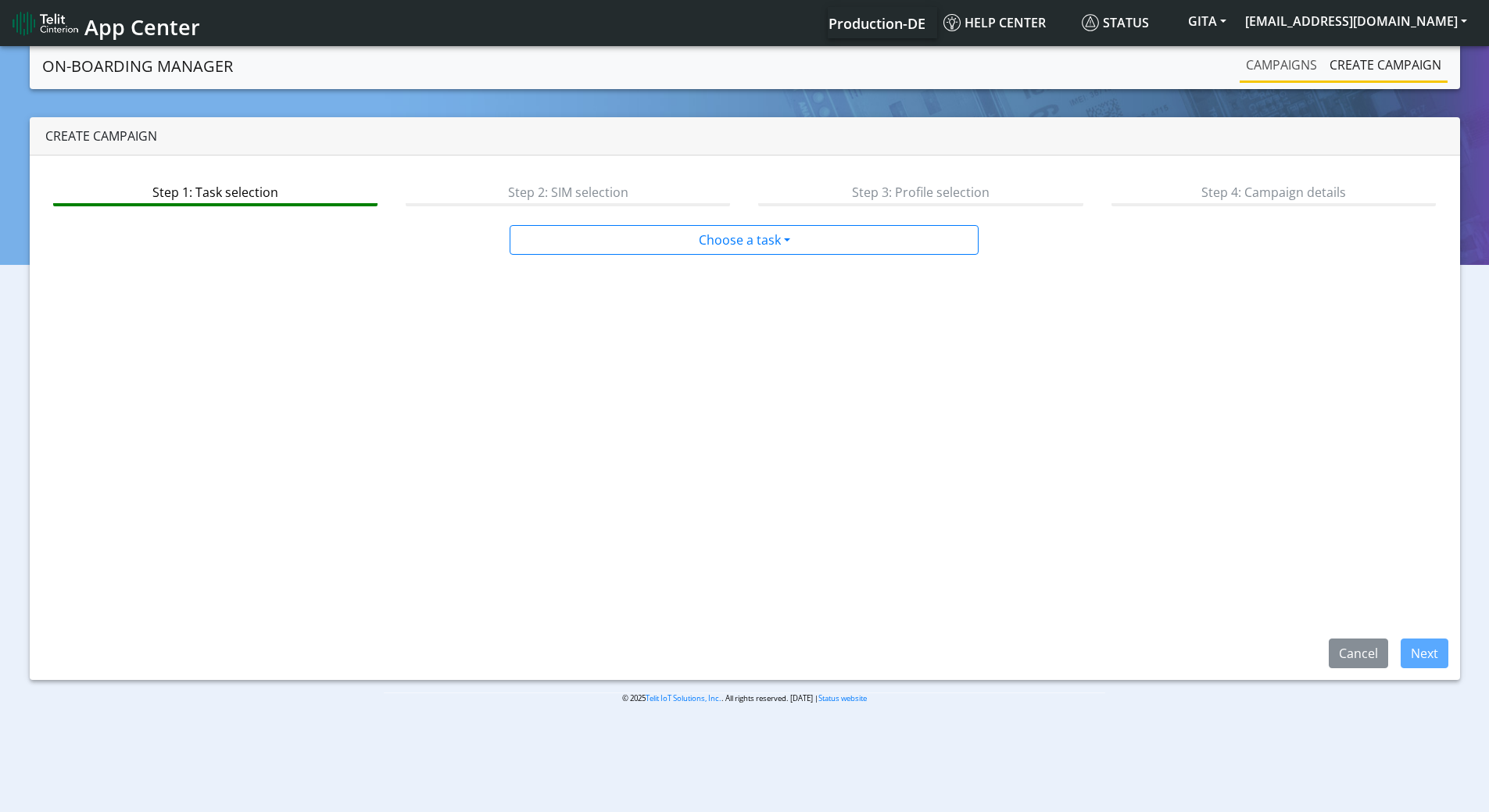
click at [1281, 70] on link "Campaigns" at bounding box center [1281, 64] width 84 height 31
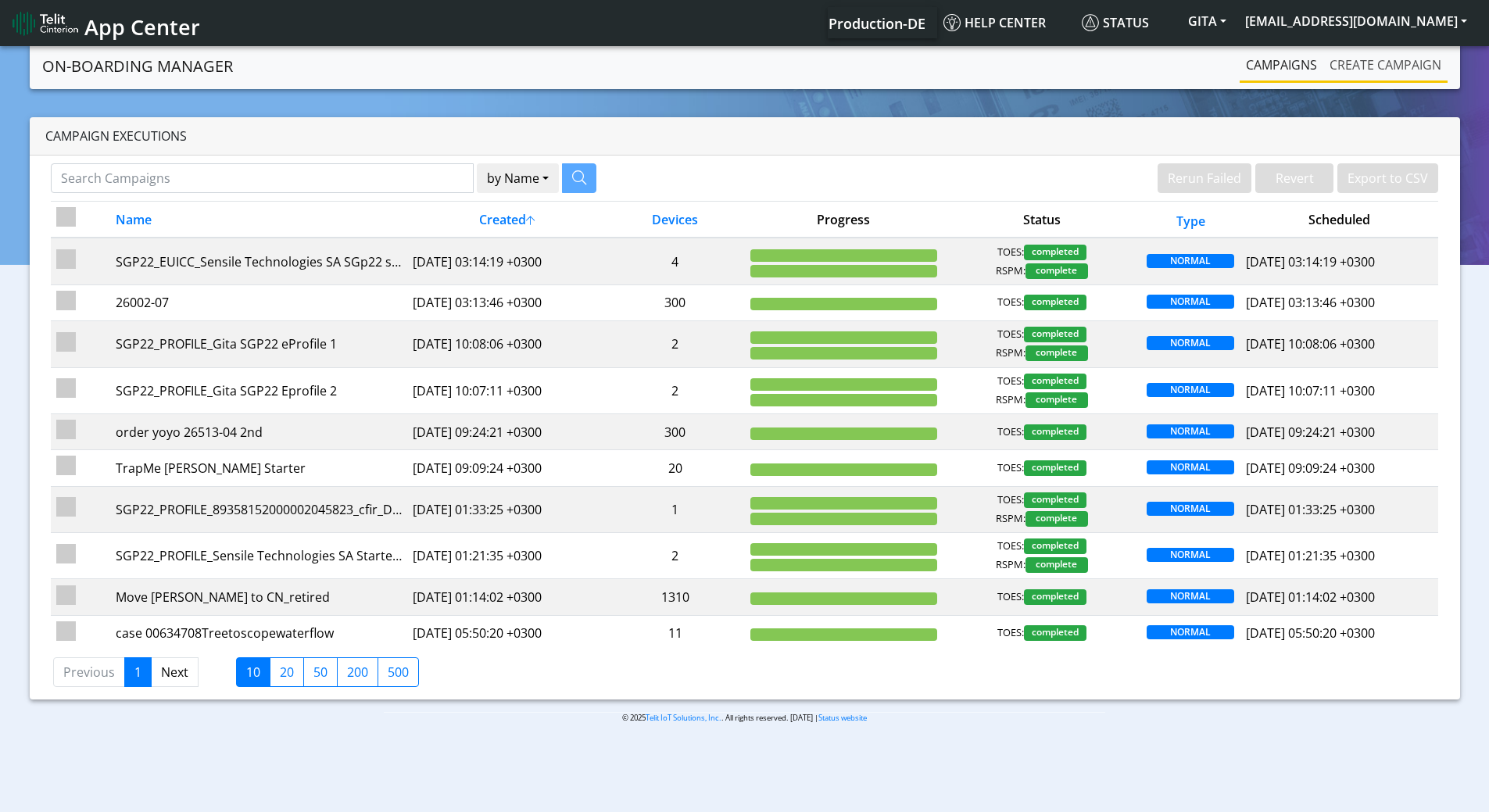
click at [1375, 78] on link "Create campaign" at bounding box center [1386, 64] width 125 height 31
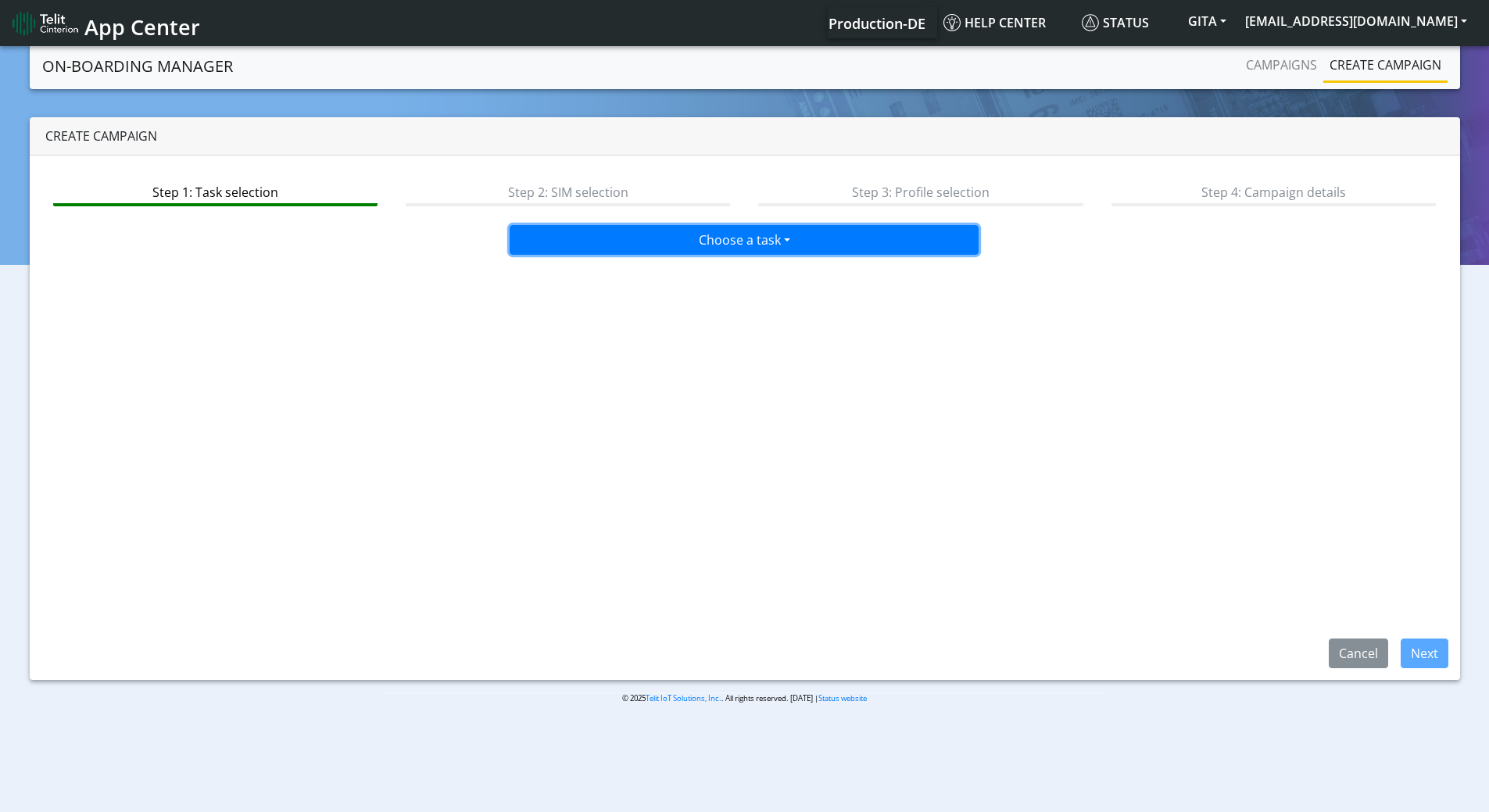
click at [664, 228] on button "Choose a task" at bounding box center [744, 240] width 469 height 30
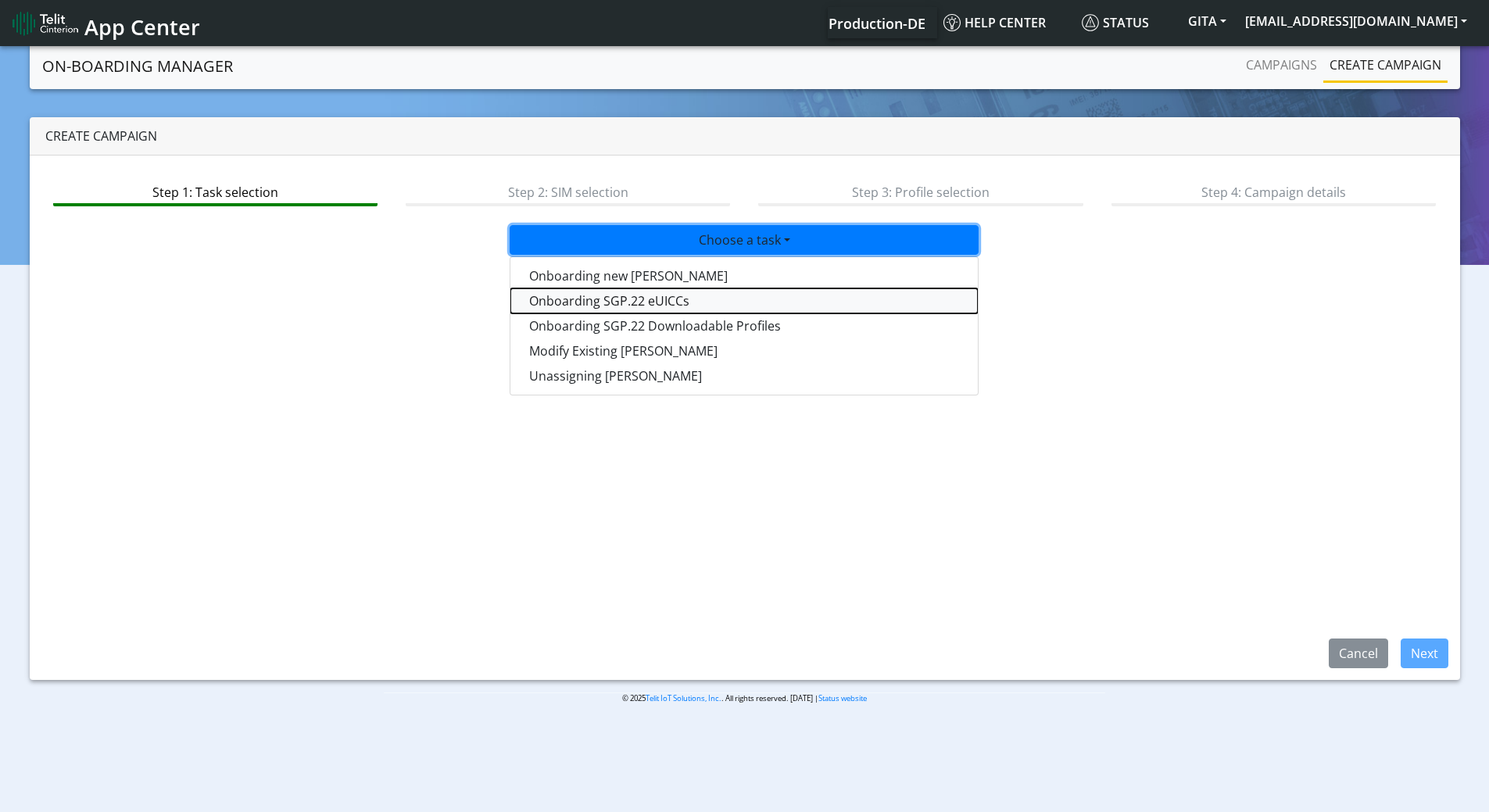
click at [620, 300] on tasksgp22eUICC-dropdown "Onboarding SGP.22 eUICCs" at bounding box center [744, 301] width 468 height 25
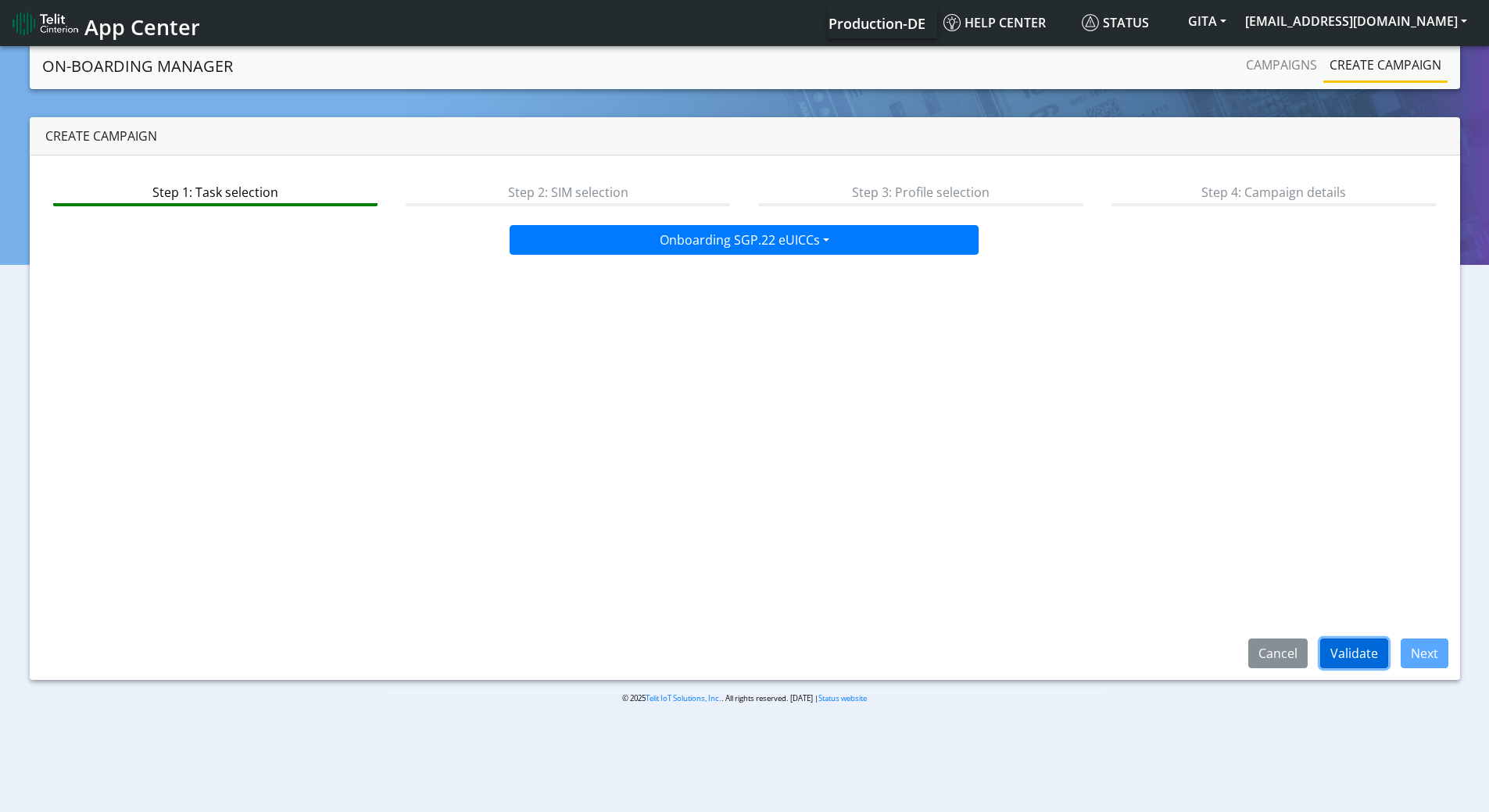
click at [1337, 644] on button "Validate" at bounding box center [1354, 653] width 68 height 30
click at [1415, 644] on button "Next" at bounding box center [1425, 653] width 47 height 30
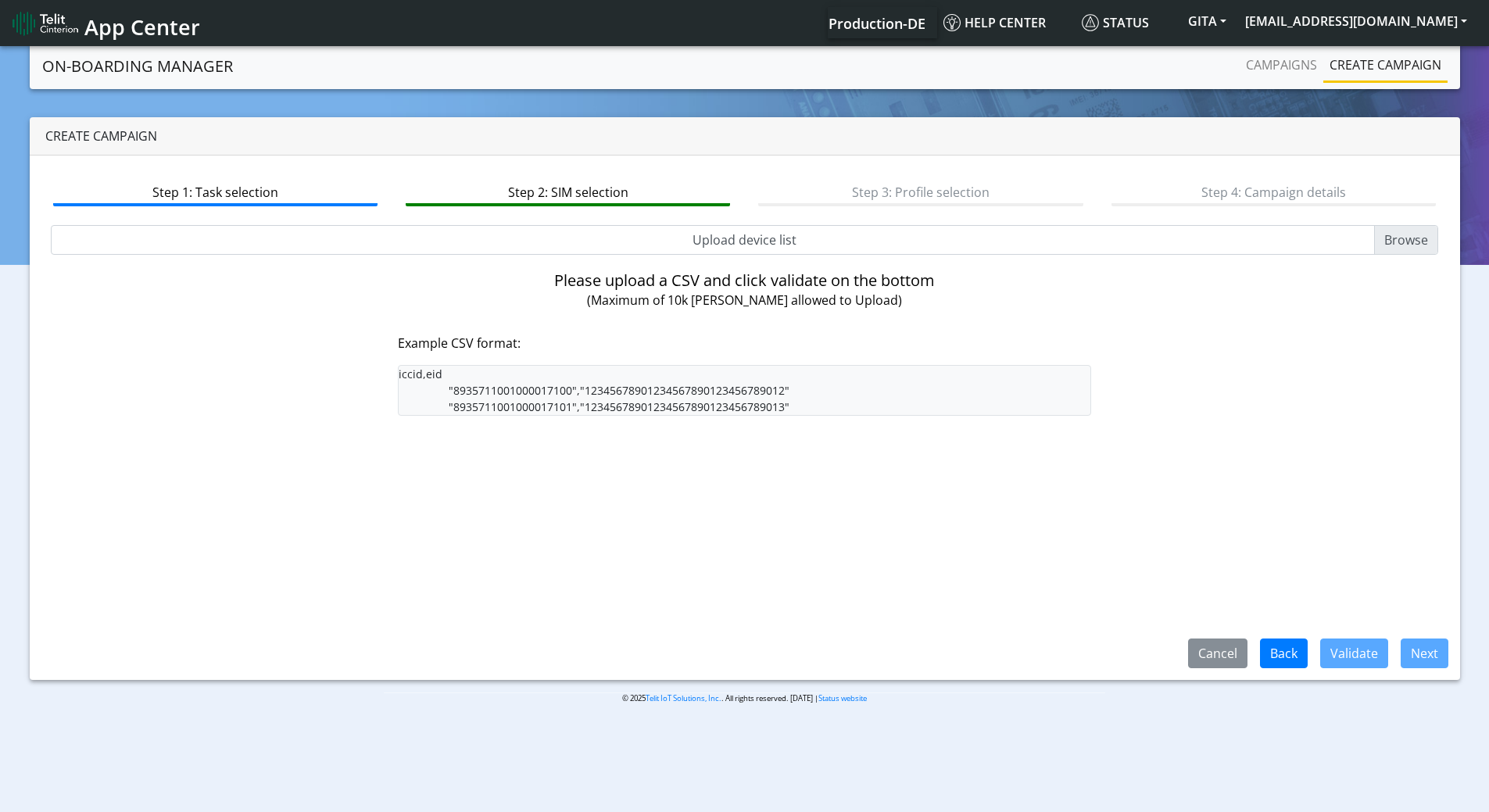
click at [711, 229] on input "Upload device list" at bounding box center [744, 240] width 1388 height 30
type input "C:\fakepath\SGP Onboarding CSV.csv"
click at [1361, 660] on button "Validate" at bounding box center [1354, 653] width 68 height 30
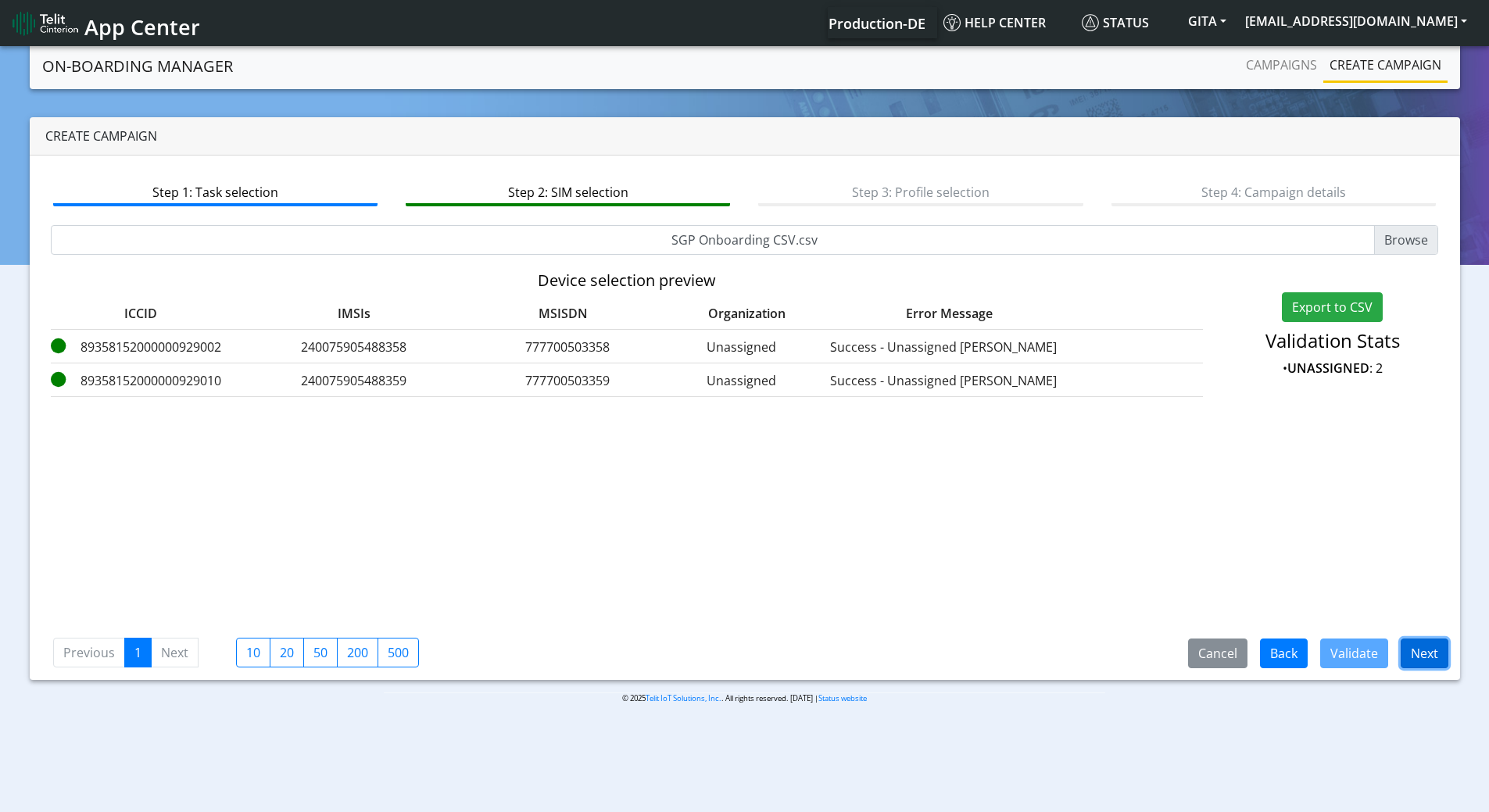
click at [1424, 652] on button "Next" at bounding box center [1425, 653] width 47 height 30
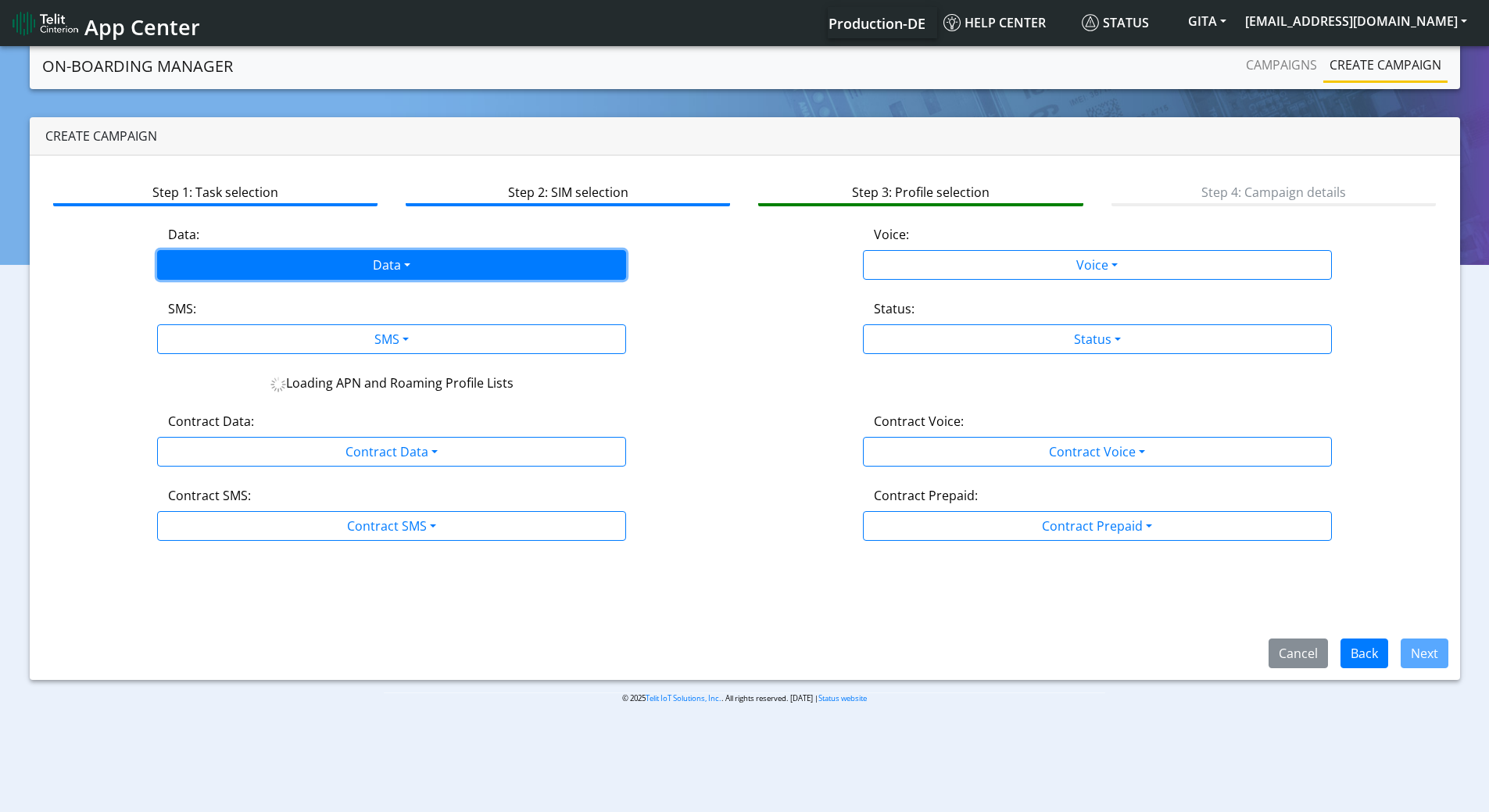
click at [340, 262] on button "Data" at bounding box center [392, 264] width 469 height 30
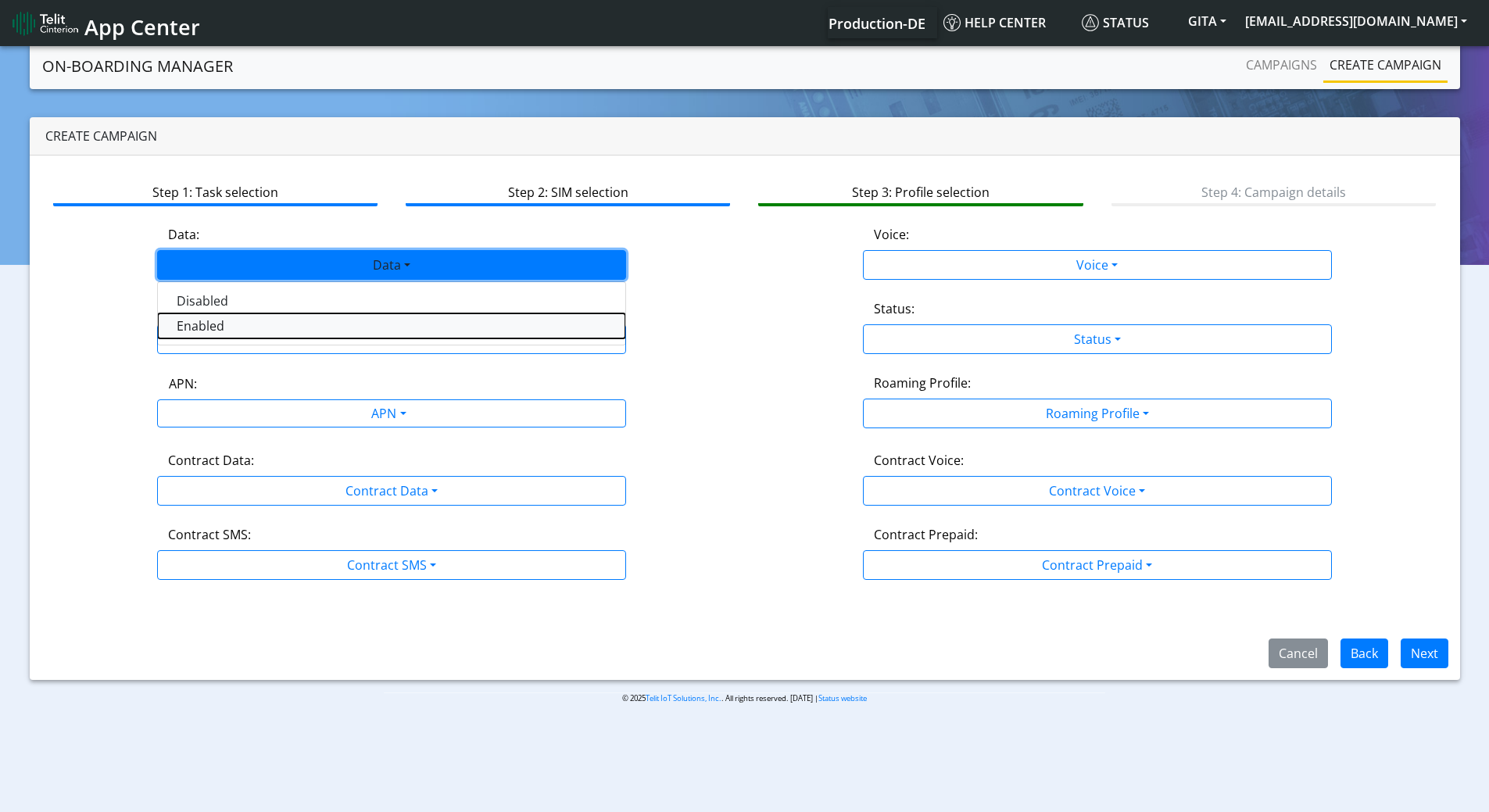
click at [242, 333] on button "Enabled" at bounding box center [391, 326] width 468 height 25
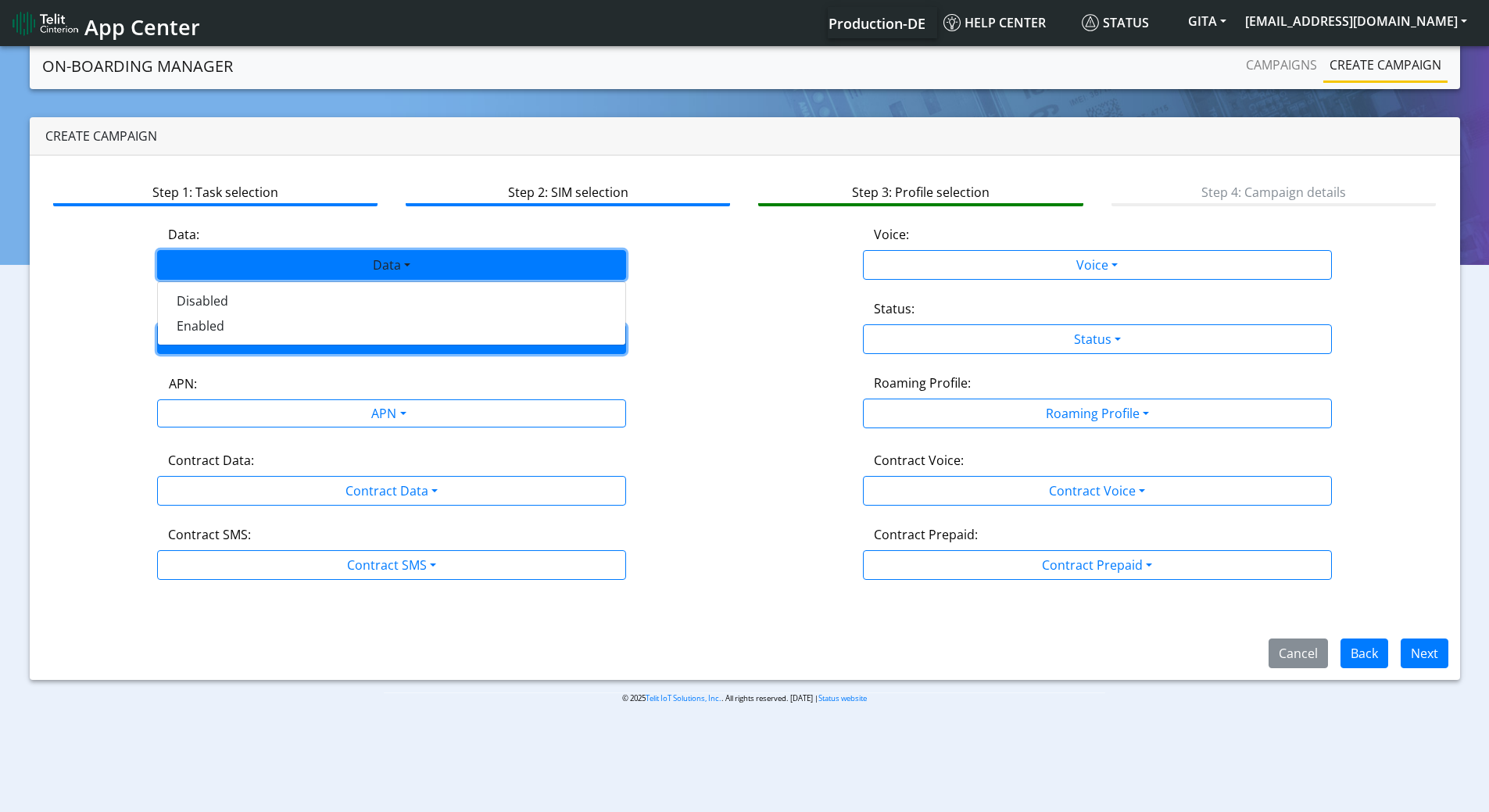
click at [242, 333] on button "SMS" at bounding box center [392, 339] width 469 height 30
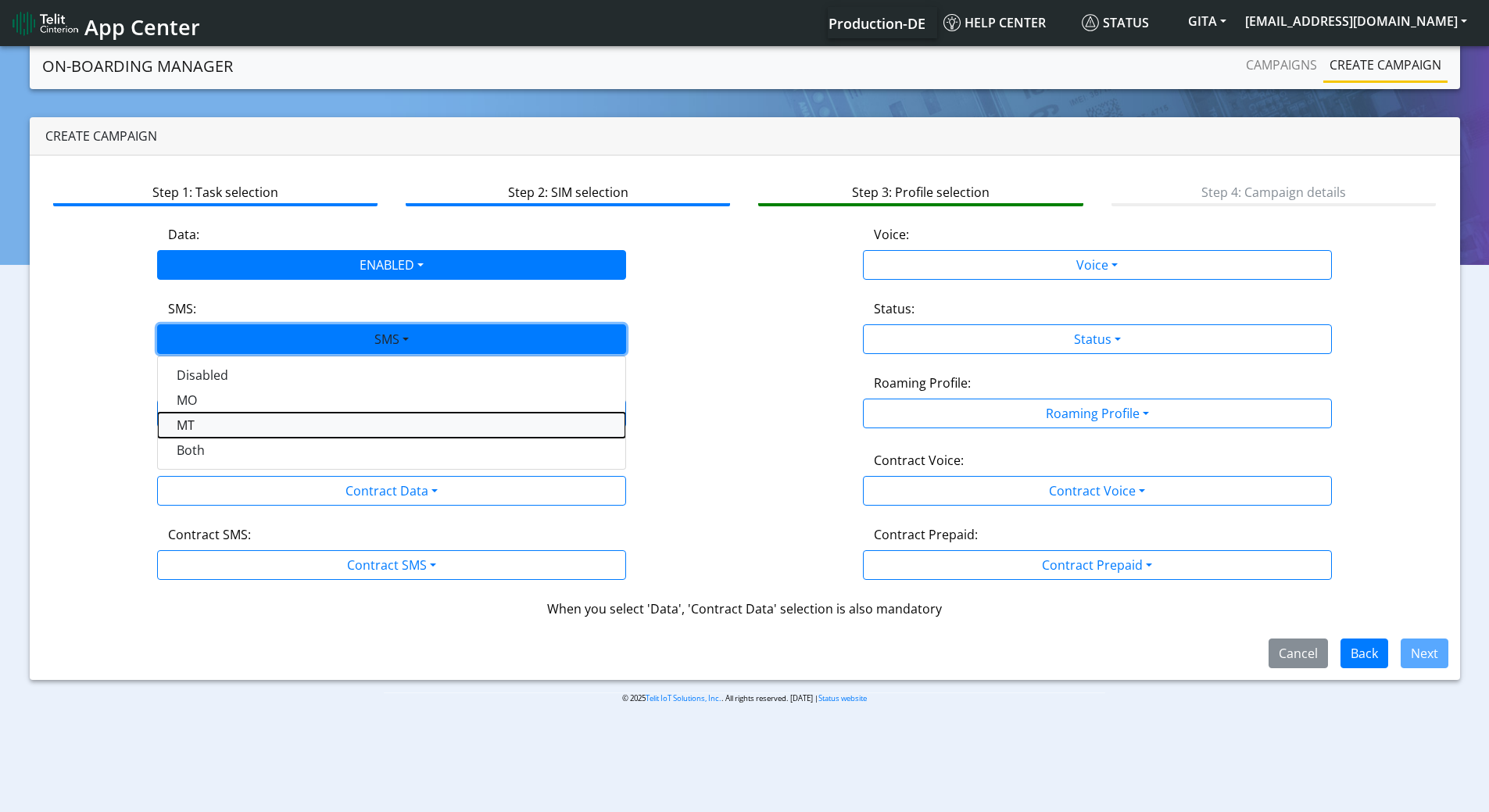
click at [197, 434] on button "MT" at bounding box center [391, 425] width 468 height 25
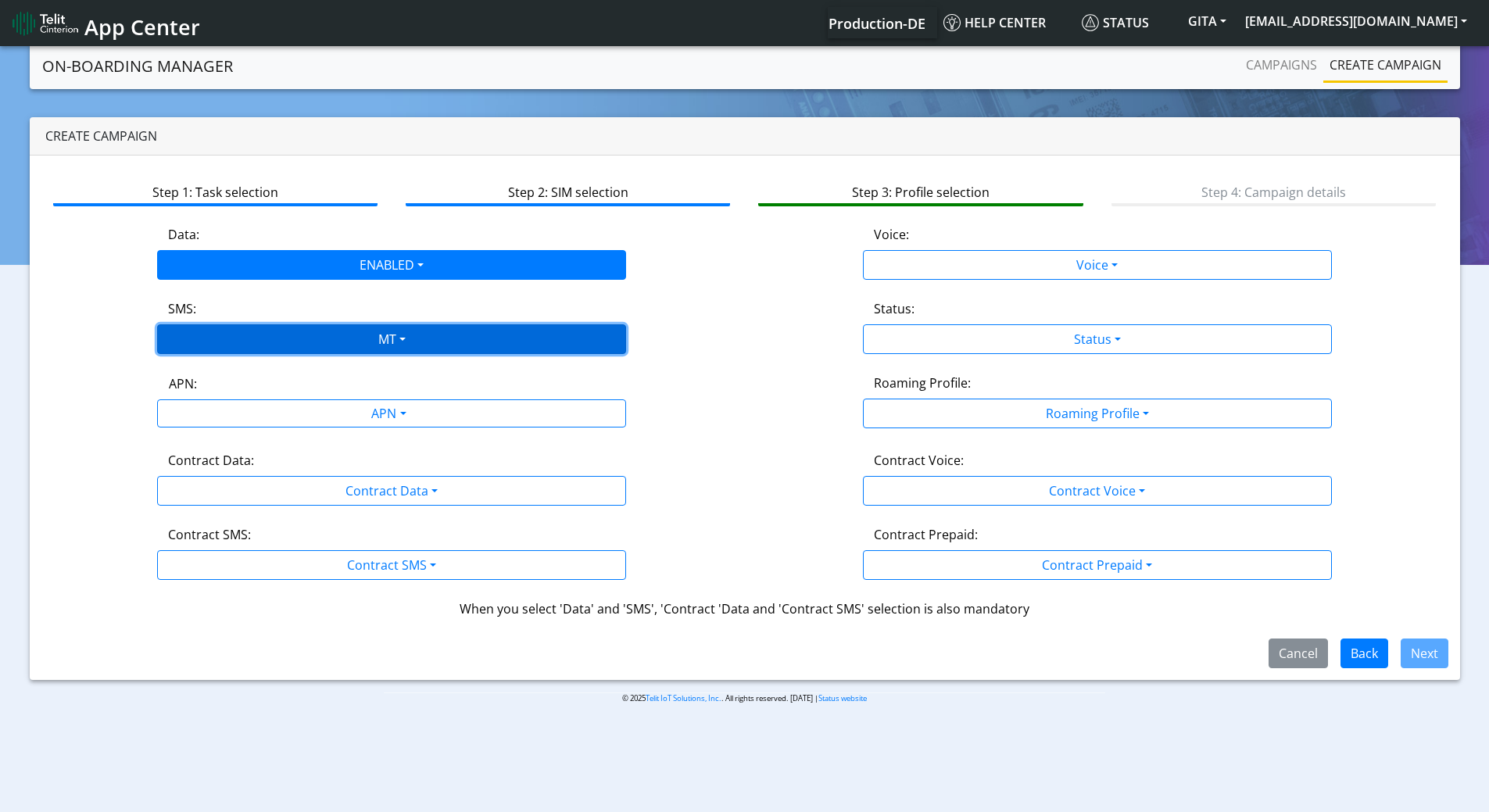
click at [203, 324] on button "MT" at bounding box center [392, 339] width 469 height 30
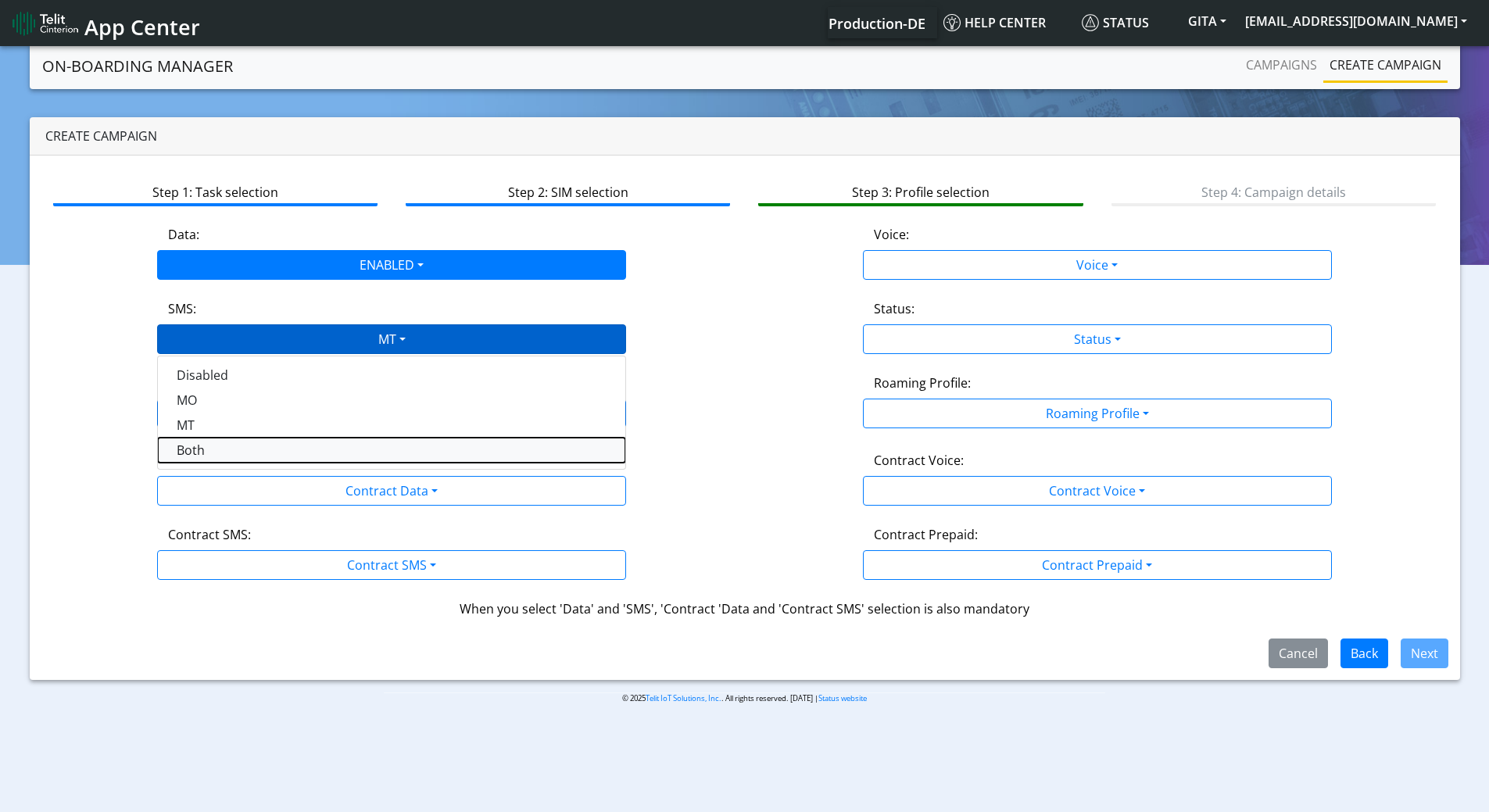
click at [200, 450] on button "Both" at bounding box center [391, 450] width 468 height 25
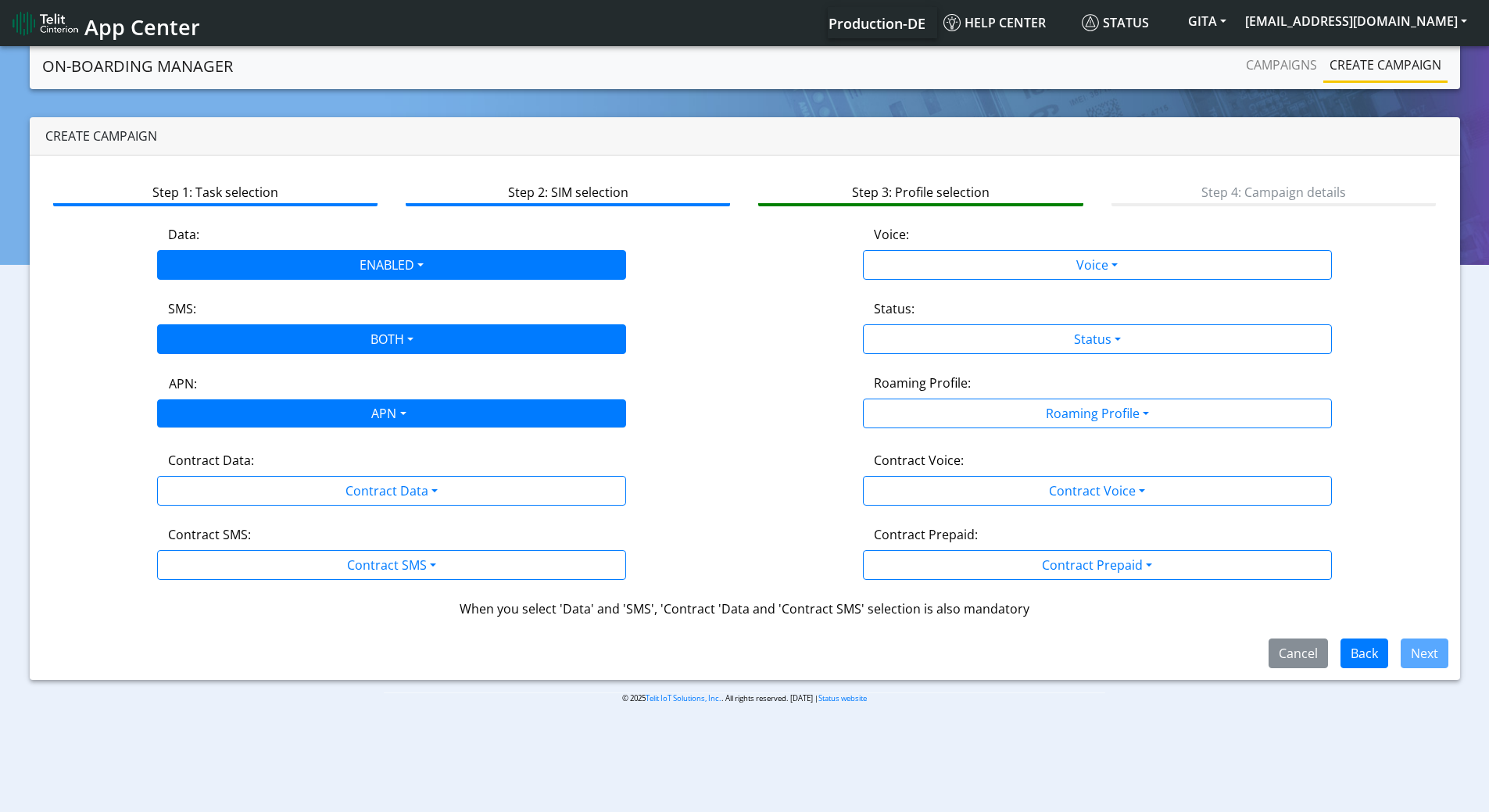
click at [215, 404] on div "APN" at bounding box center [387, 416] width 495 height 30
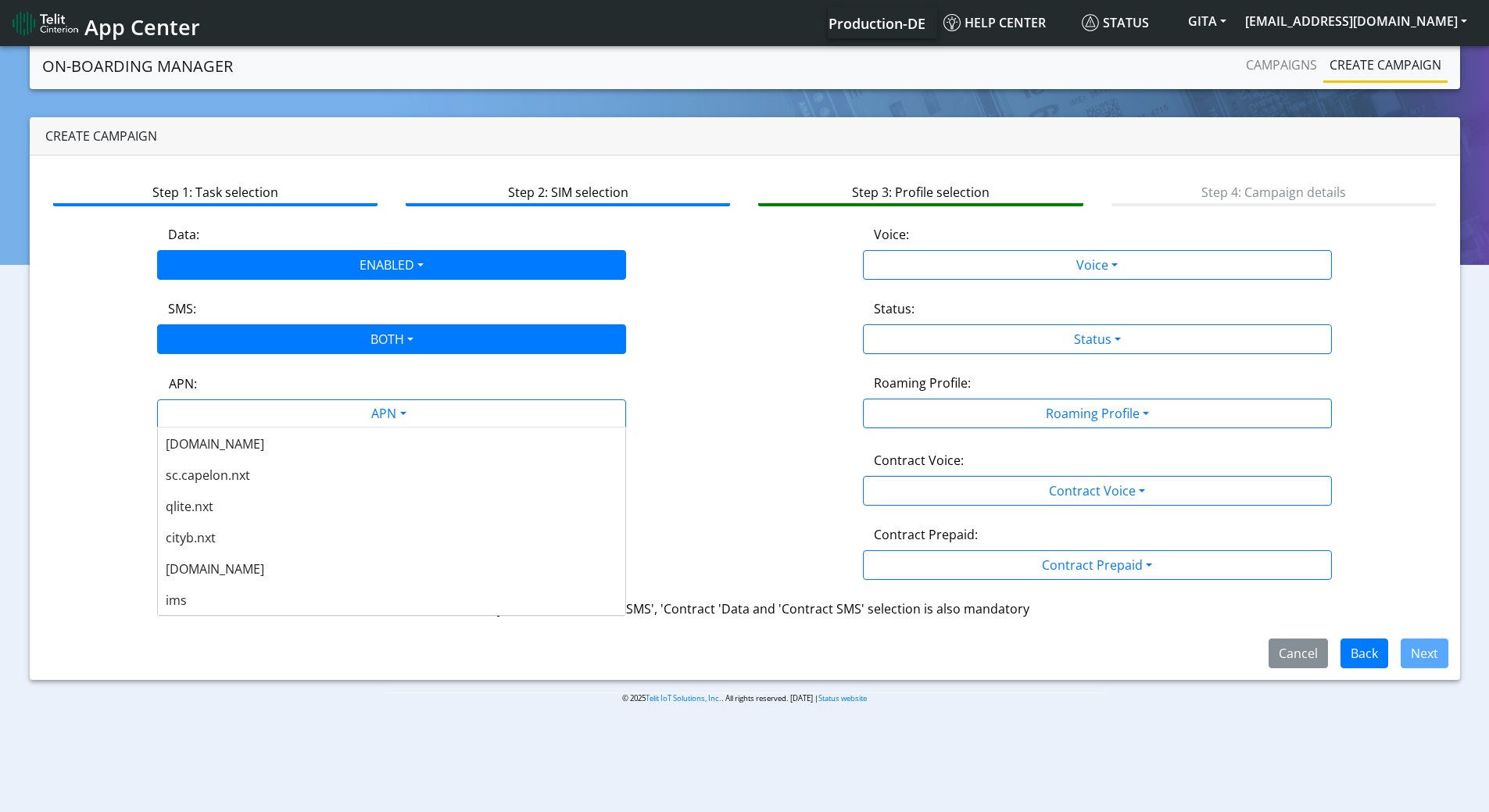
scroll to position [469, 0]
click at [213, 565] on span "[DOMAIN_NAME]" at bounding box center [215, 568] width 98 height 17
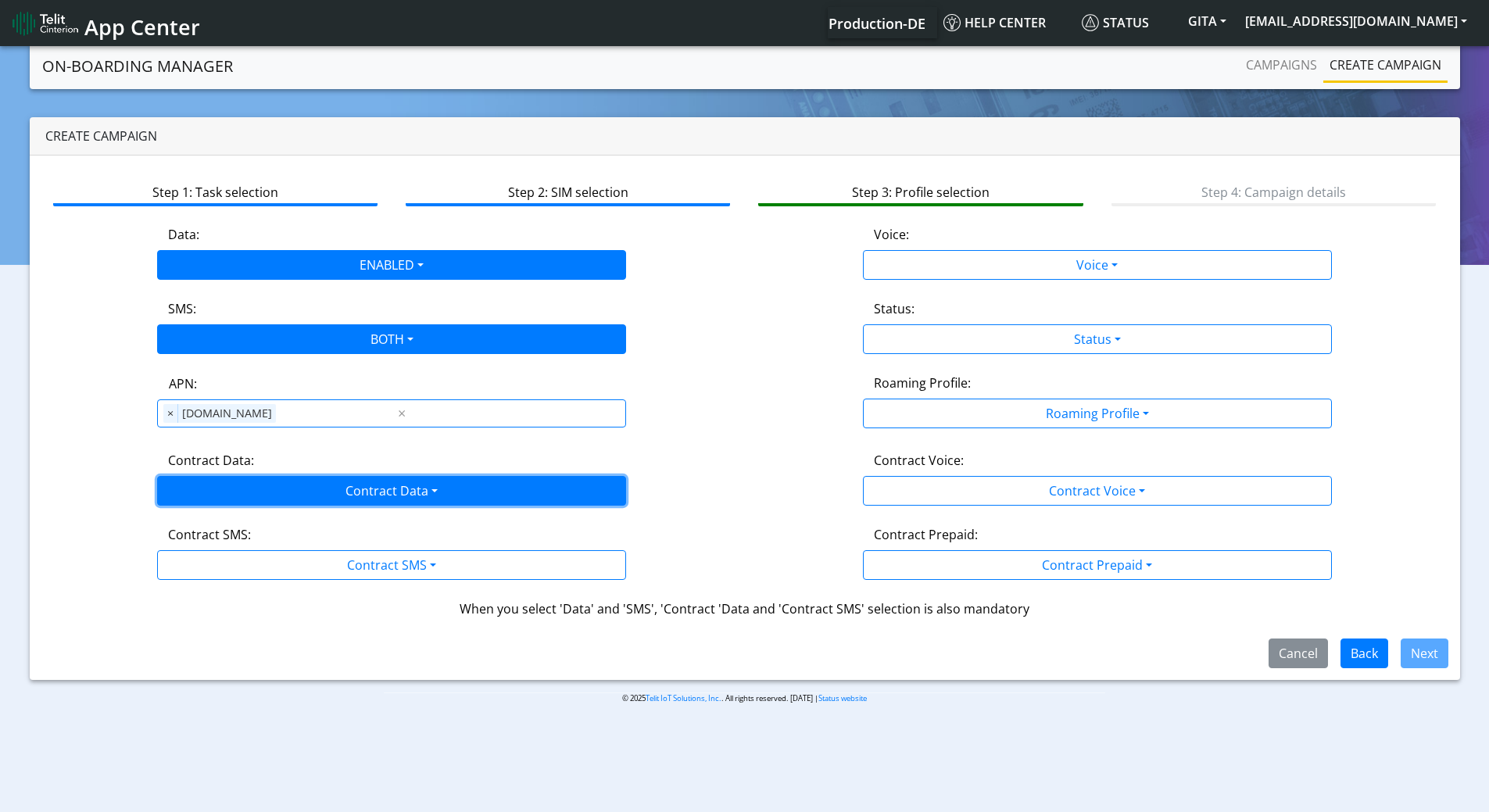
click at [198, 496] on button "Contract Data" at bounding box center [392, 490] width 469 height 30
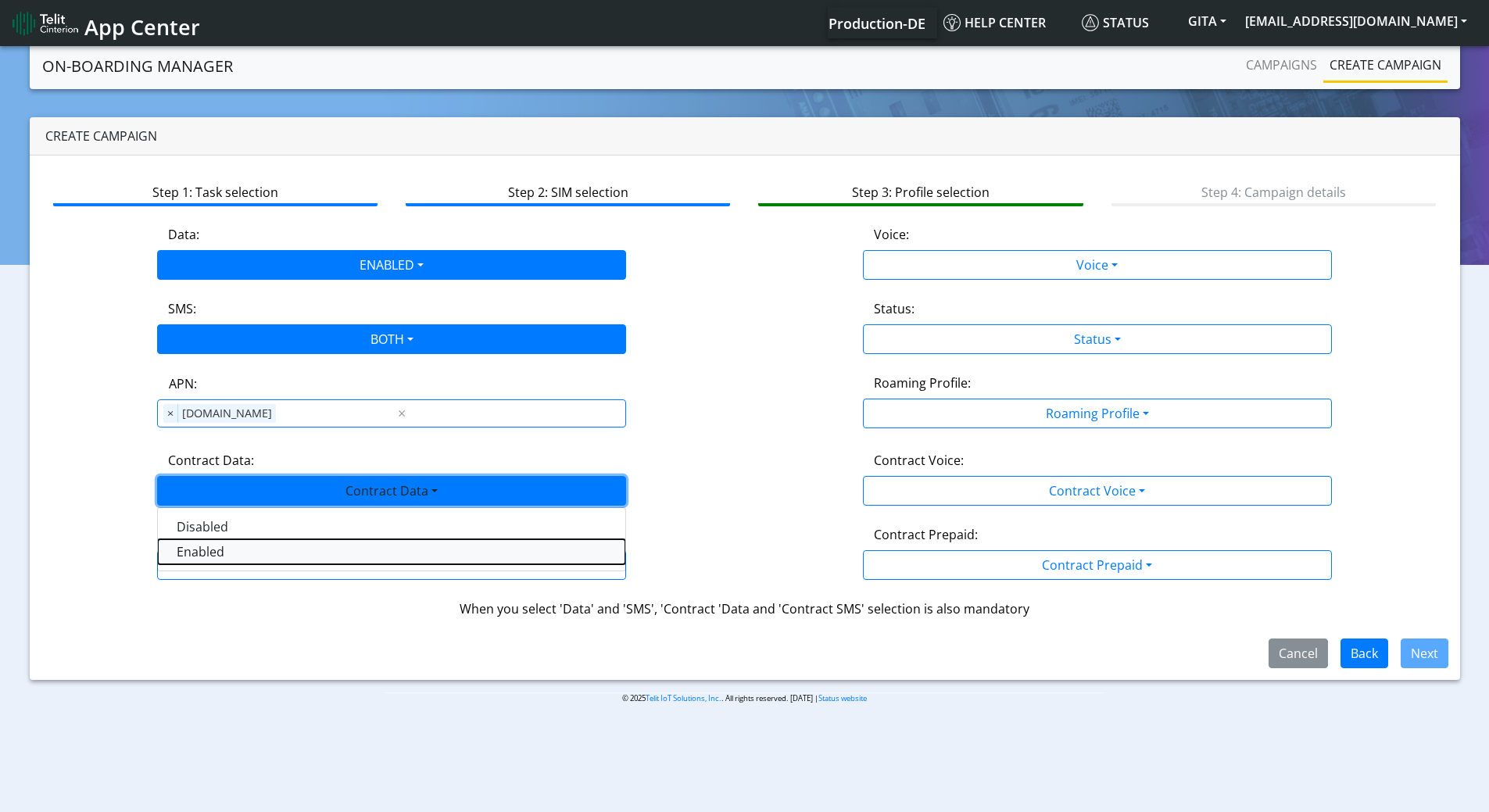
click at [185, 549] on Dataenabled-dropdown "Enabled" at bounding box center [391, 552] width 468 height 25
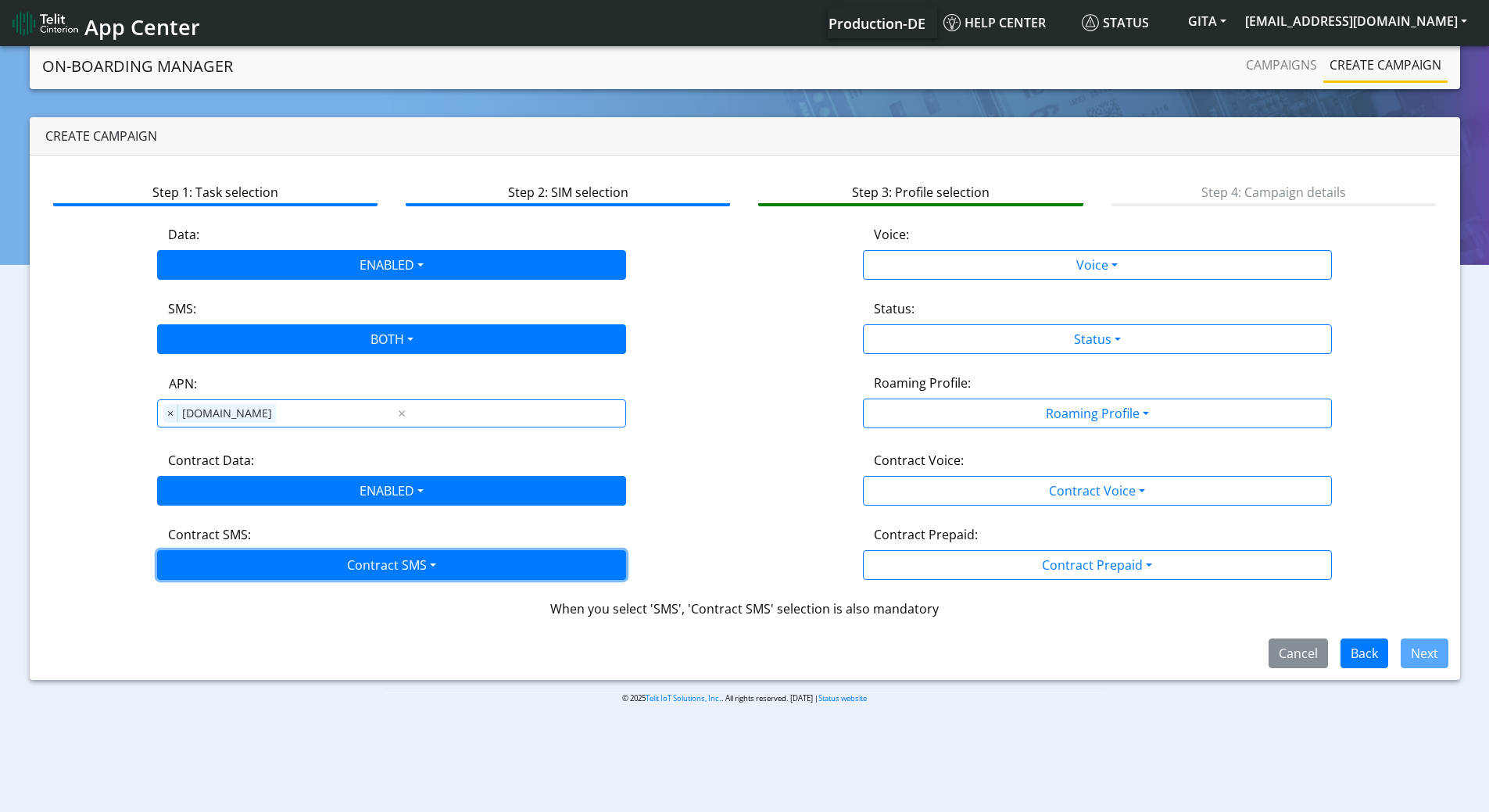
click at [200, 561] on button "Contract SMS" at bounding box center [392, 565] width 469 height 30
drag, startPoint x: 189, startPoint y: 680, endPoint x: 219, endPoint y: 659, distance: 36.6
click at [190, 676] on SMSboth-dropdown "Both" at bounding box center [391, 677] width 468 height 25
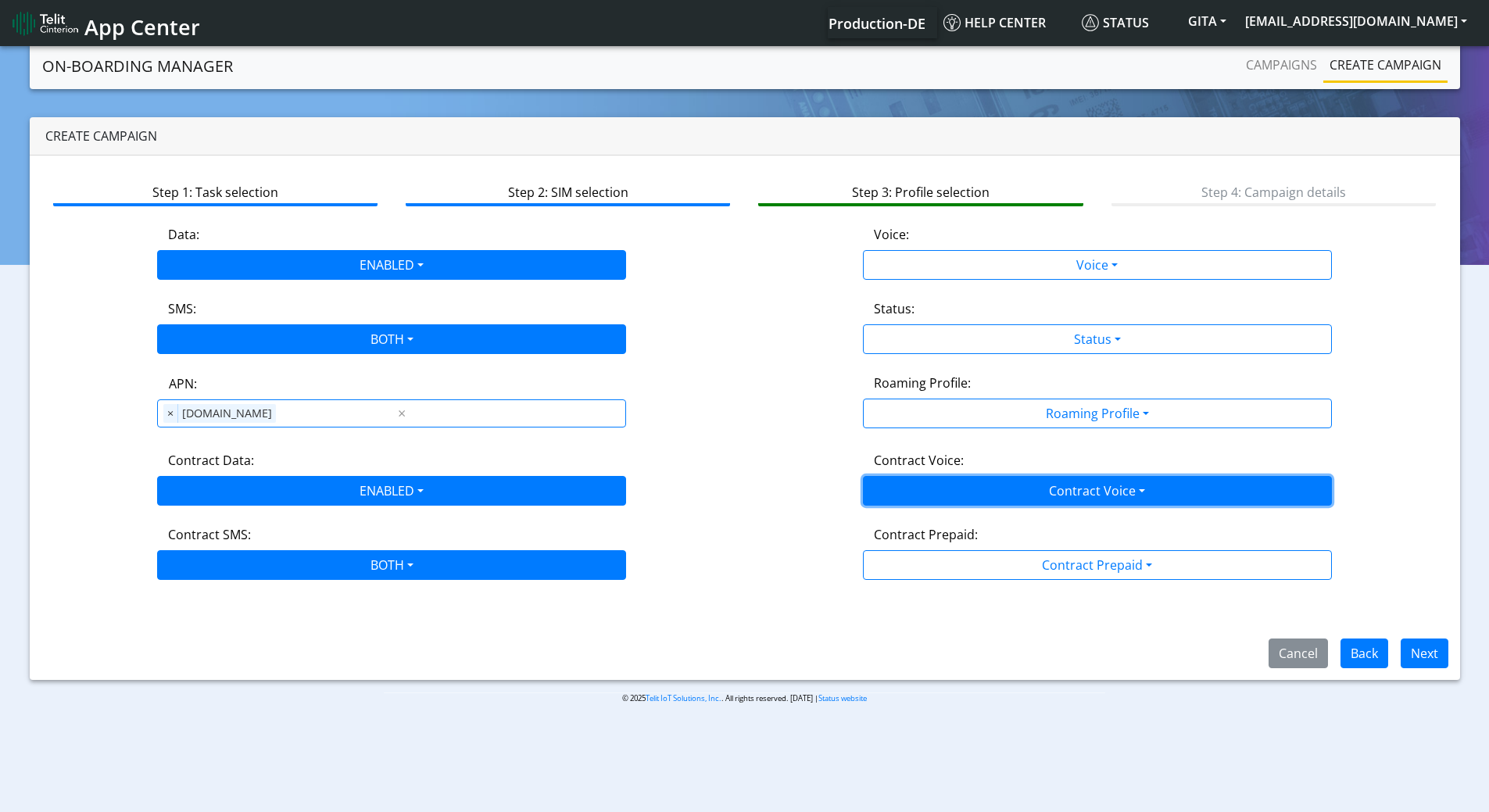
drag, startPoint x: 936, startPoint y: 489, endPoint x: 896, endPoint y: 503, distance: 42.4
click at [933, 489] on button "Contract Voice" at bounding box center [1098, 490] width 469 height 30
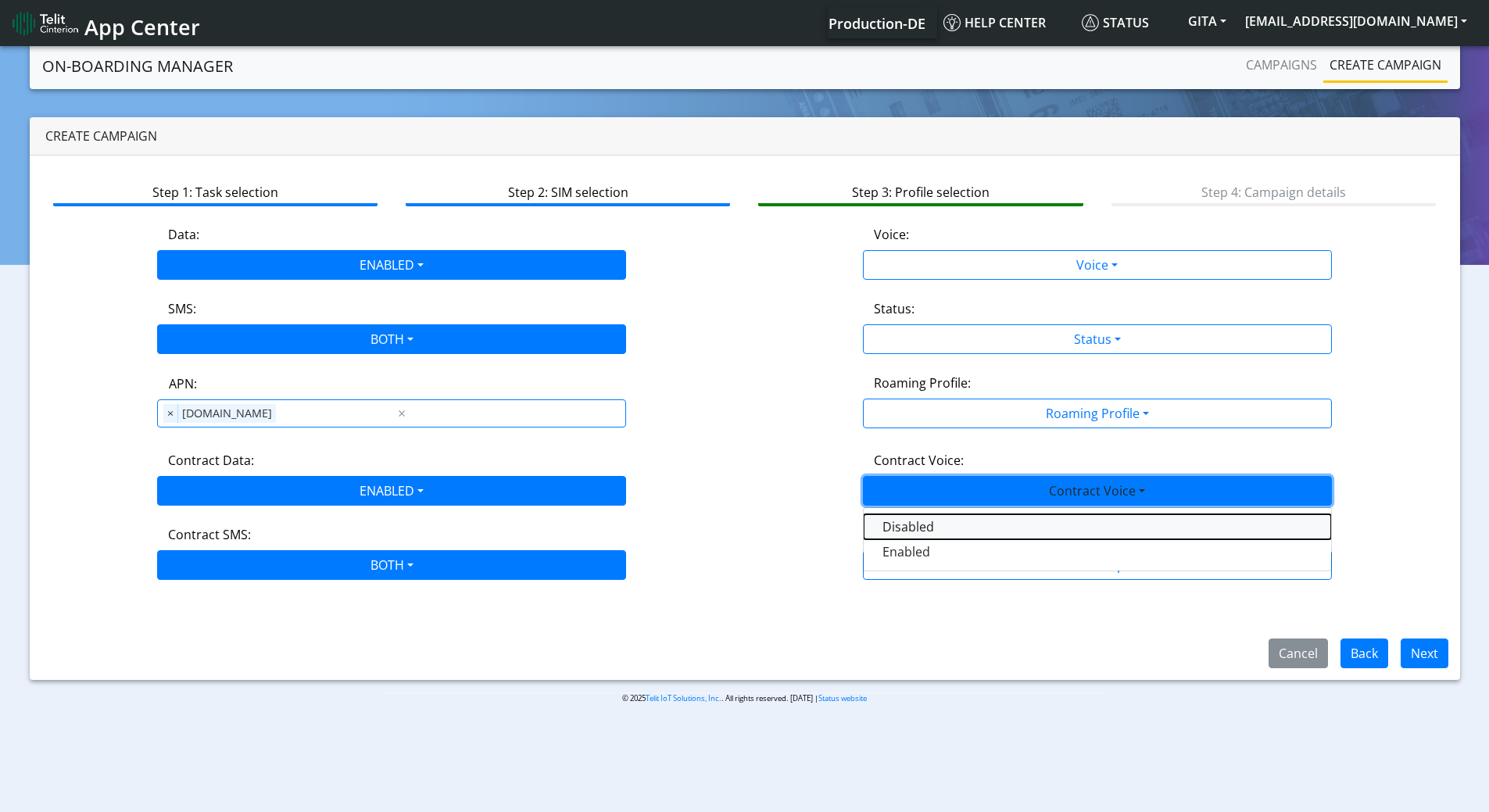
click at [888, 528] on Voicedisabled-dropdown "Disabled" at bounding box center [1098, 527] width 468 height 25
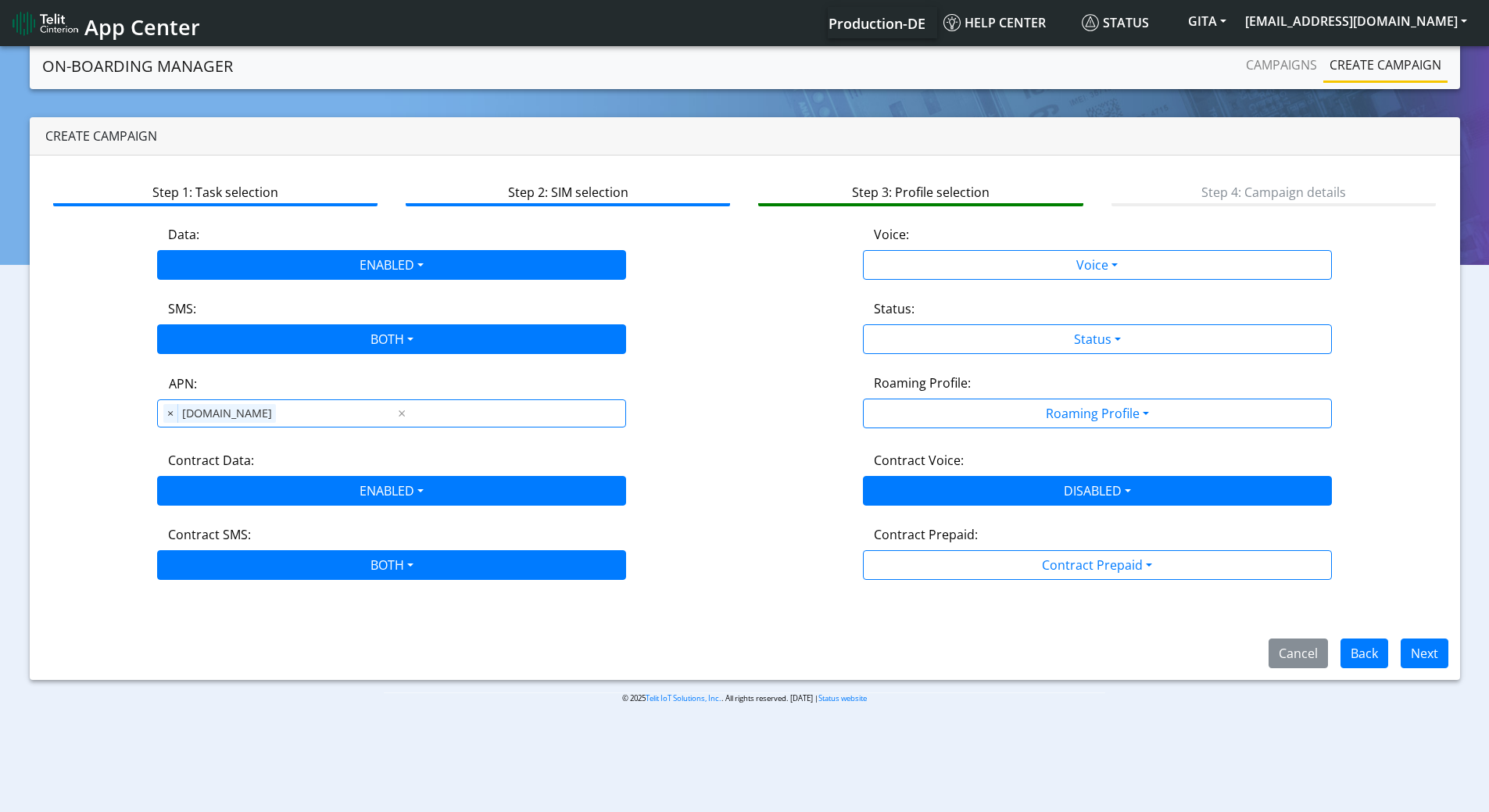
drag, startPoint x: 901, startPoint y: 226, endPoint x: 898, endPoint y: 240, distance: 14.3
click at [899, 234] on label "Voice:" at bounding box center [892, 235] width 36 height 19
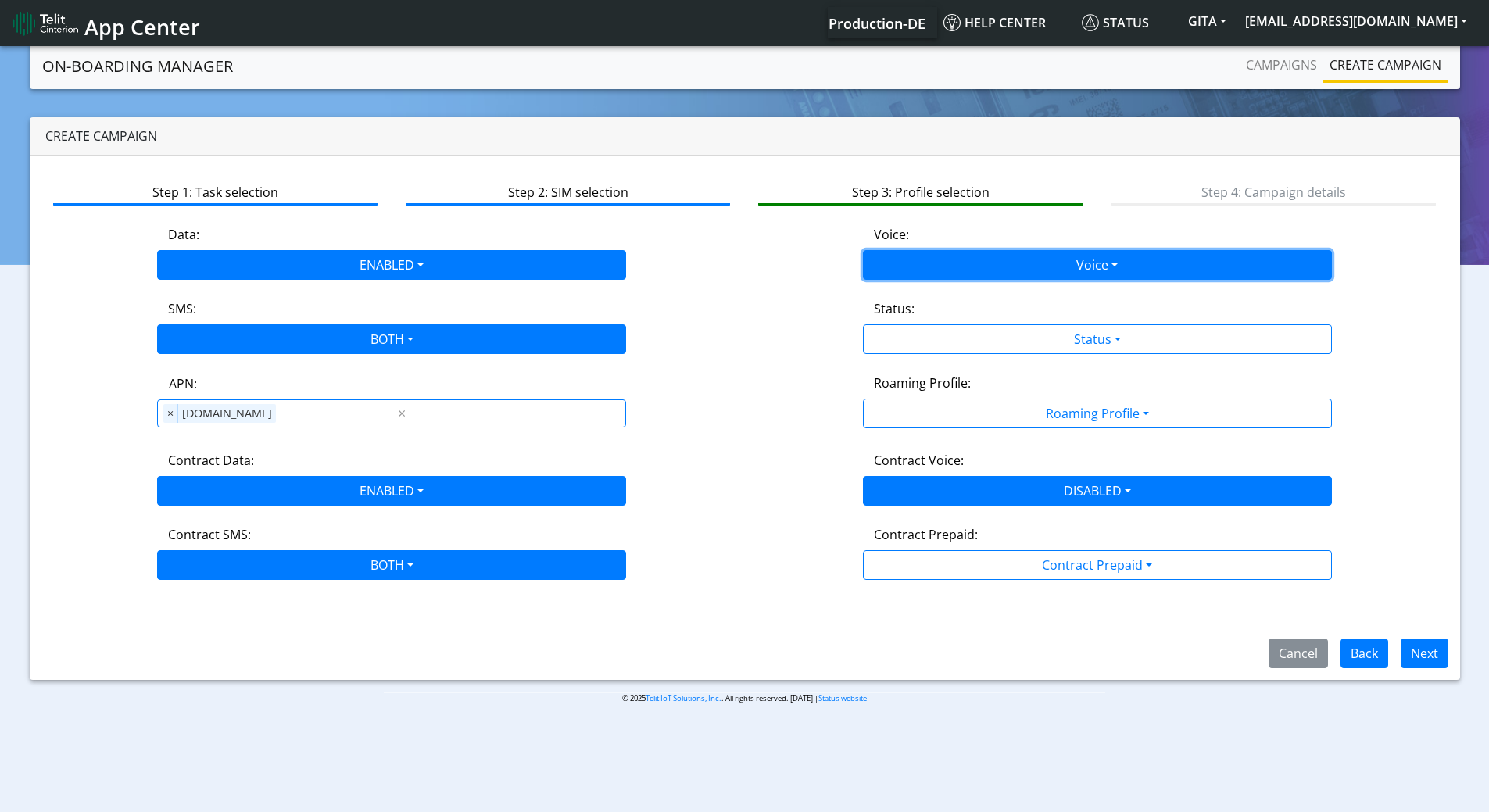
click at [889, 259] on button "Voice" at bounding box center [1098, 264] width 469 height 30
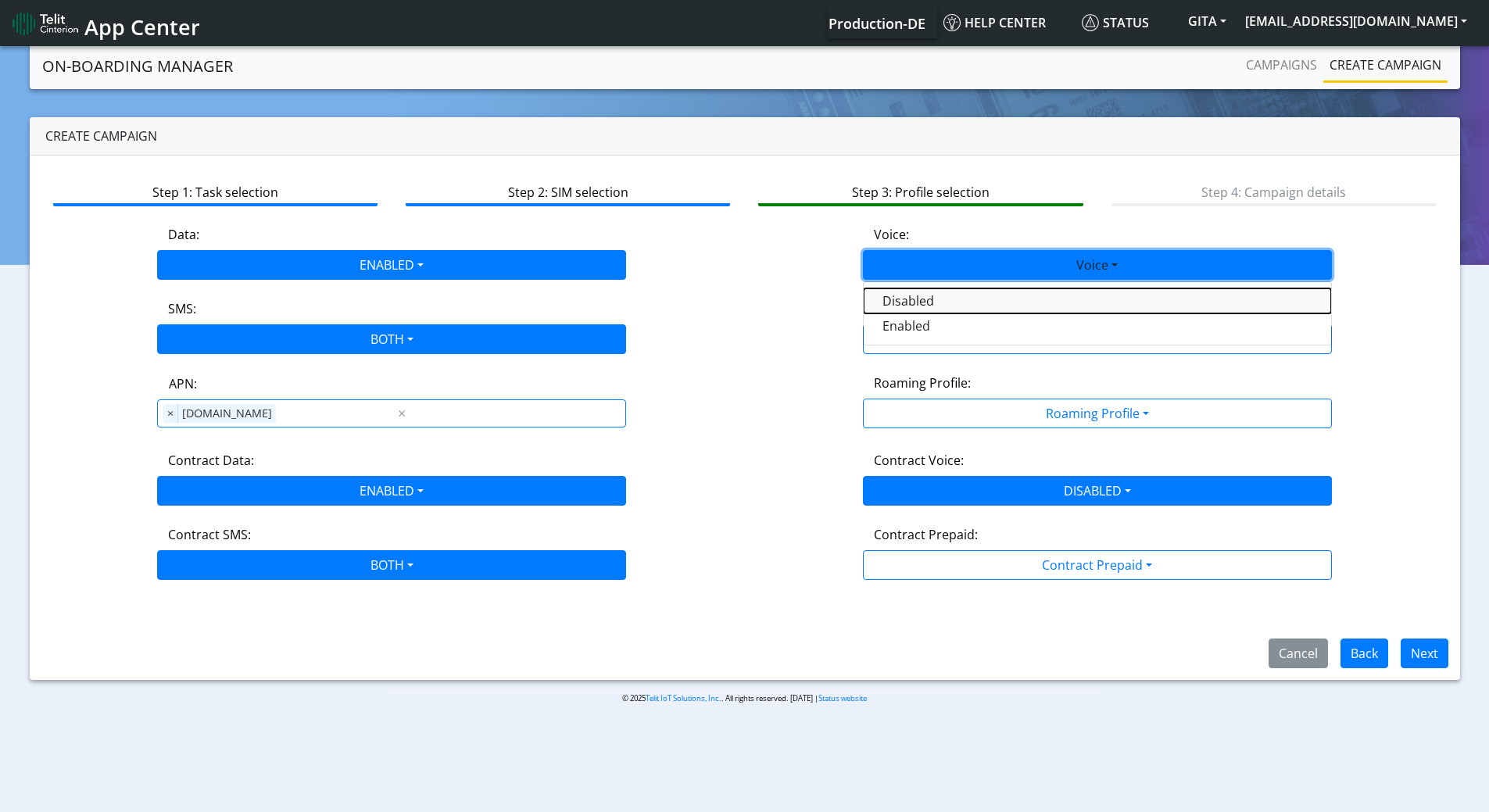
click at [882, 305] on button "Disabled" at bounding box center [1098, 301] width 468 height 25
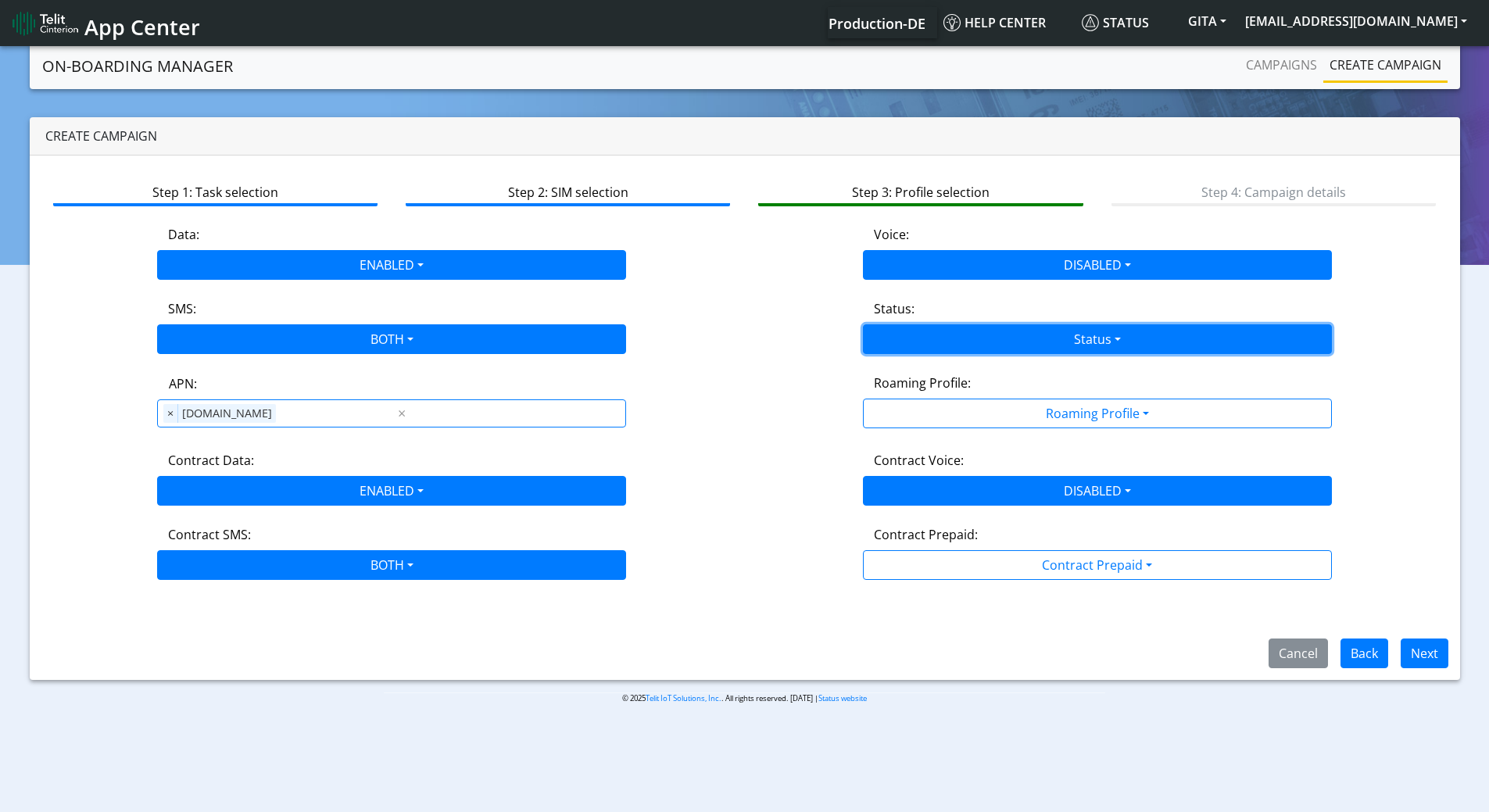
click at [900, 351] on button "Status" at bounding box center [1098, 339] width 469 height 30
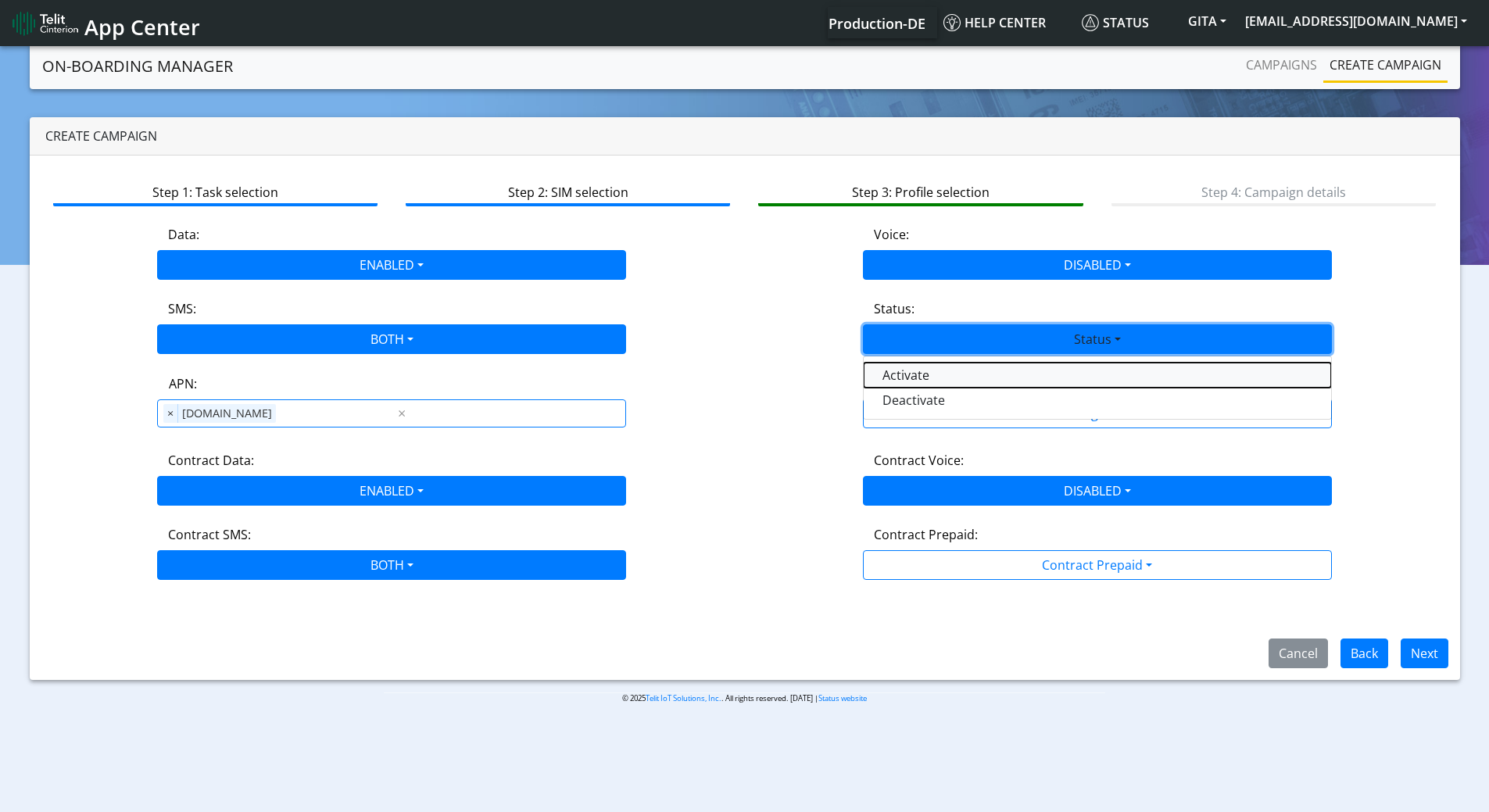
click at [898, 381] on button "Activate" at bounding box center [1098, 375] width 468 height 25
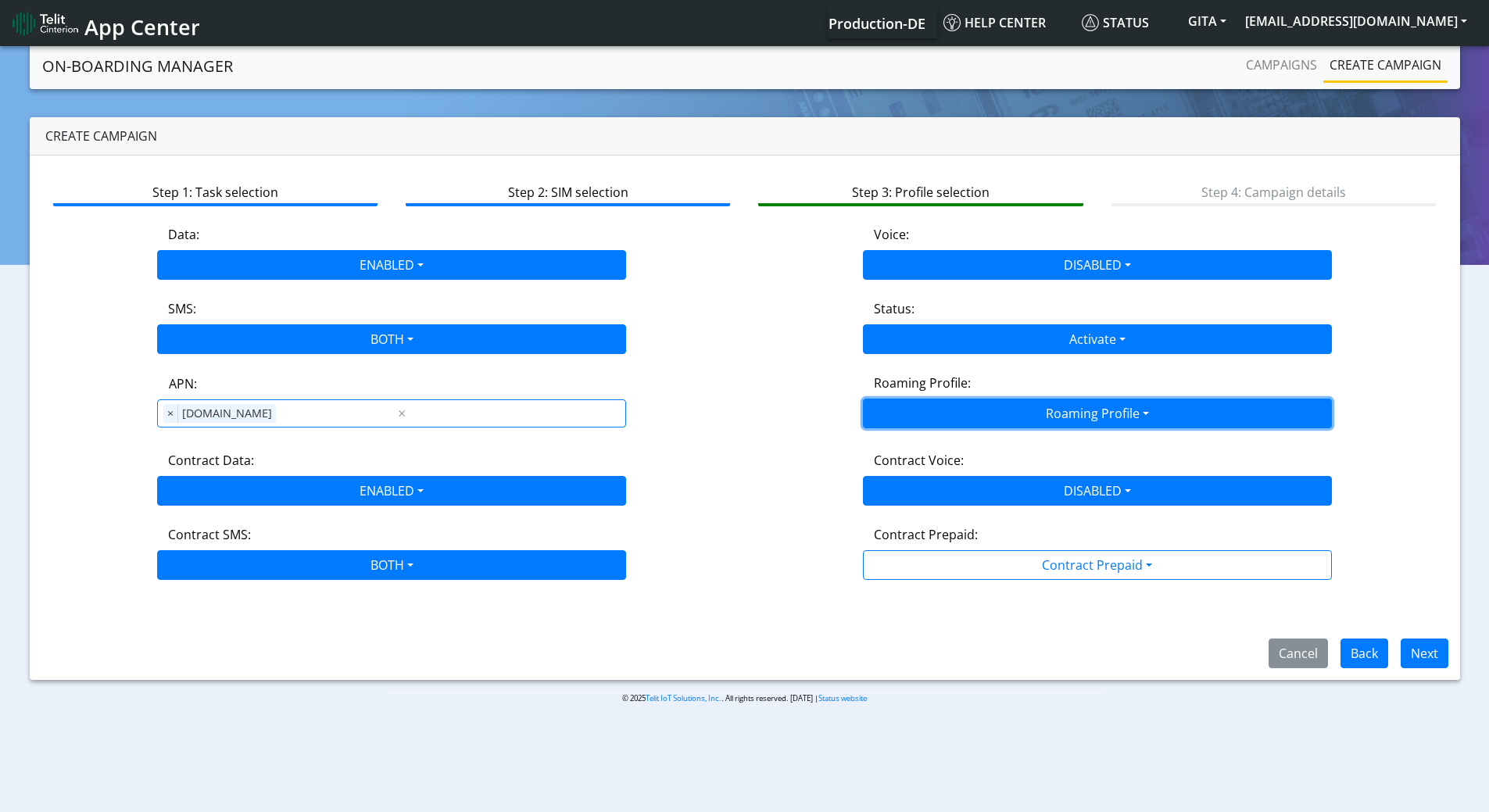
click at [920, 414] on button "Roaming Profile" at bounding box center [1098, 413] width 469 height 30
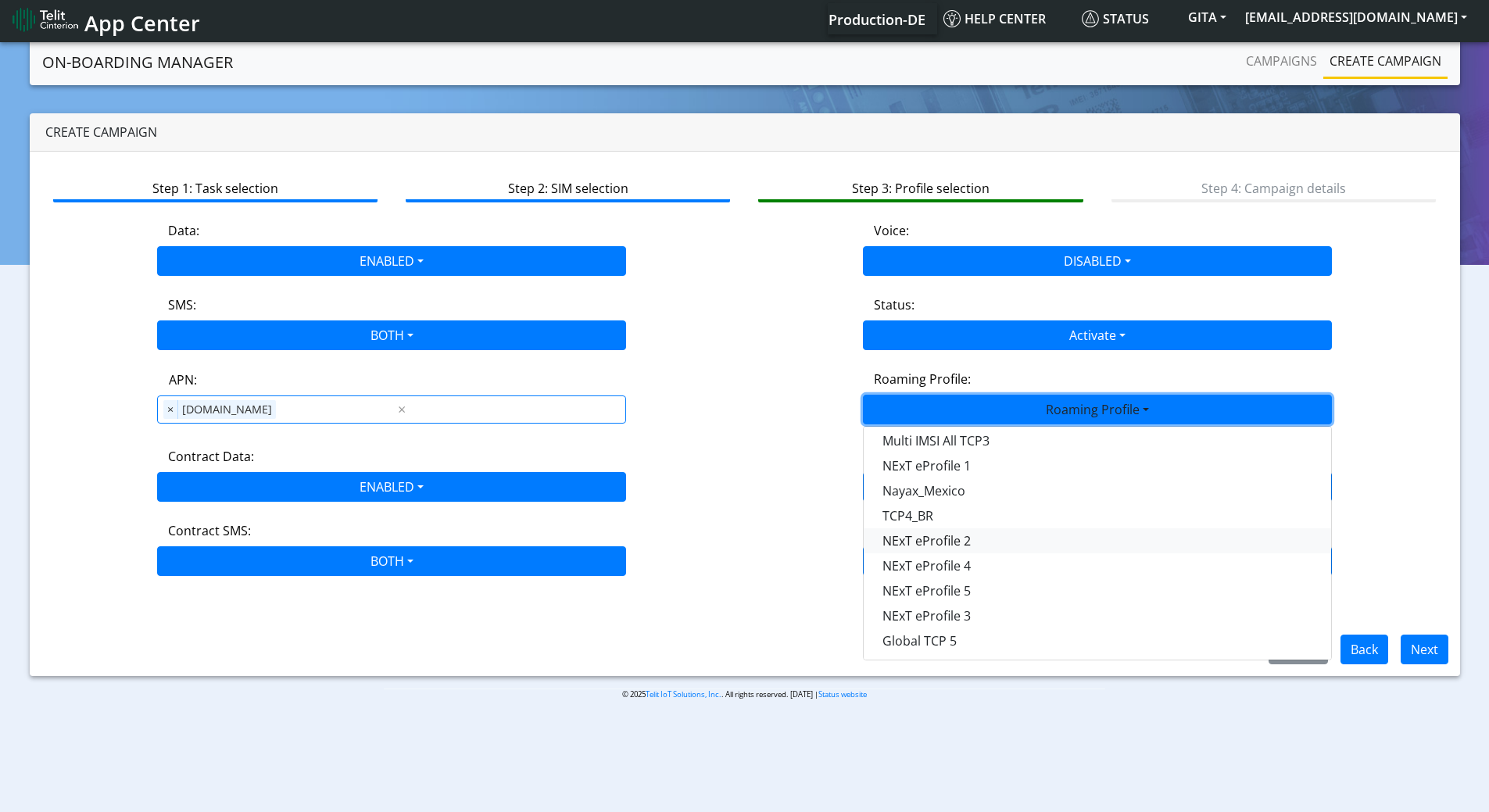
scroll to position [5, 0]
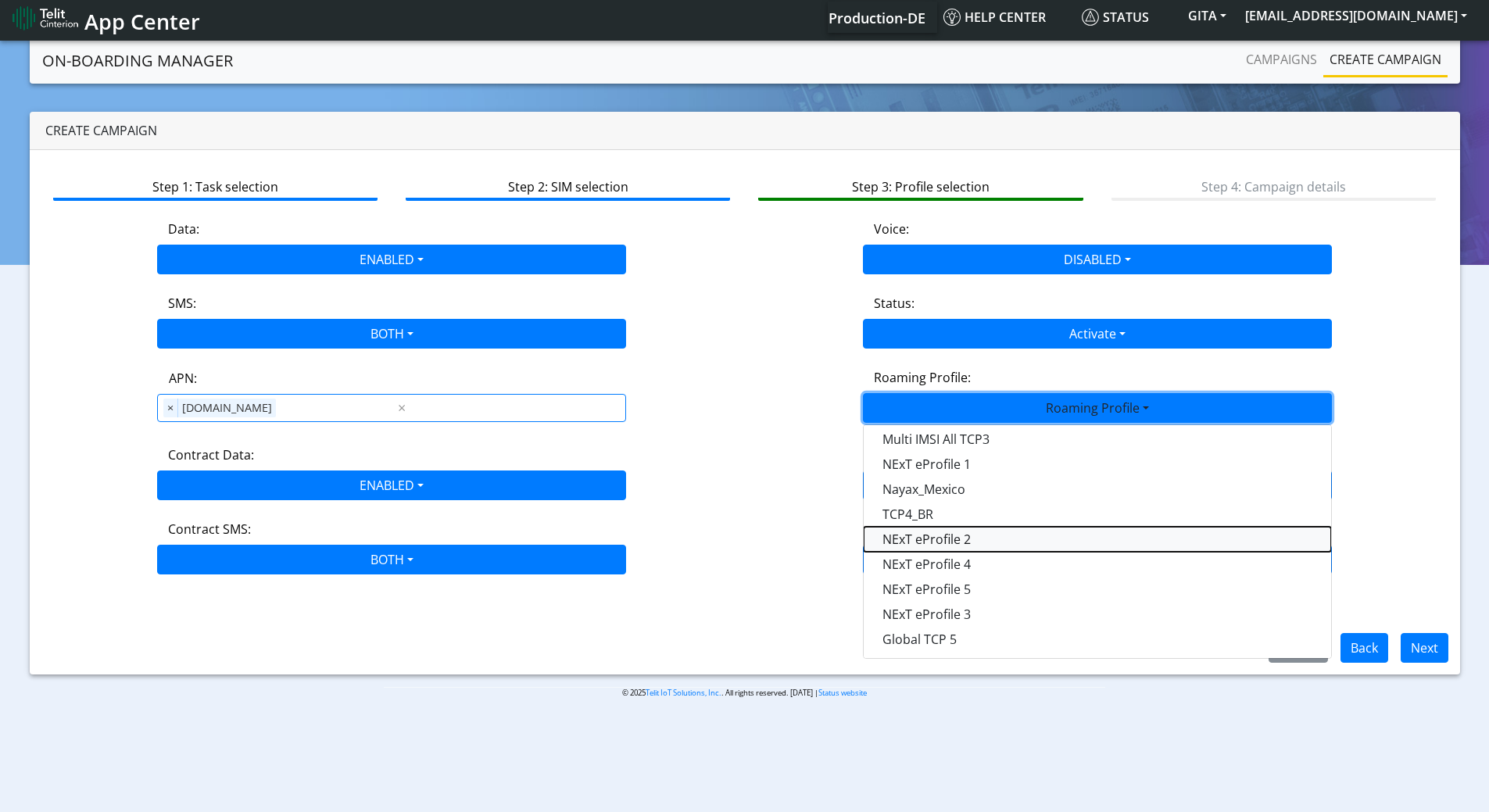
click at [950, 535] on Profile-dropdown "NExT eProfile 2" at bounding box center [1098, 539] width 468 height 25
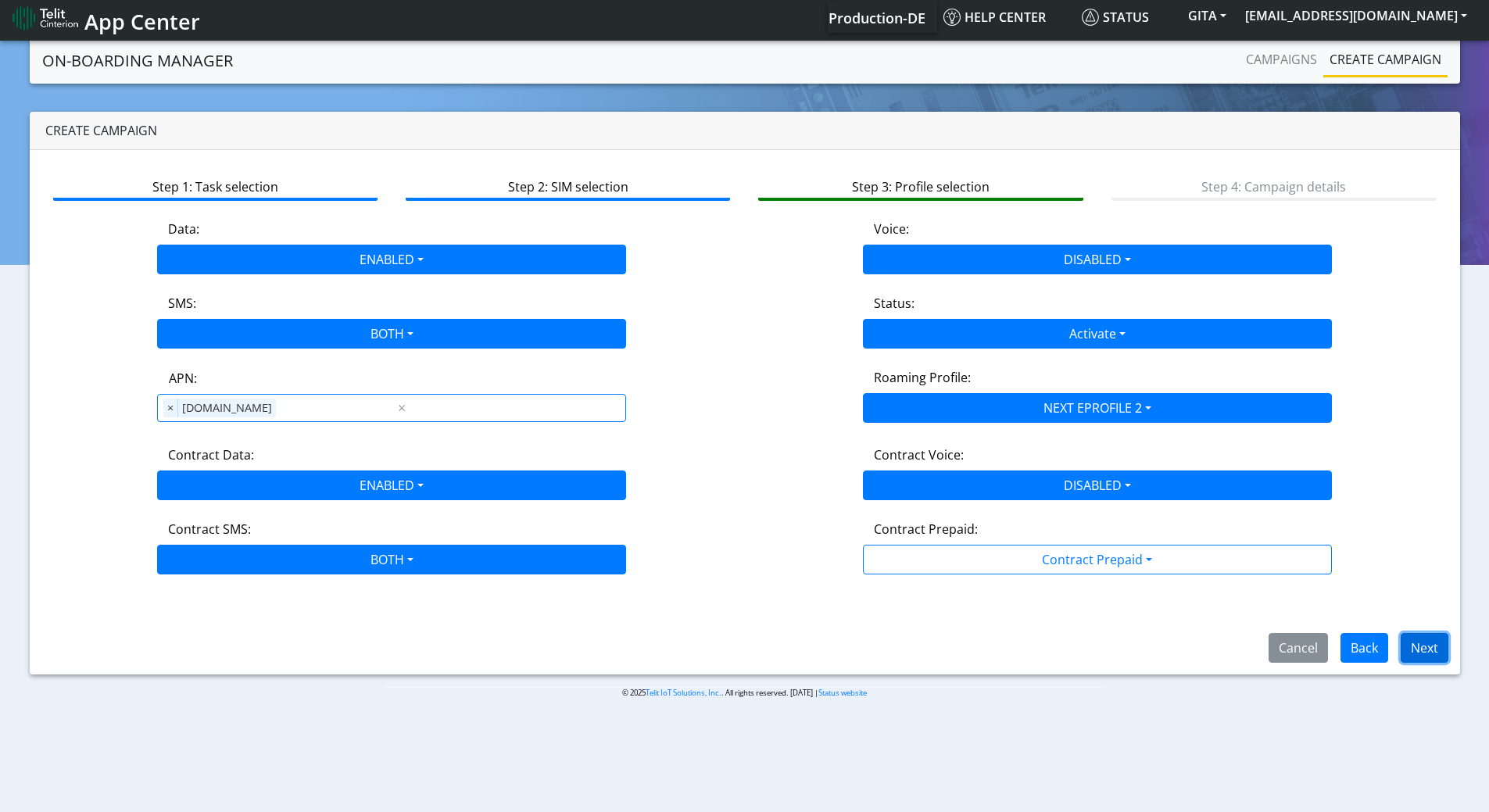
click at [1419, 647] on button "Next" at bounding box center [1425, 648] width 47 height 30
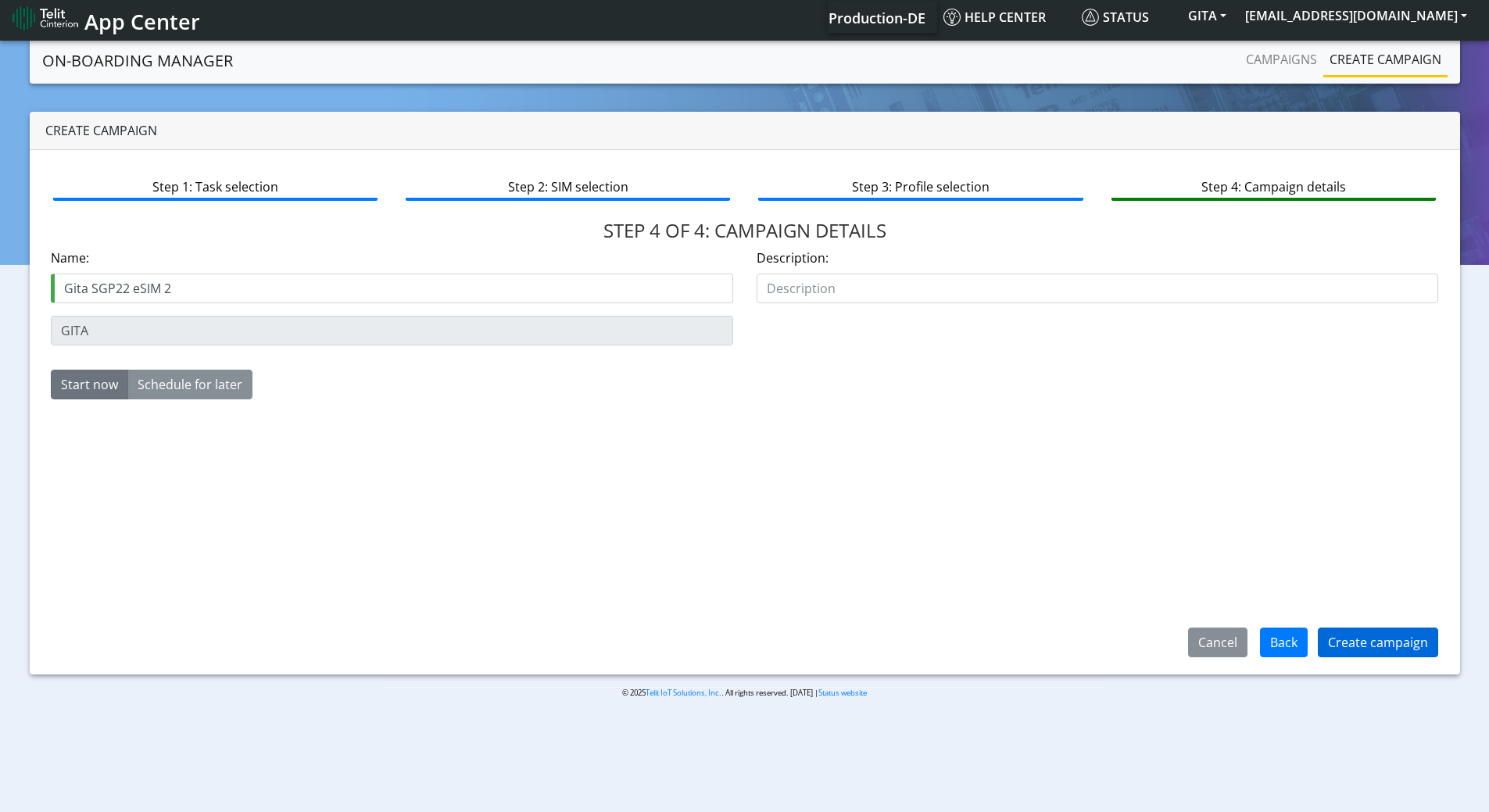
type input "Gita SGP22 eSIM 2"
click at [1339, 641] on button "Create campaign" at bounding box center [1378, 642] width 120 height 30
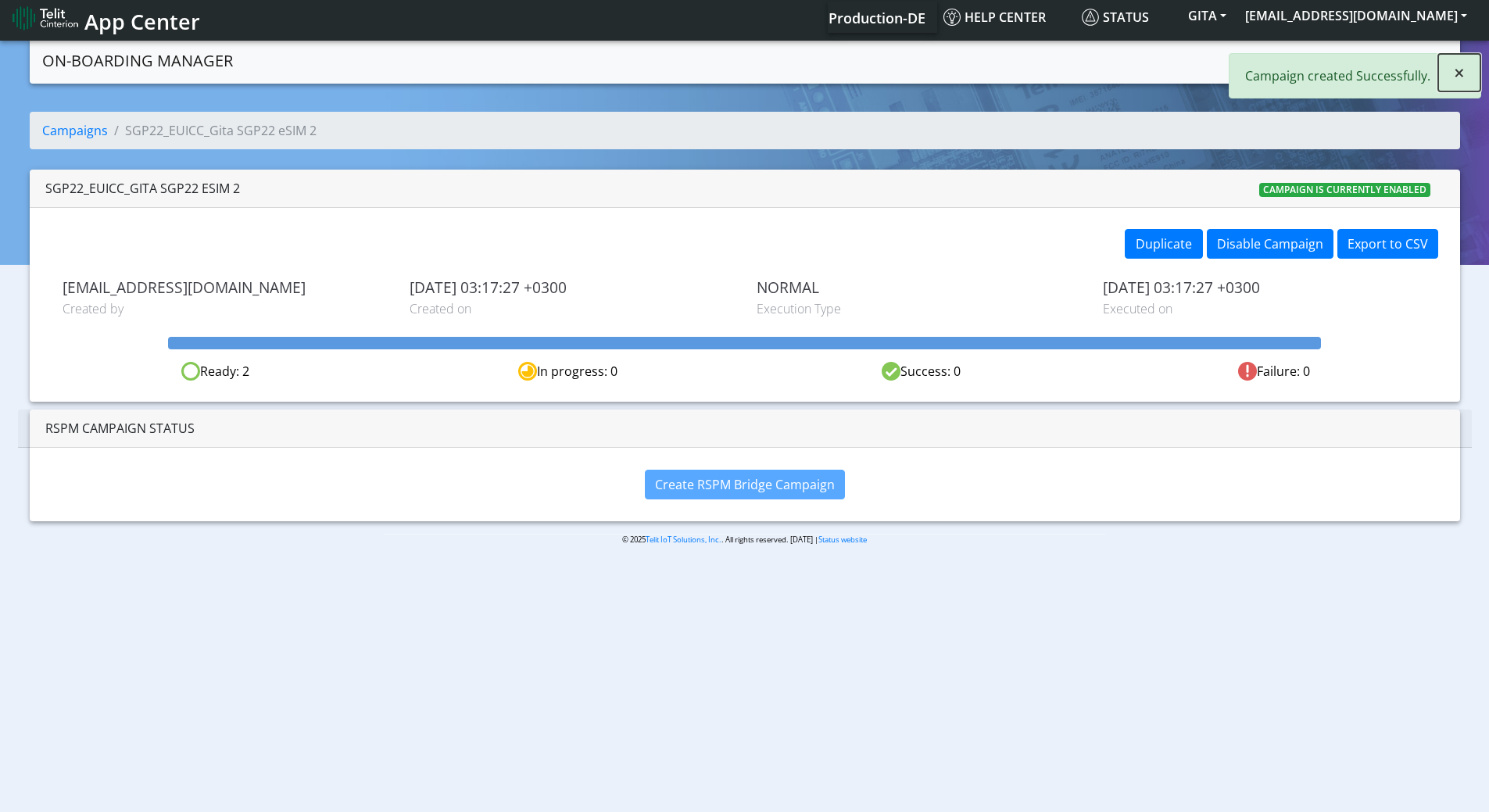
click at [1453, 64] on button "×" at bounding box center [1459, 73] width 42 height 37
click at [1294, 58] on link "Campaigns" at bounding box center [1281, 59] width 84 height 31
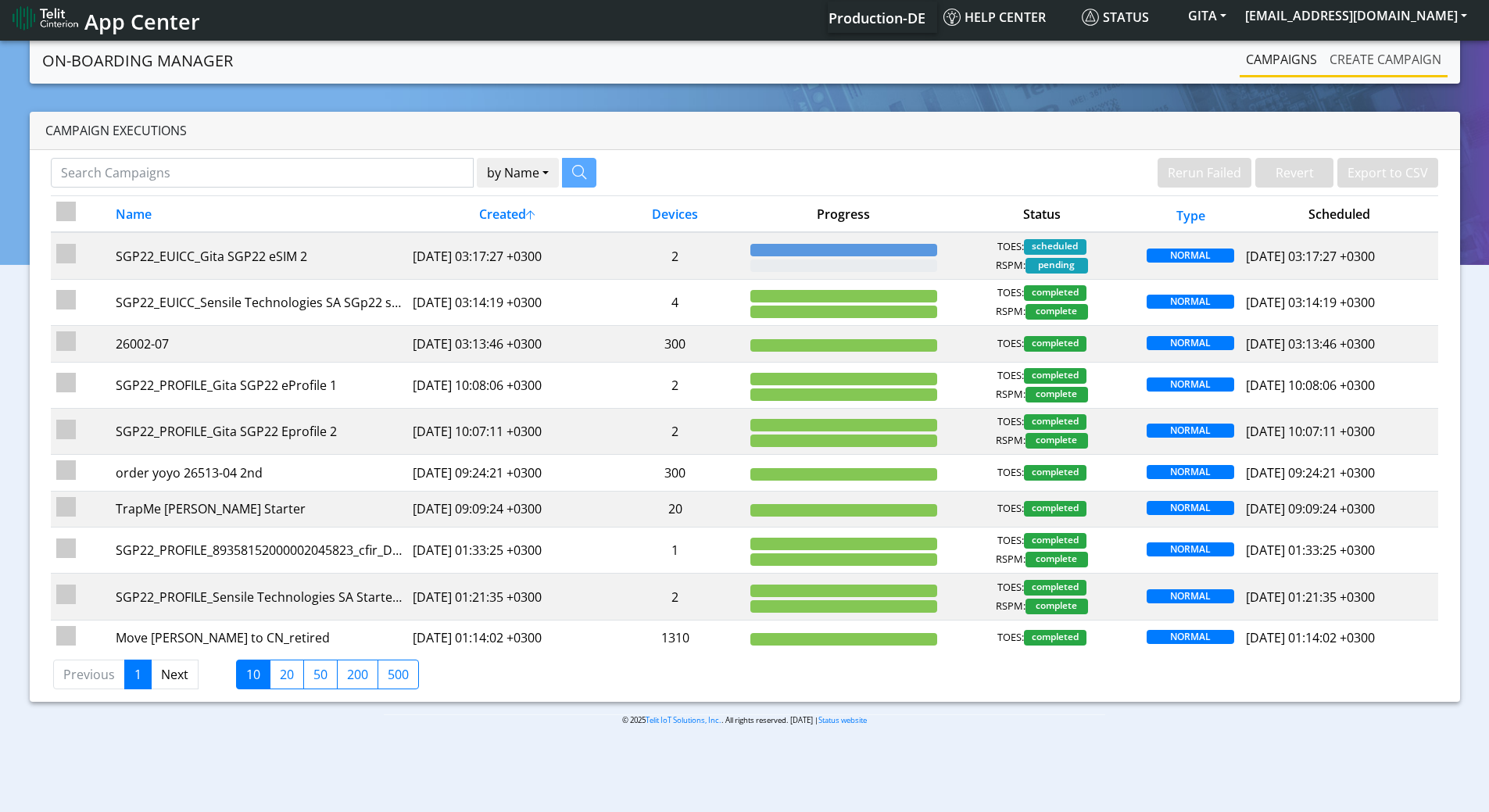
click at [1349, 46] on link "Create campaign" at bounding box center [1386, 59] width 125 height 31
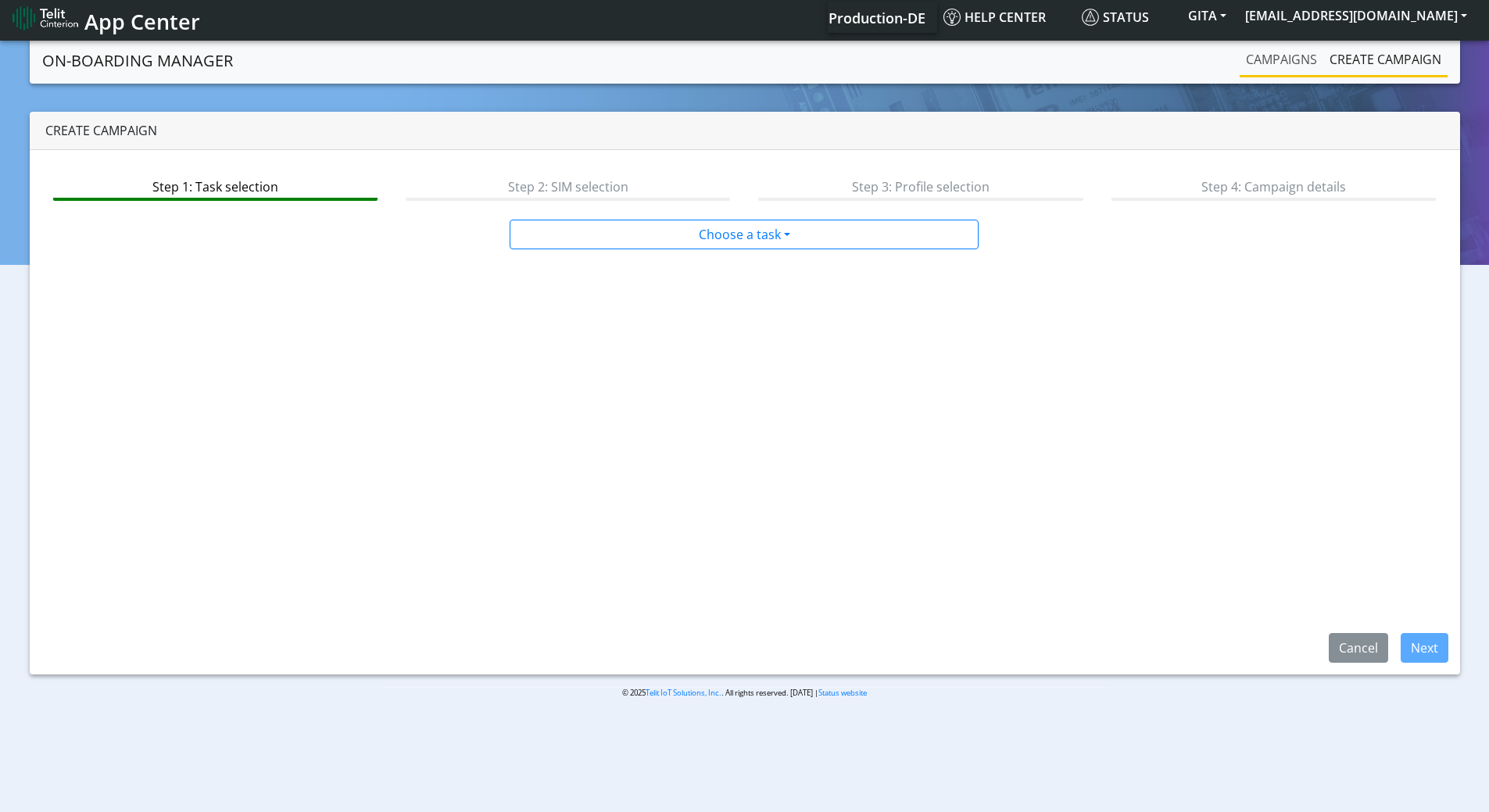
click at [1290, 55] on link "Campaigns" at bounding box center [1281, 59] width 84 height 31
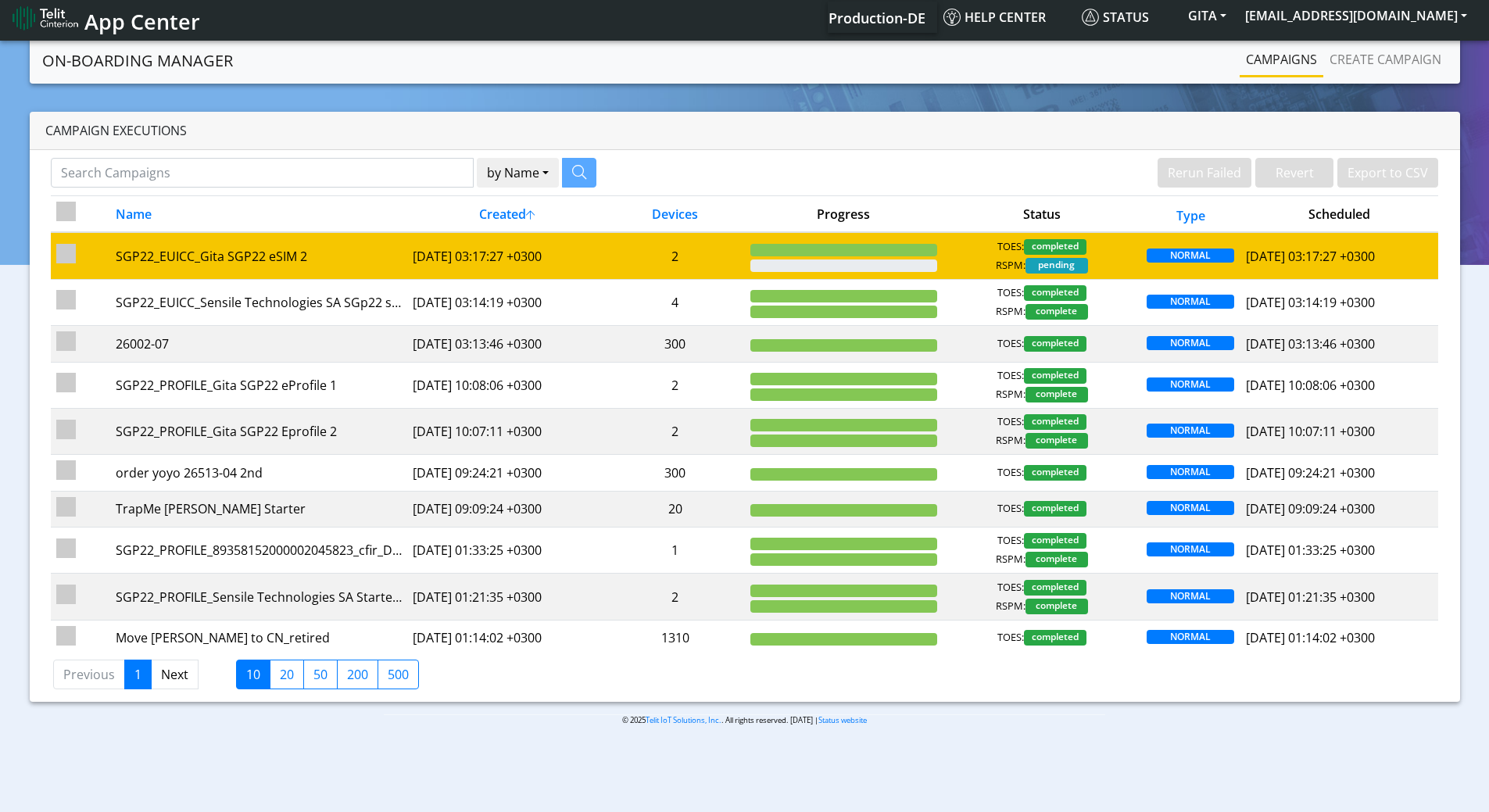
click at [876, 273] on td at bounding box center [844, 255] width 198 height 47
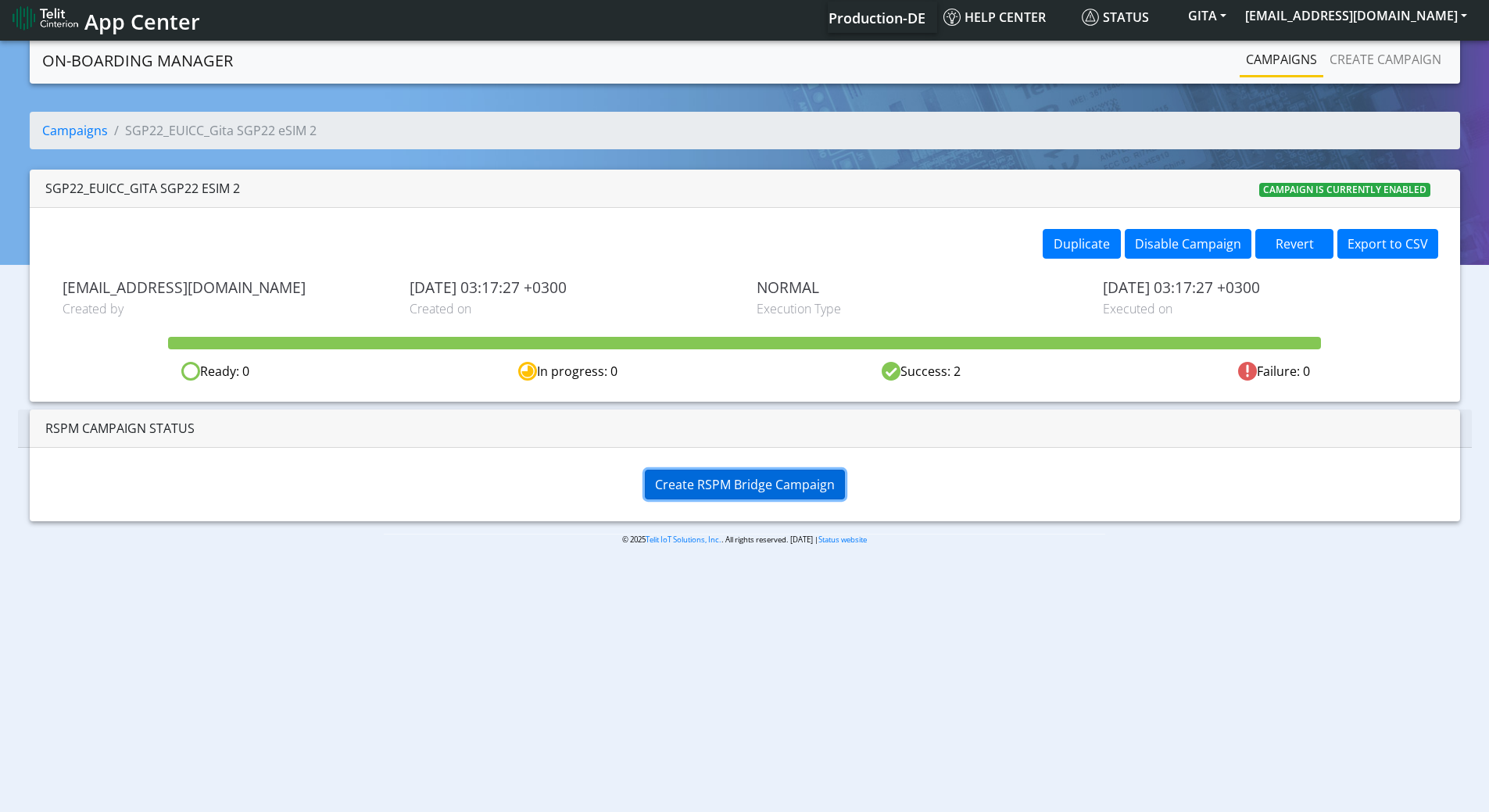
click at [733, 472] on button "Create RSPM Bridge Campaign" at bounding box center [745, 484] width 200 height 30
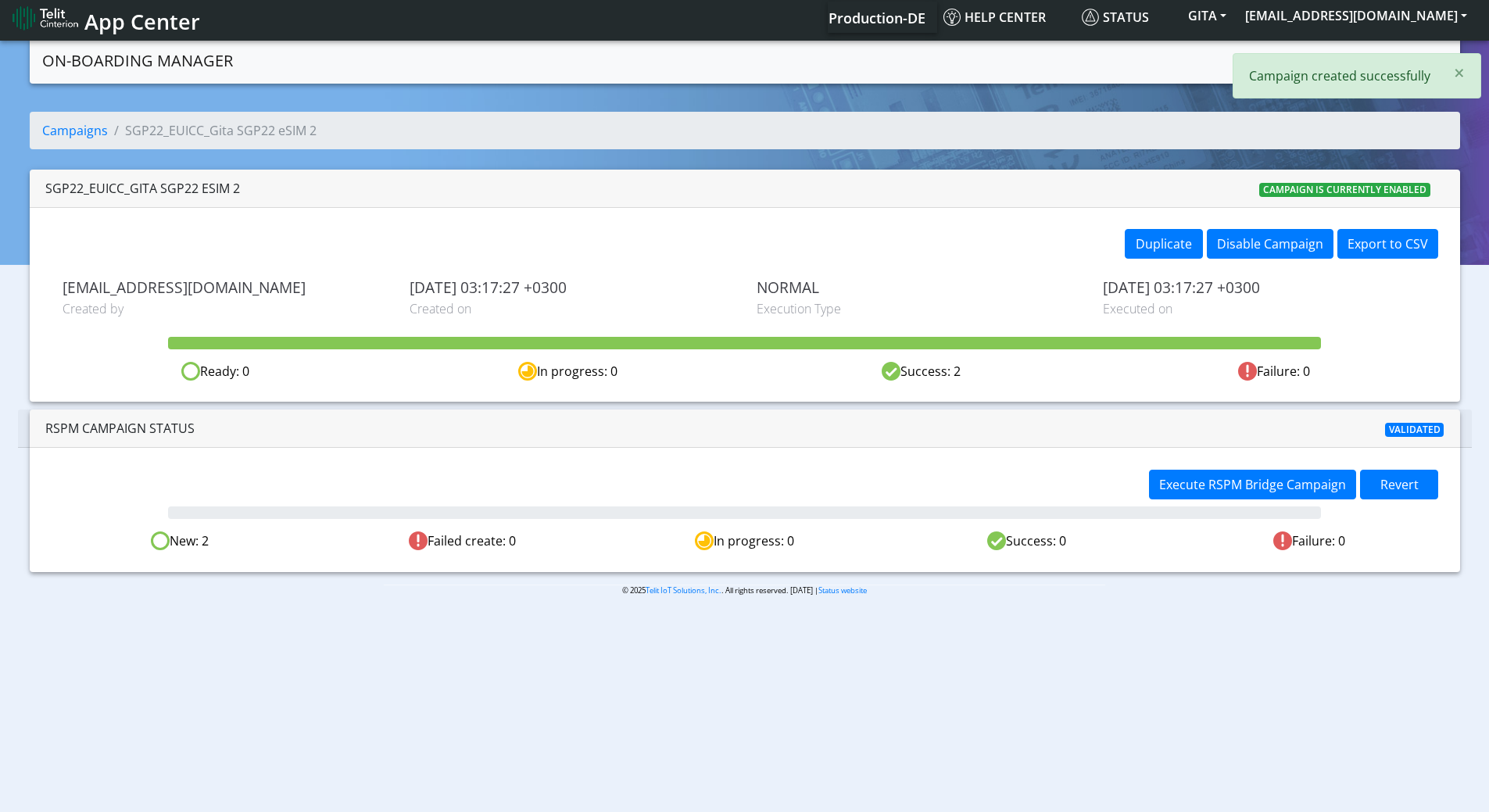
drag, startPoint x: 1230, startPoint y: 502, endPoint x: 1232, endPoint y: 491, distance: 11.2
click at [1230, 501] on div "Execute RSPM Bridge Campaign Revert" at bounding box center [1292, 487] width 293 height 34
click at [1232, 489] on span "Execute RSPM Bridge Campaign" at bounding box center [1253, 484] width 187 height 17
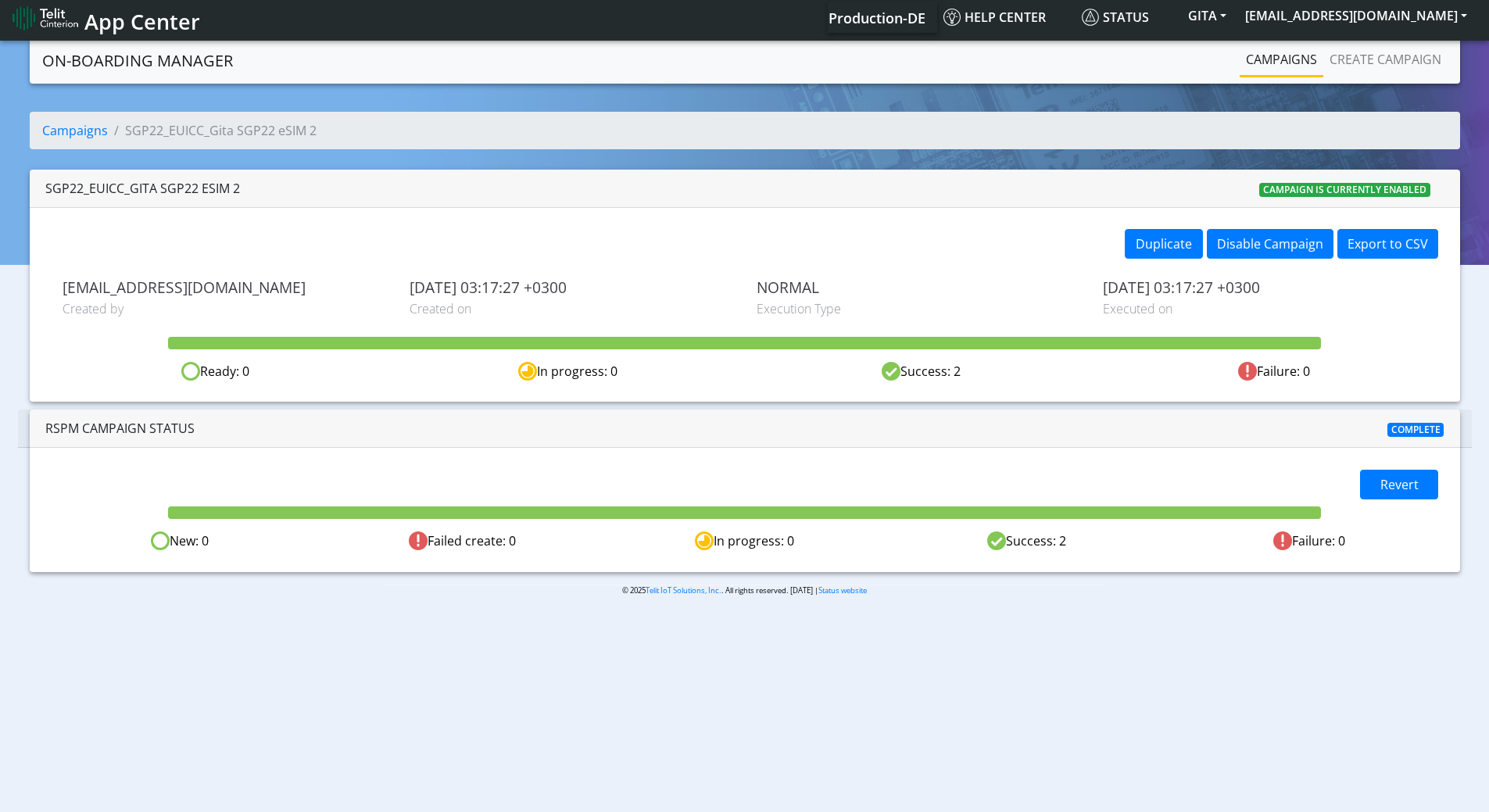
click at [1297, 68] on link "Campaigns" at bounding box center [1281, 59] width 84 height 31
